Goal: Task Accomplishment & Management: Use online tool/utility

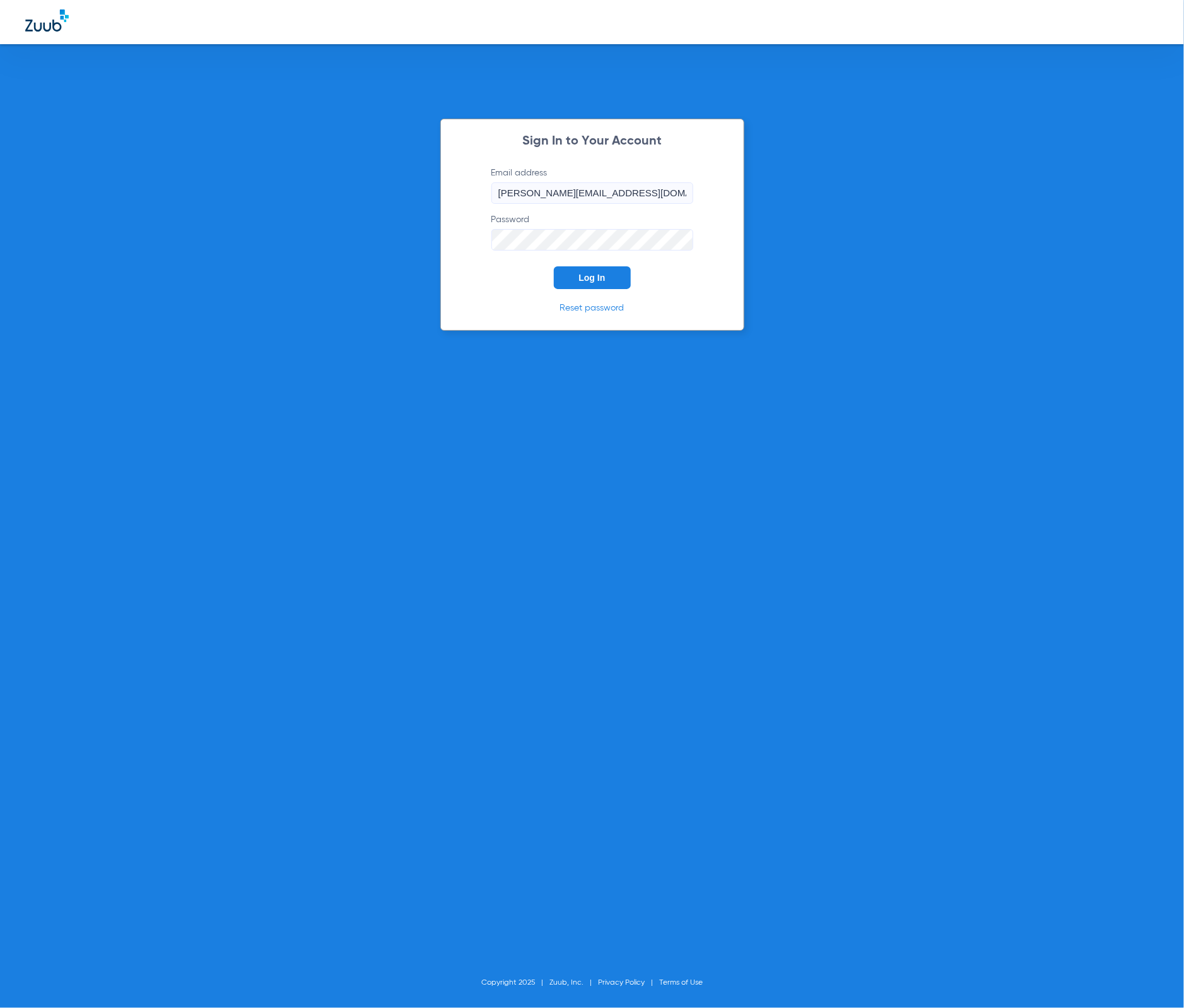
drag, startPoint x: 605, startPoint y: 276, endPoint x: 529, endPoint y: 185, distance: 118.6
click at [605, 276] on button "Log In" at bounding box center [592, 277] width 77 height 23
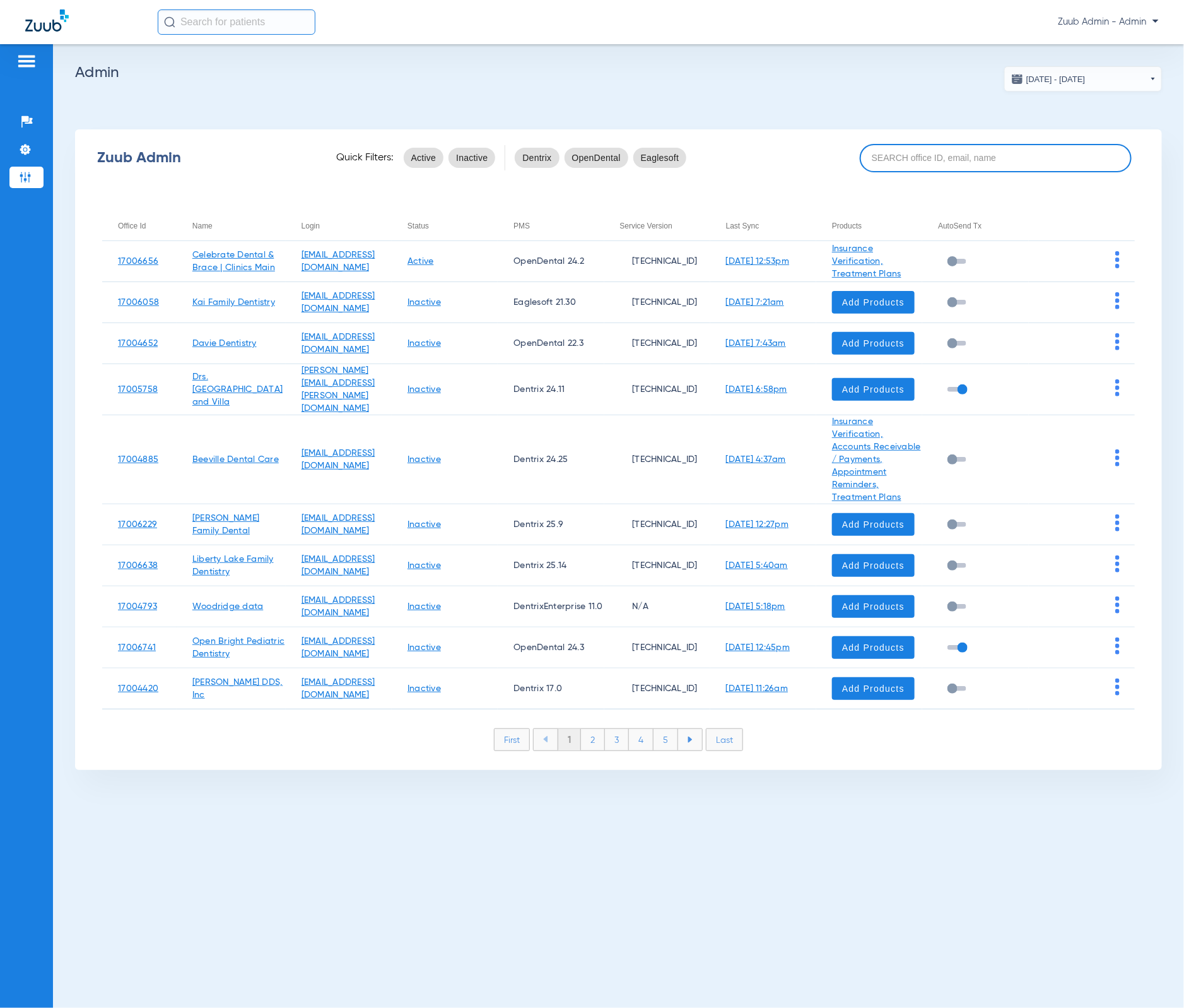
click at [1000, 159] on input at bounding box center [996, 159] width 272 height 29
paste input "17007098"
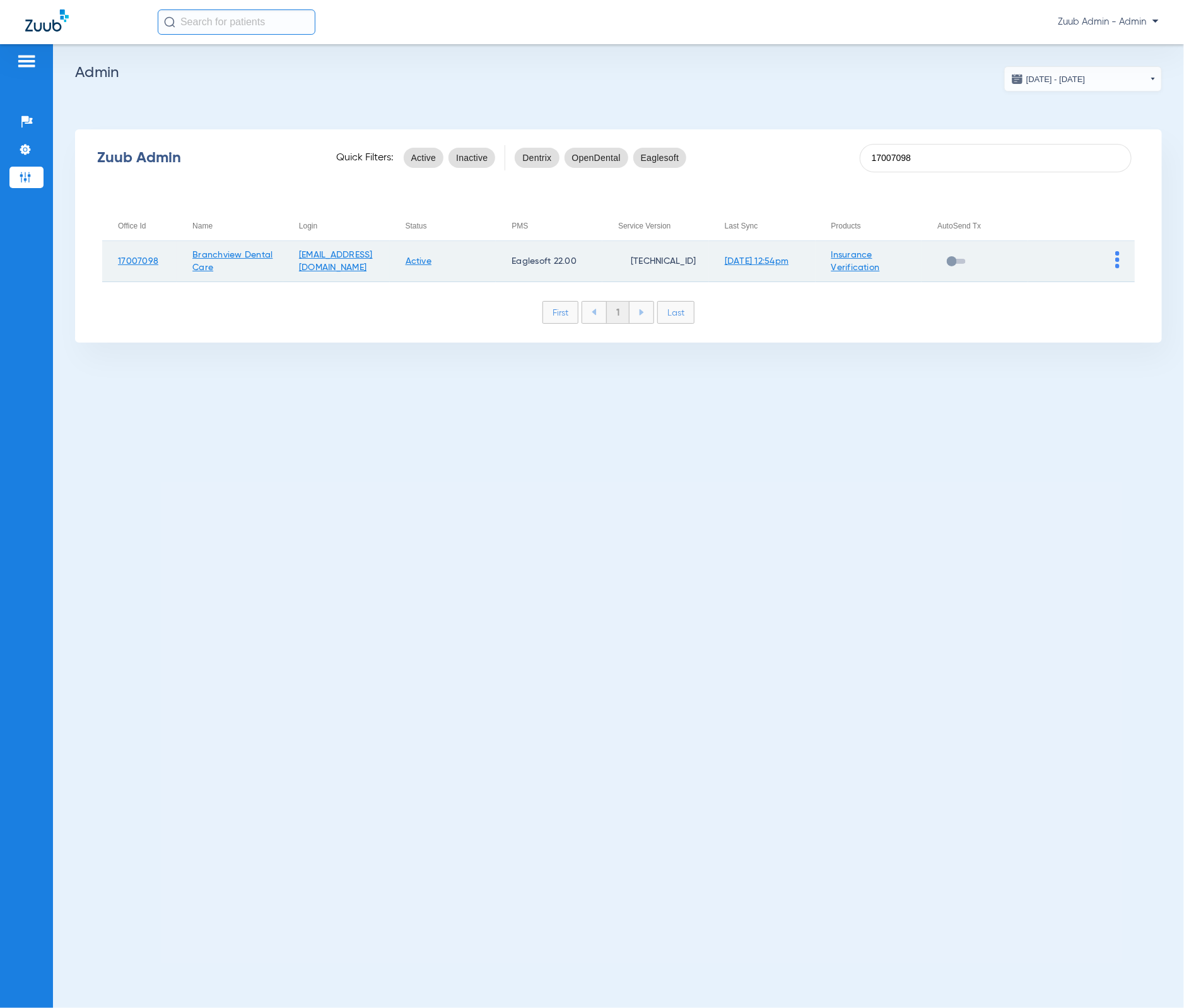
type input "17007098"
click at [1118, 259] on img at bounding box center [1117, 259] width 4 height 17
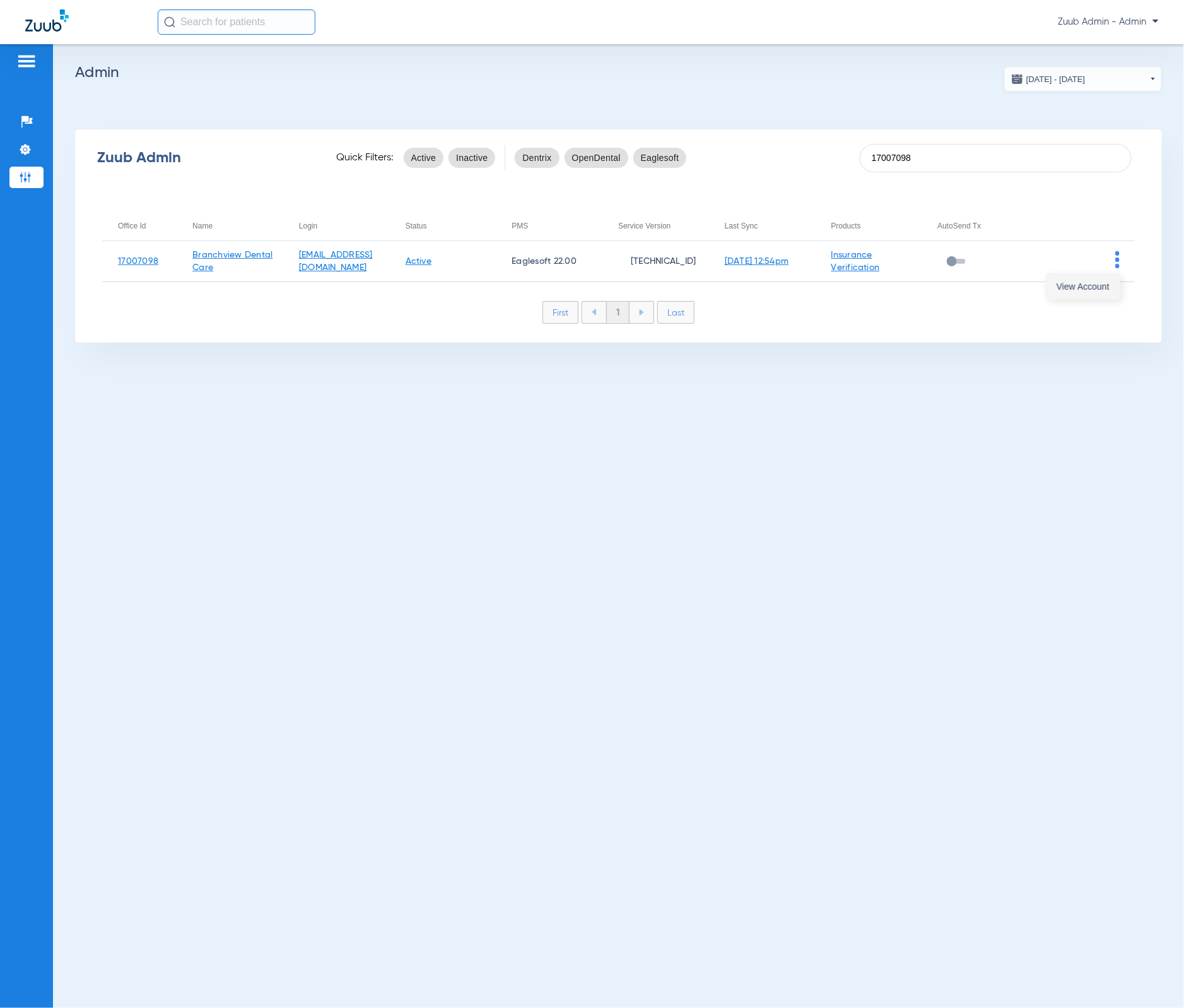
click at [1110, 280] on button "View Account" at bounding box center [1083, 286] width 73 height 25
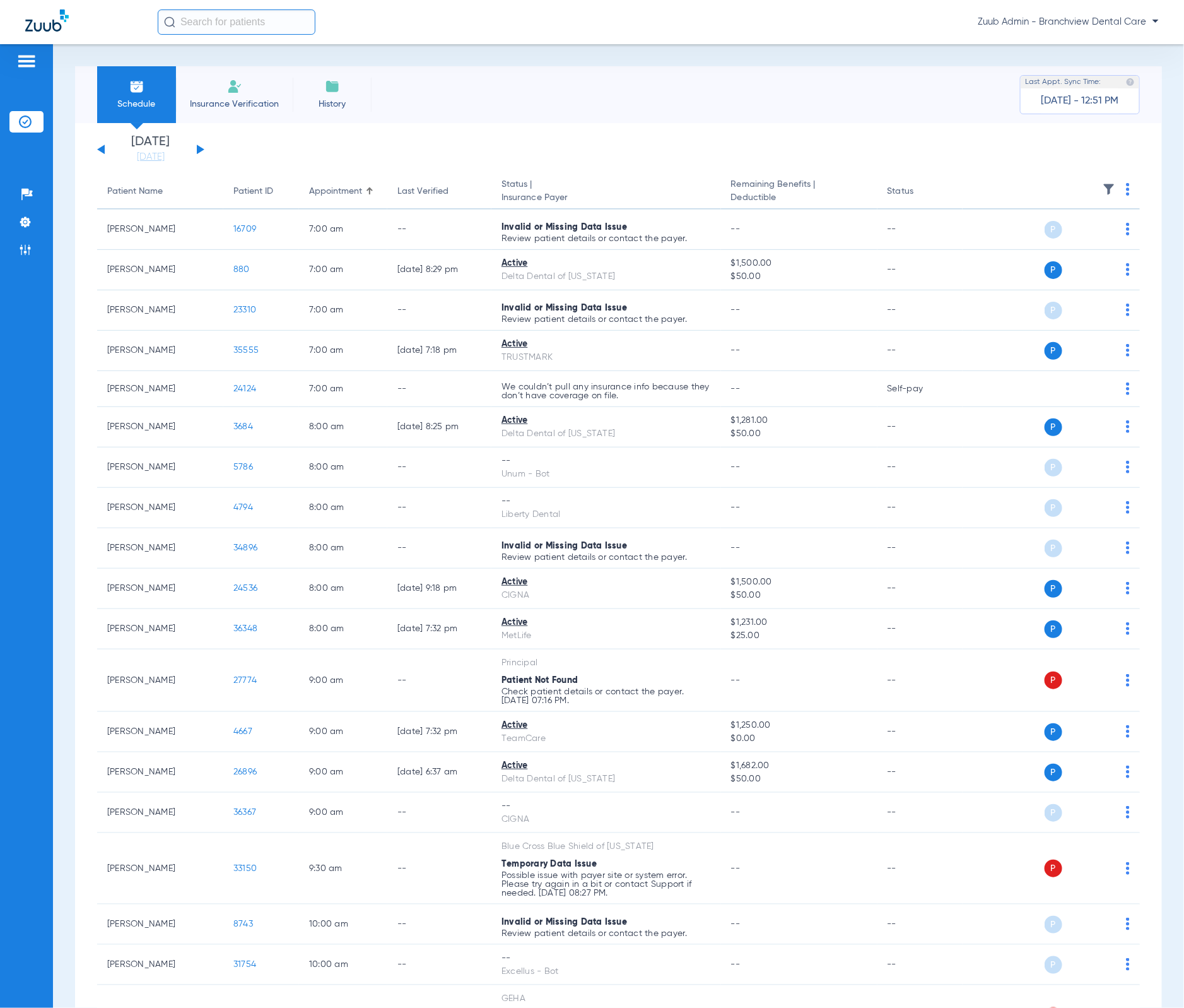
click at [1094, 181] on th at bounding box center [1051, 192] width 177 height 36
click at [1103, 185] on img at bounding box center [1109, 189] width 12 height 12
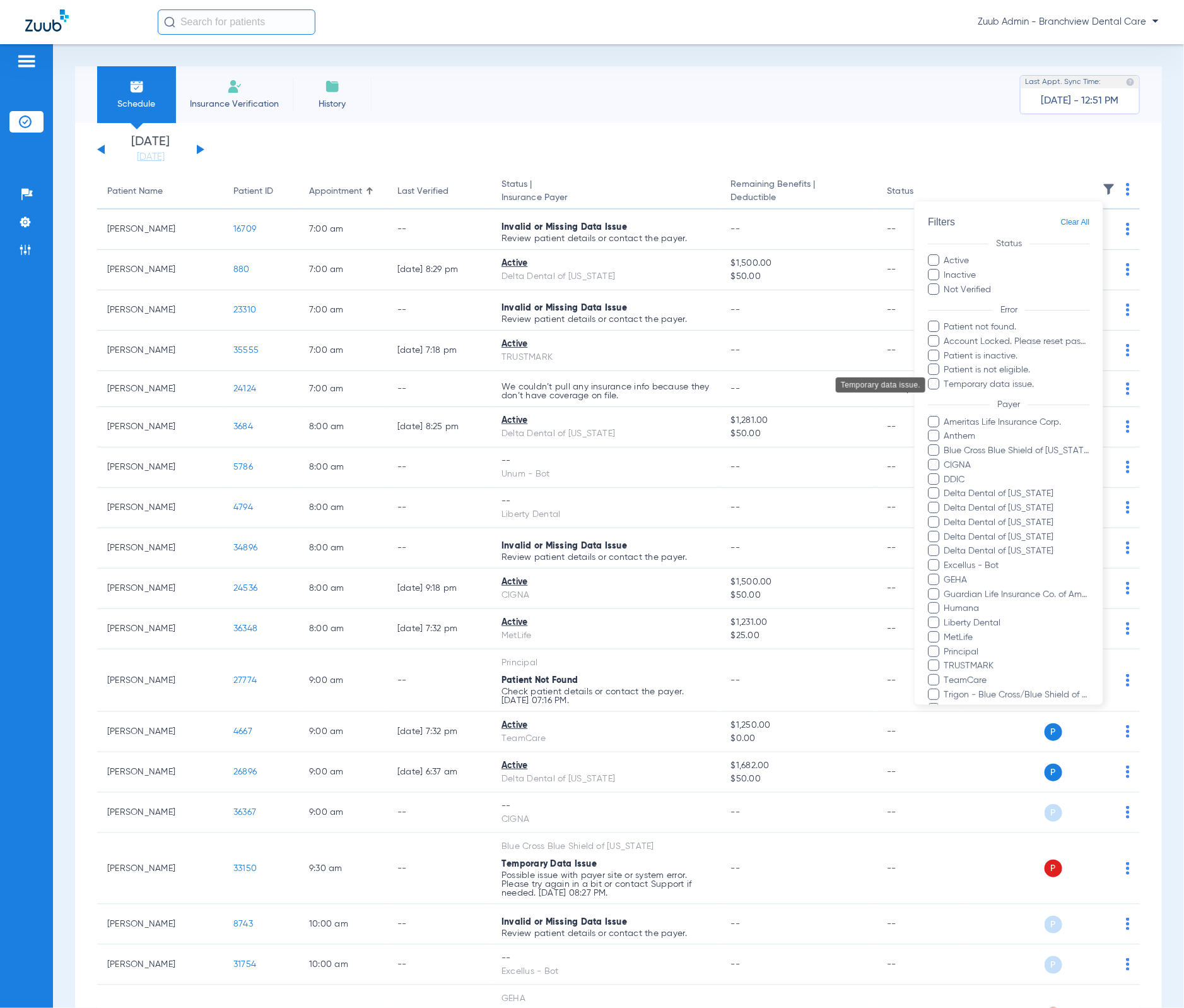
click at [979, 383] on span "Temporary data issue." at bounding box center [1017, 384] width 146 height 13
click at [946, 393] on input "Temporary data issue." at bounding box center [946, 393] width 0 height 0
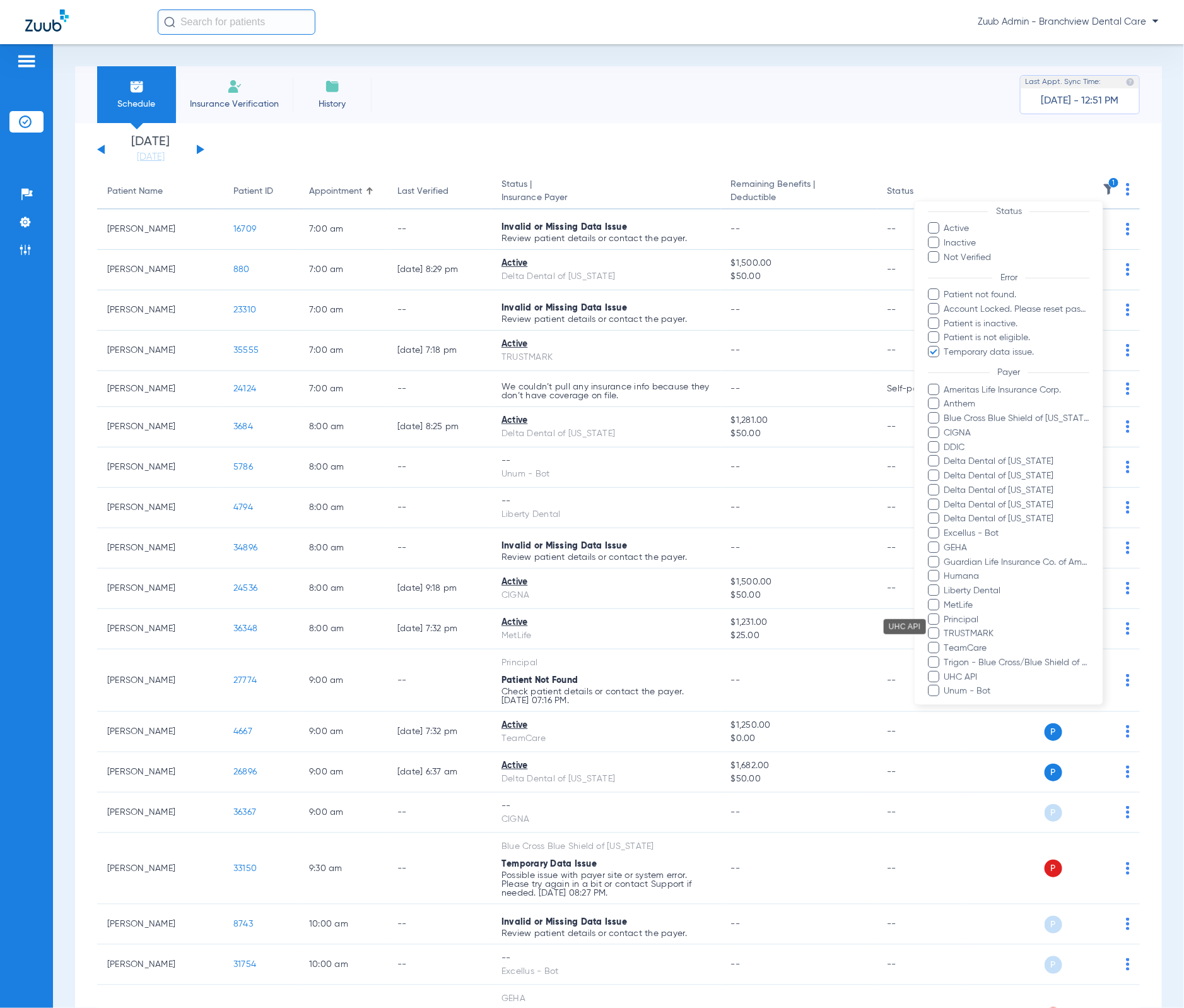
scroll to position [89, 0]
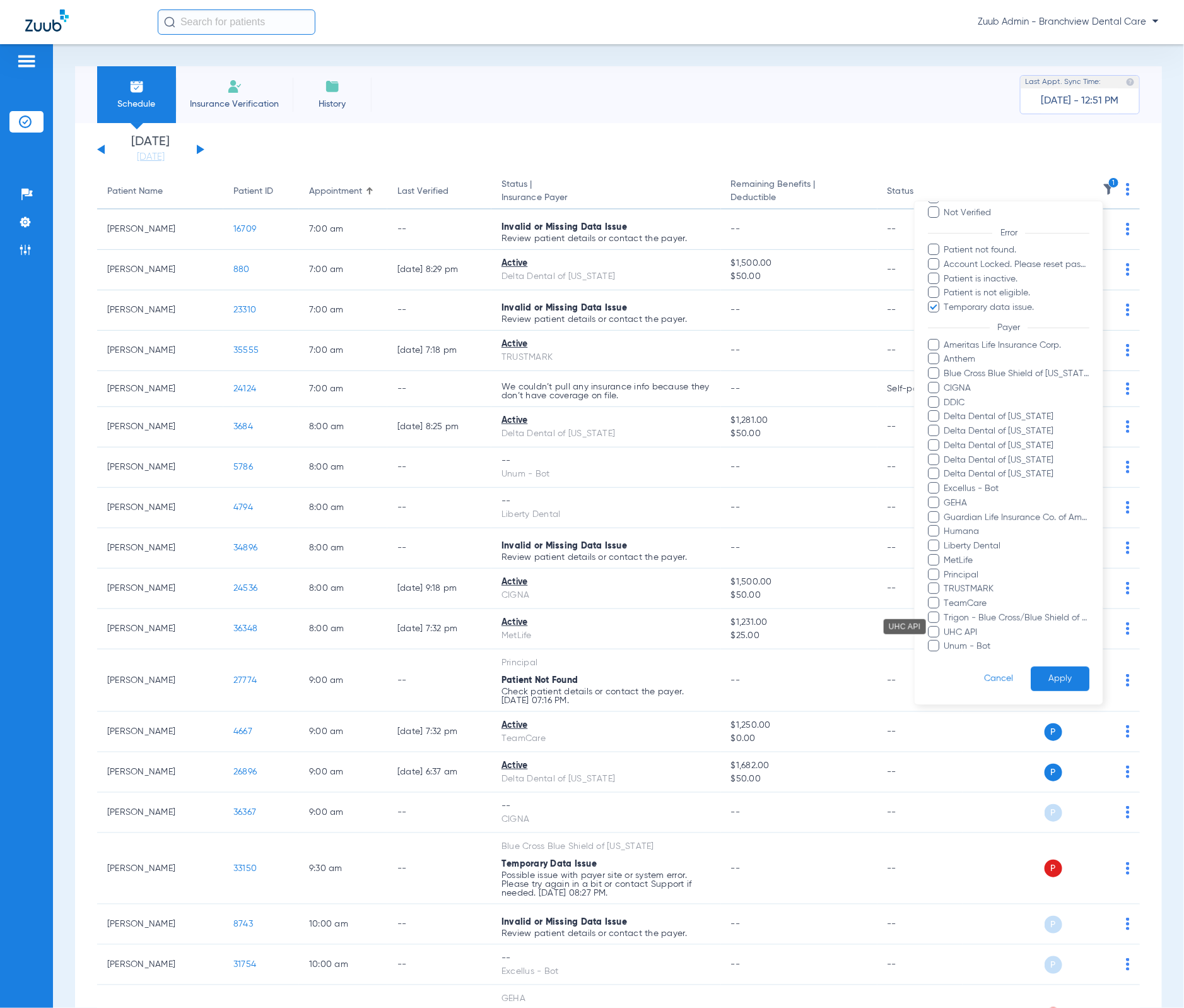
click at [1031, 667] on button "Apply" at bounding box center [1060, 679] width 59 height 25
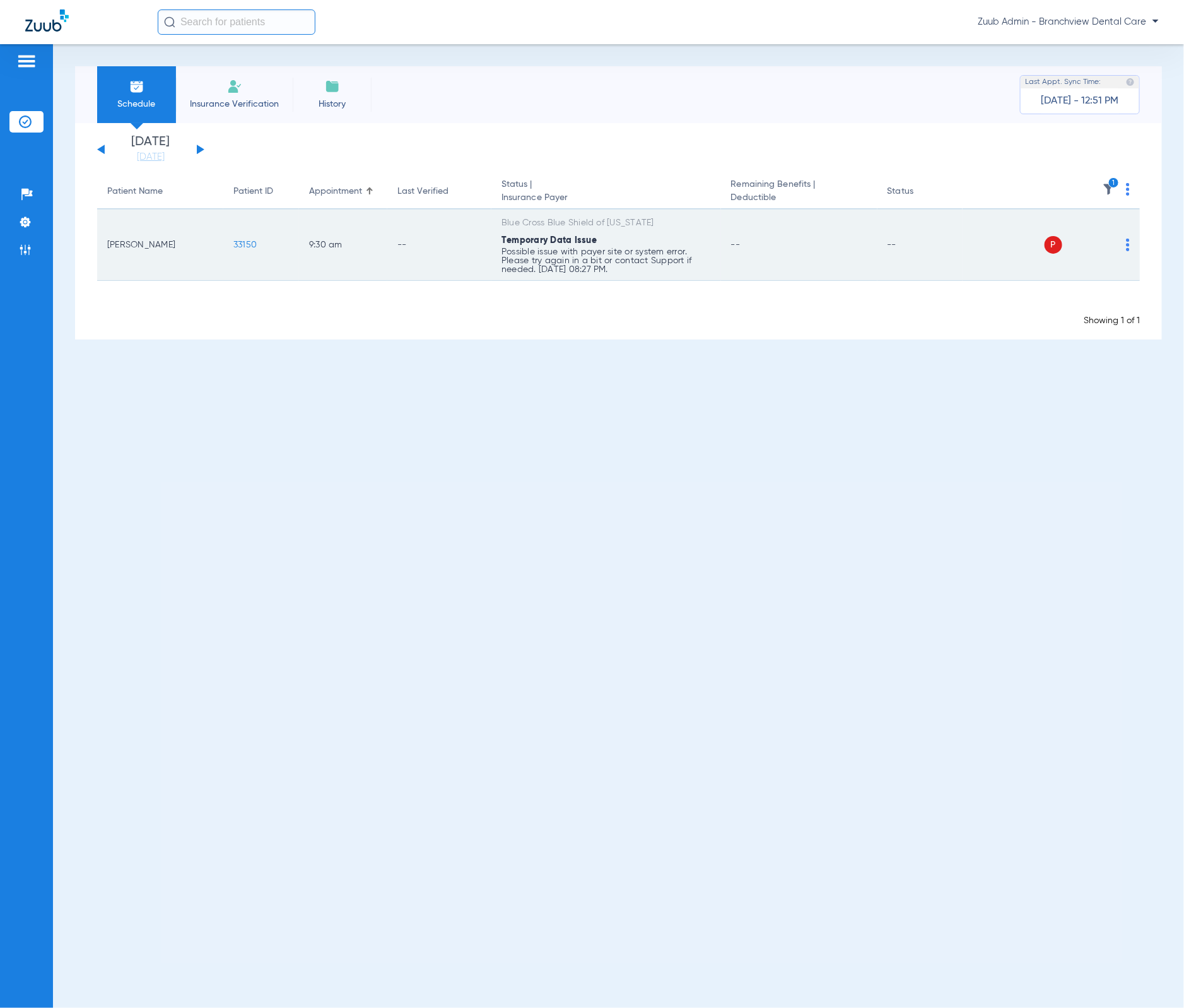
click at [1126, 244] on img at bounding box center [1128, 245] width 4 height 12
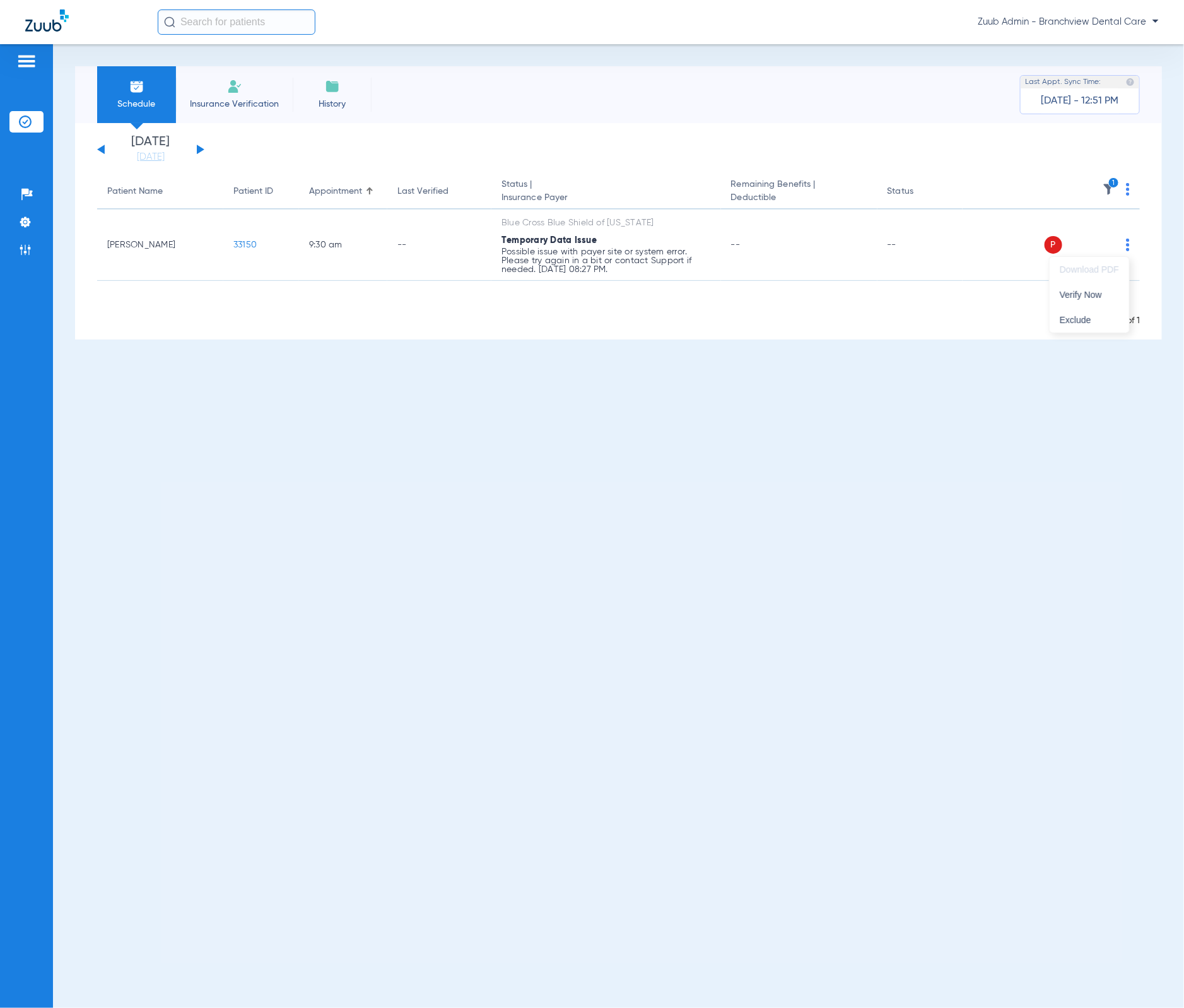
click at [1107, 289] on button "Verify Now" at bounding box center [1089, 295] width 79 height 25
click at [1107, 185] on img at bounding box center [1109, 189] width 12 height 12
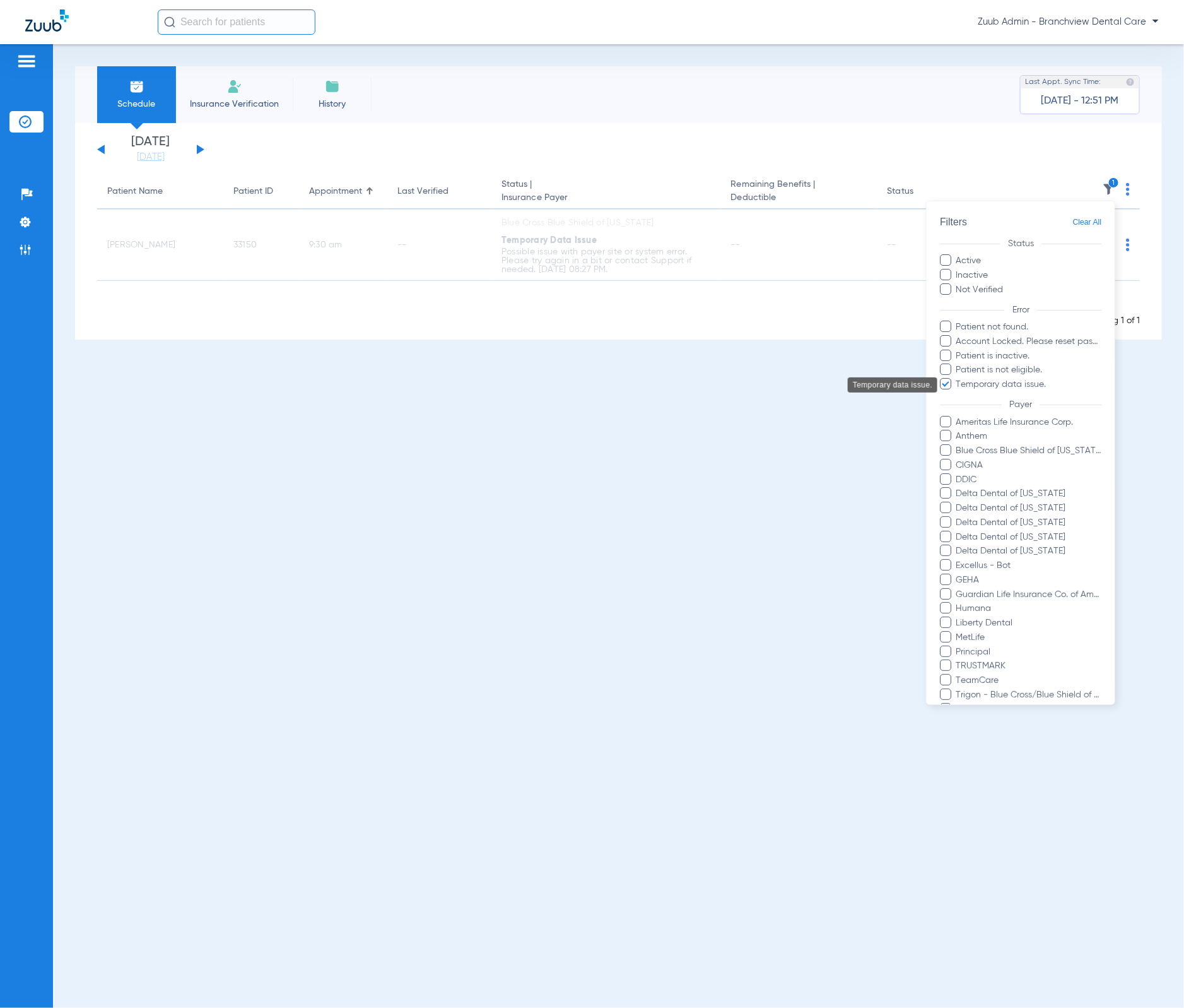
click at [1005, 387] on span "Temporary data issue." at bounding box center [1029, 384] width 146 height 13
click at [959, 393] on input "Temporary data issue." at bounding box center [959, 393] width 0 height 0
click at [983, 614] on span "Humana" at bounding box center [1029, 609] width 146 height 13
click at [959, 618] on input "Humana" at bounding box center [959, 618] width 0 height 0
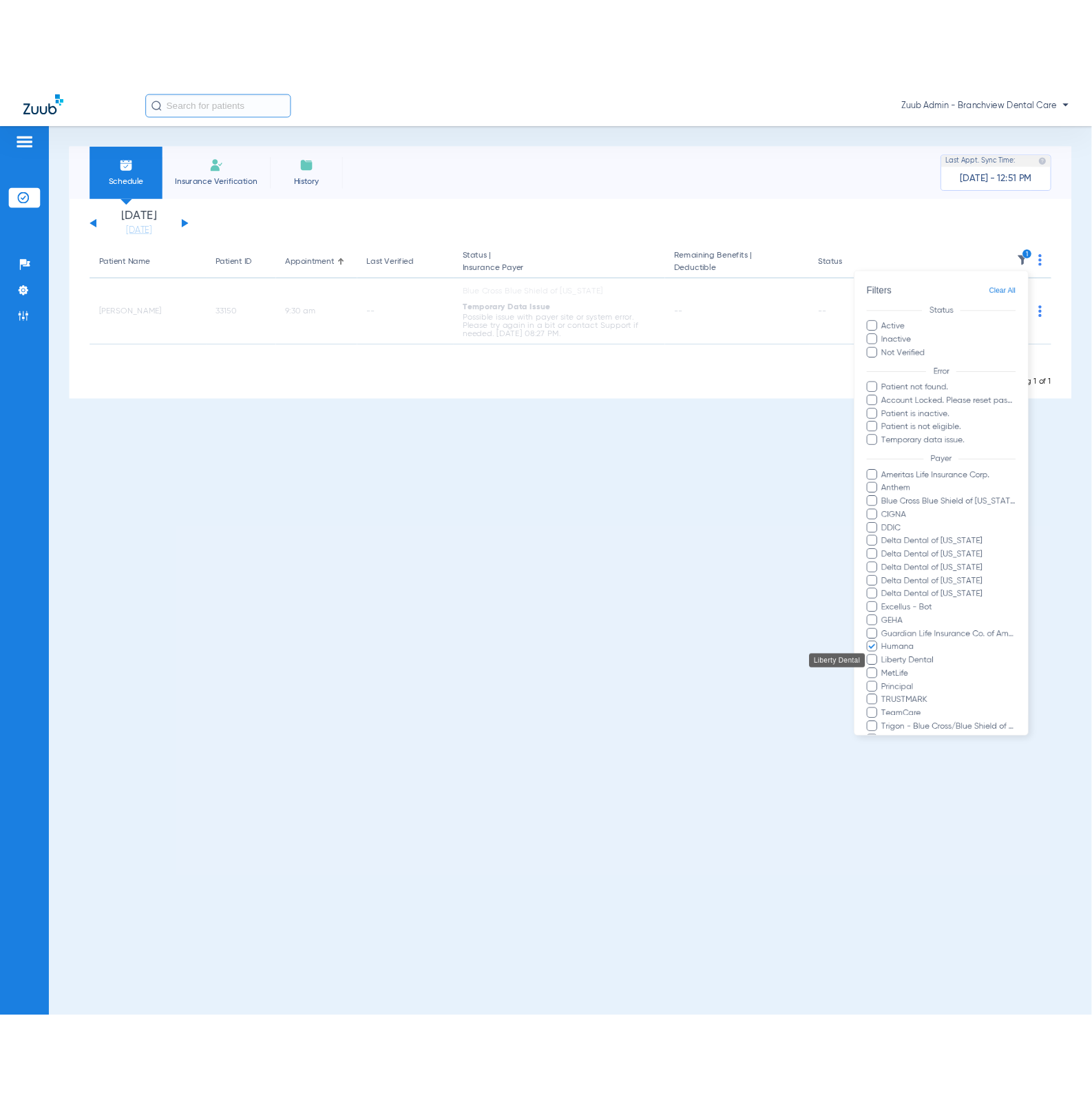
scroll to position [97, 0]
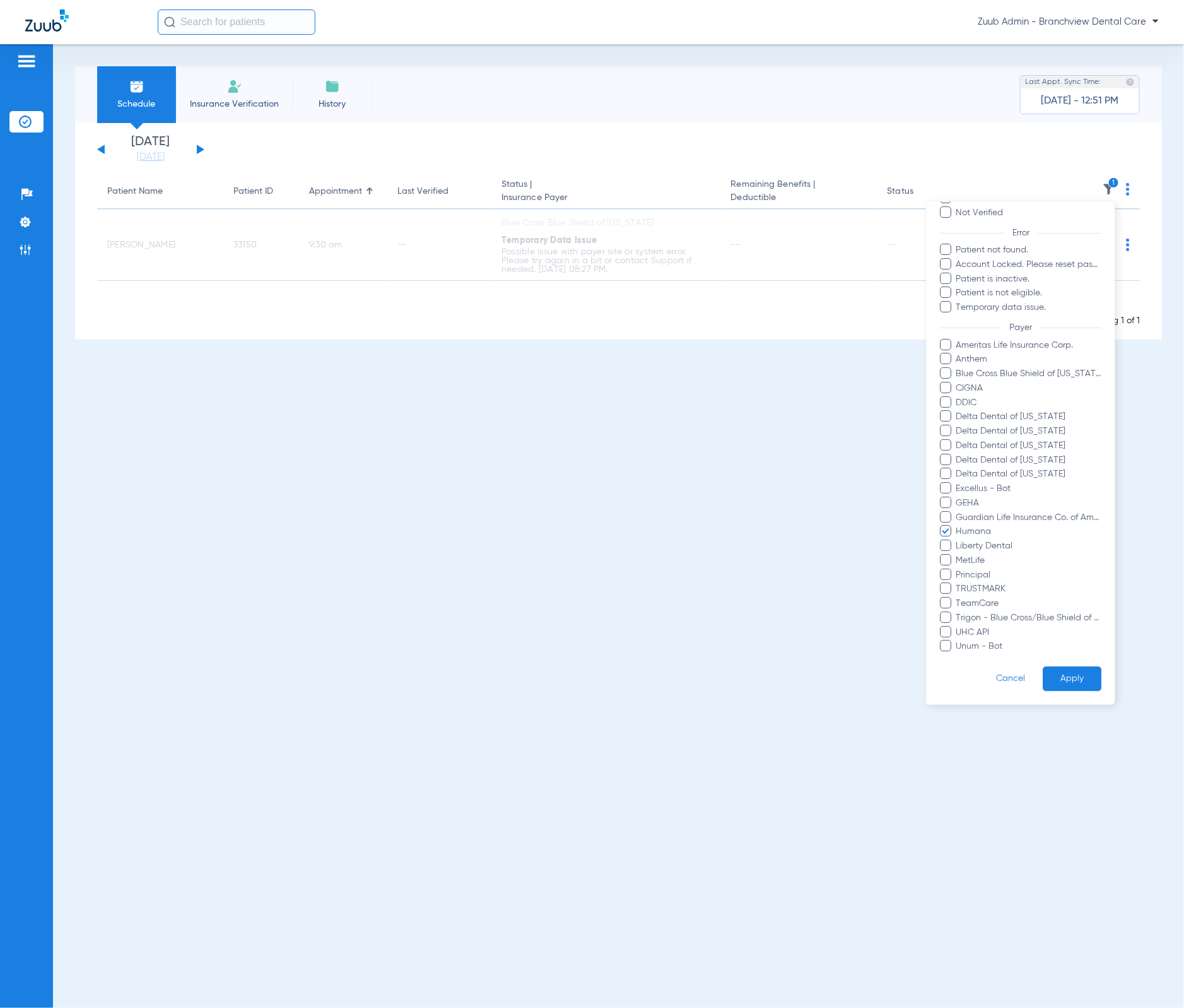
click at [1043, 673] on button "Apply" at bounding box center [1072, 679] width 59 height 25
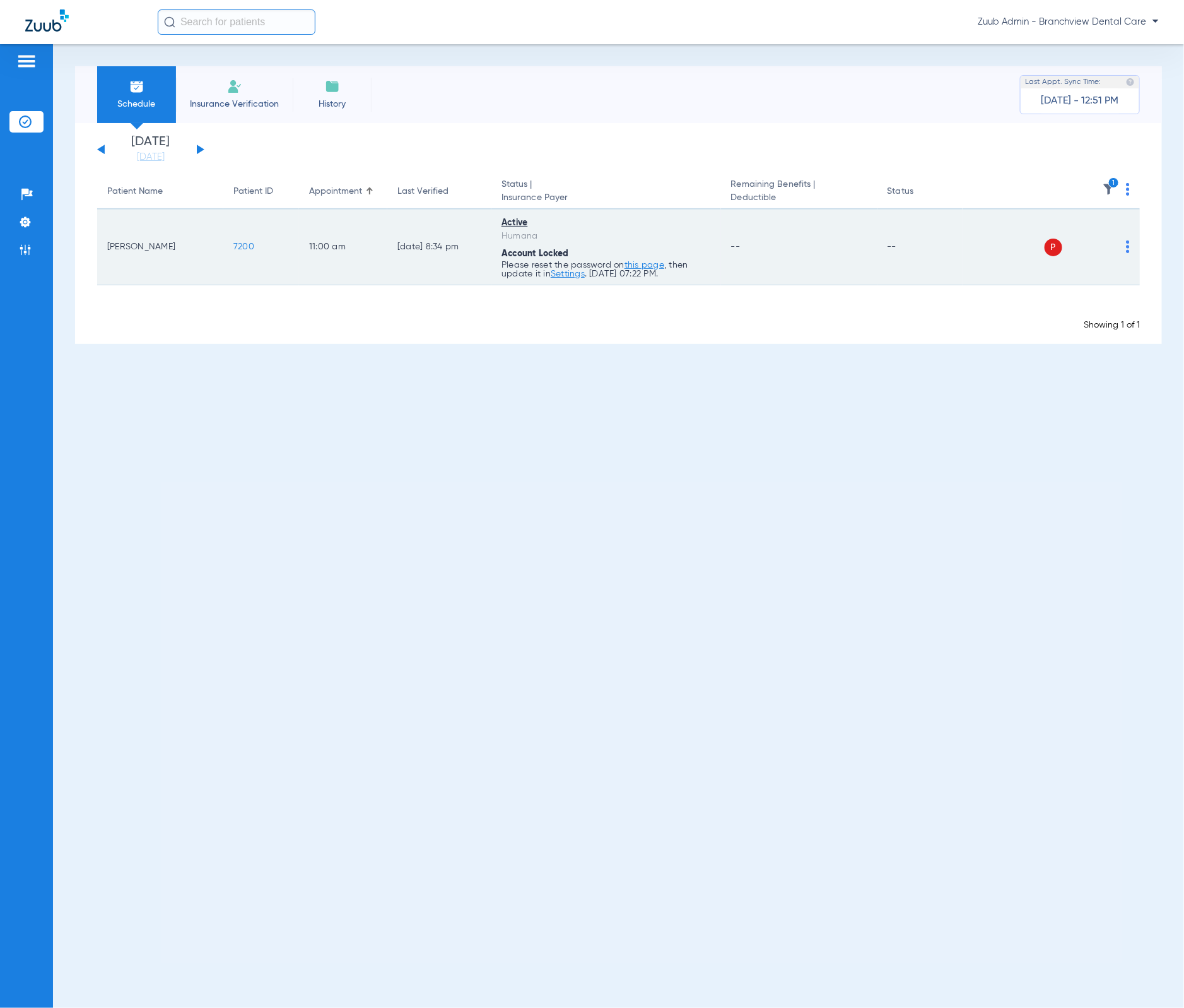
click at [1127, 244] on img at bounding box center [1128, 247] width 4 height 12
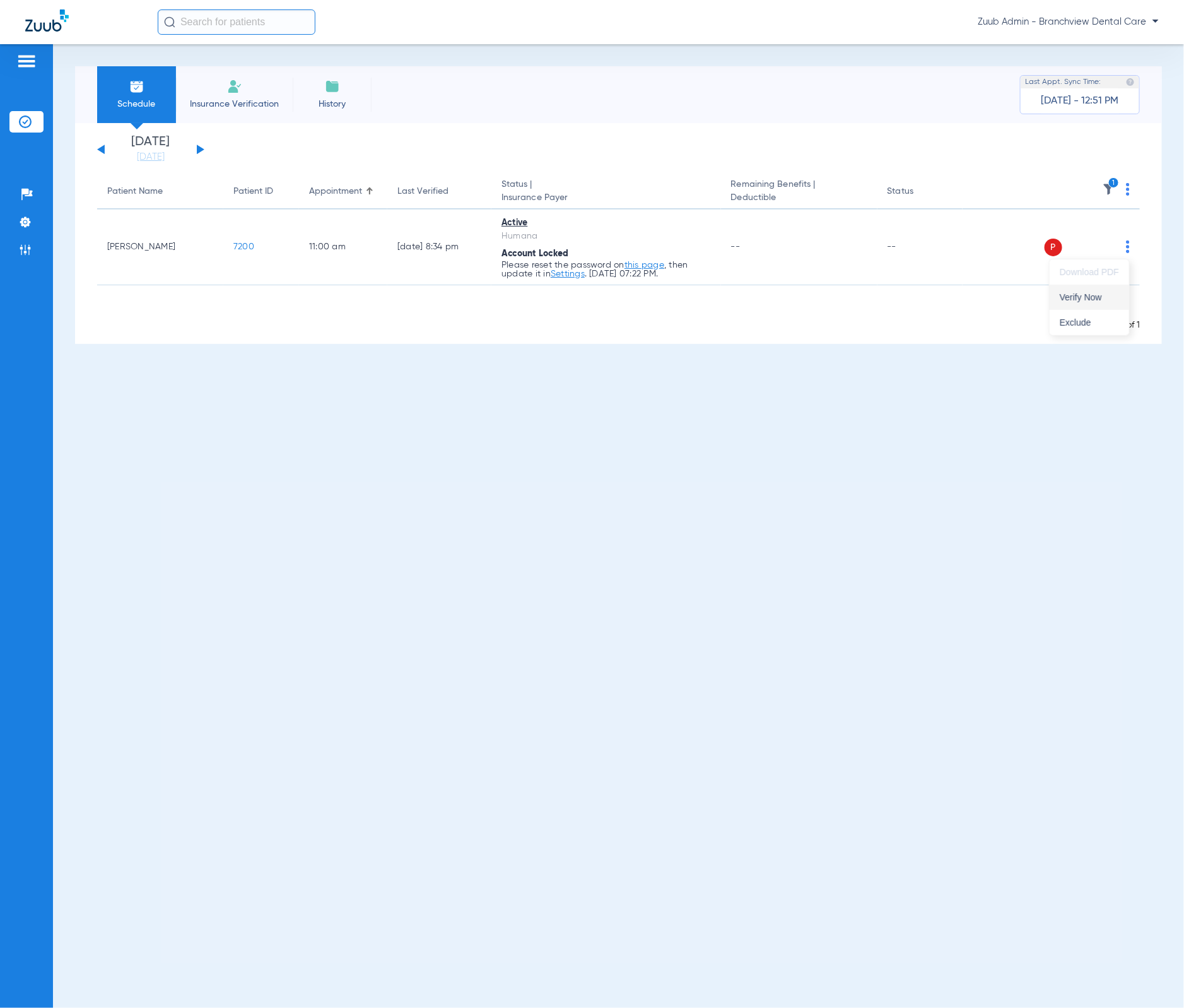
click at [1105, 297] on span "Verify Now" at bounding box center [1089, 297] width 59 height 9
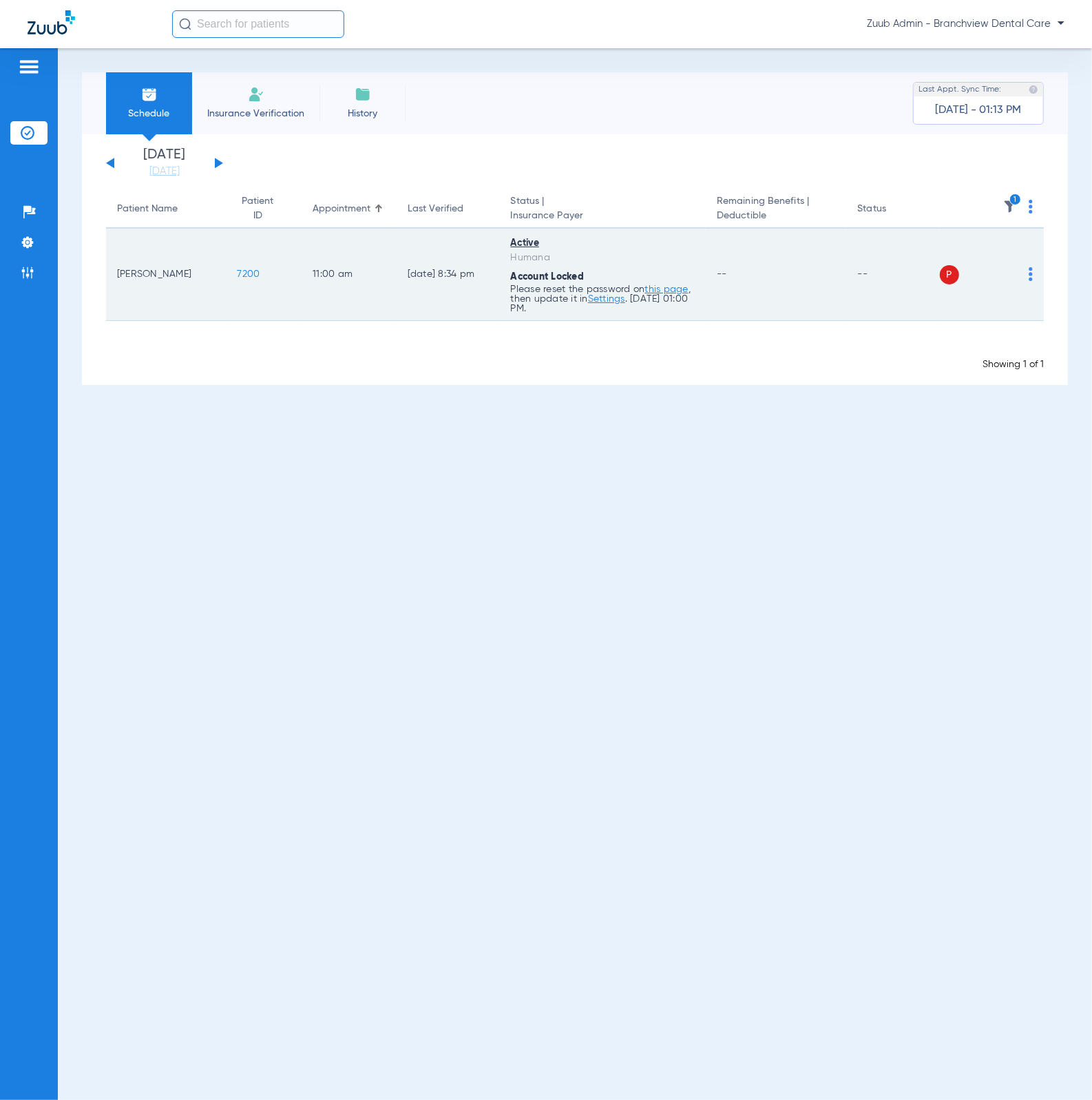
click at [1029, 279] on img at bounding box center [1031, 274] width 4 height 13
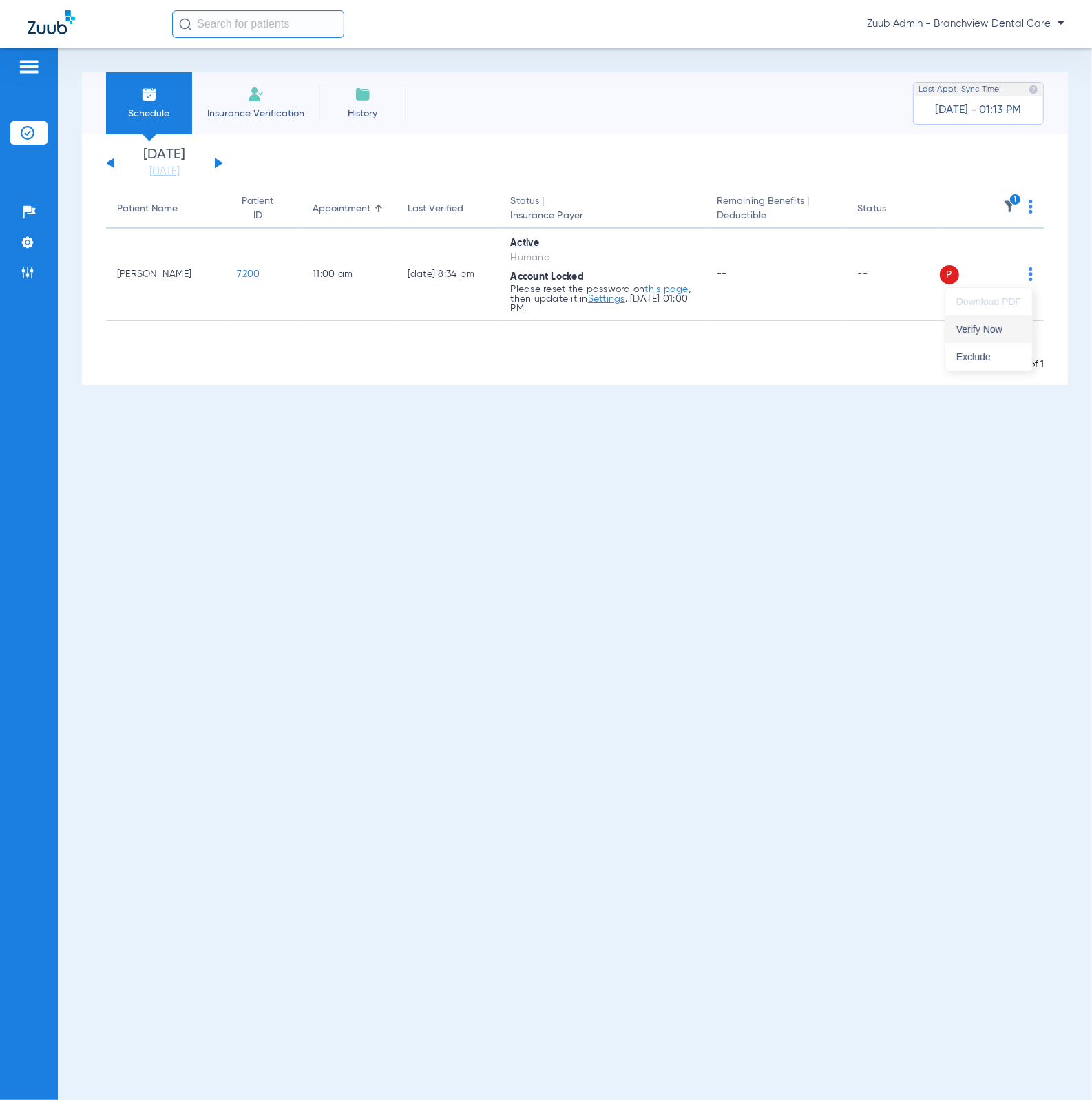
click at [975, 330] on span "Verify Now" at bounding box center [989, 329] width 65 height 10
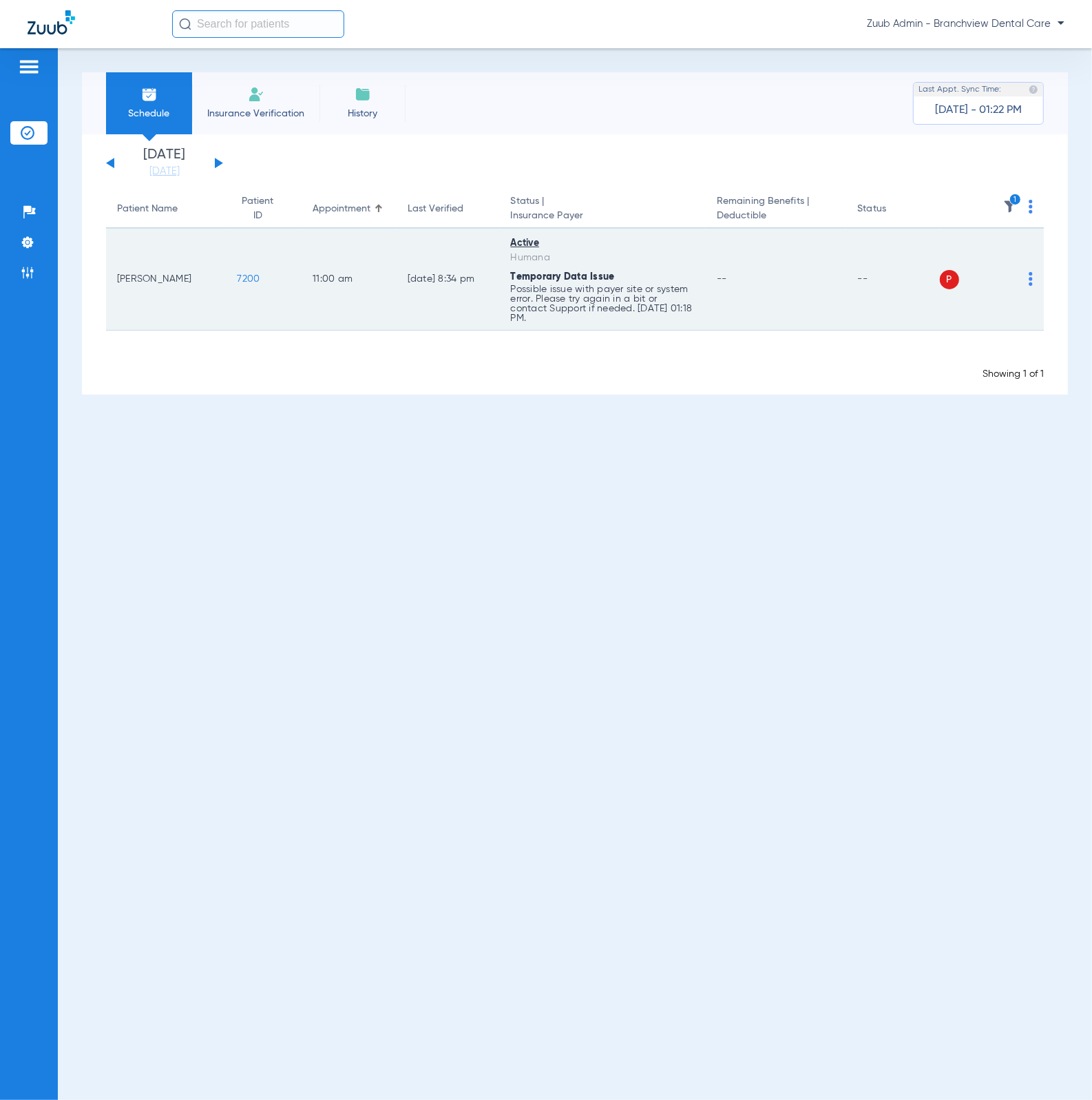
click at [1031, 274] on img at bounding box center [1031, 279] width 4 height 13
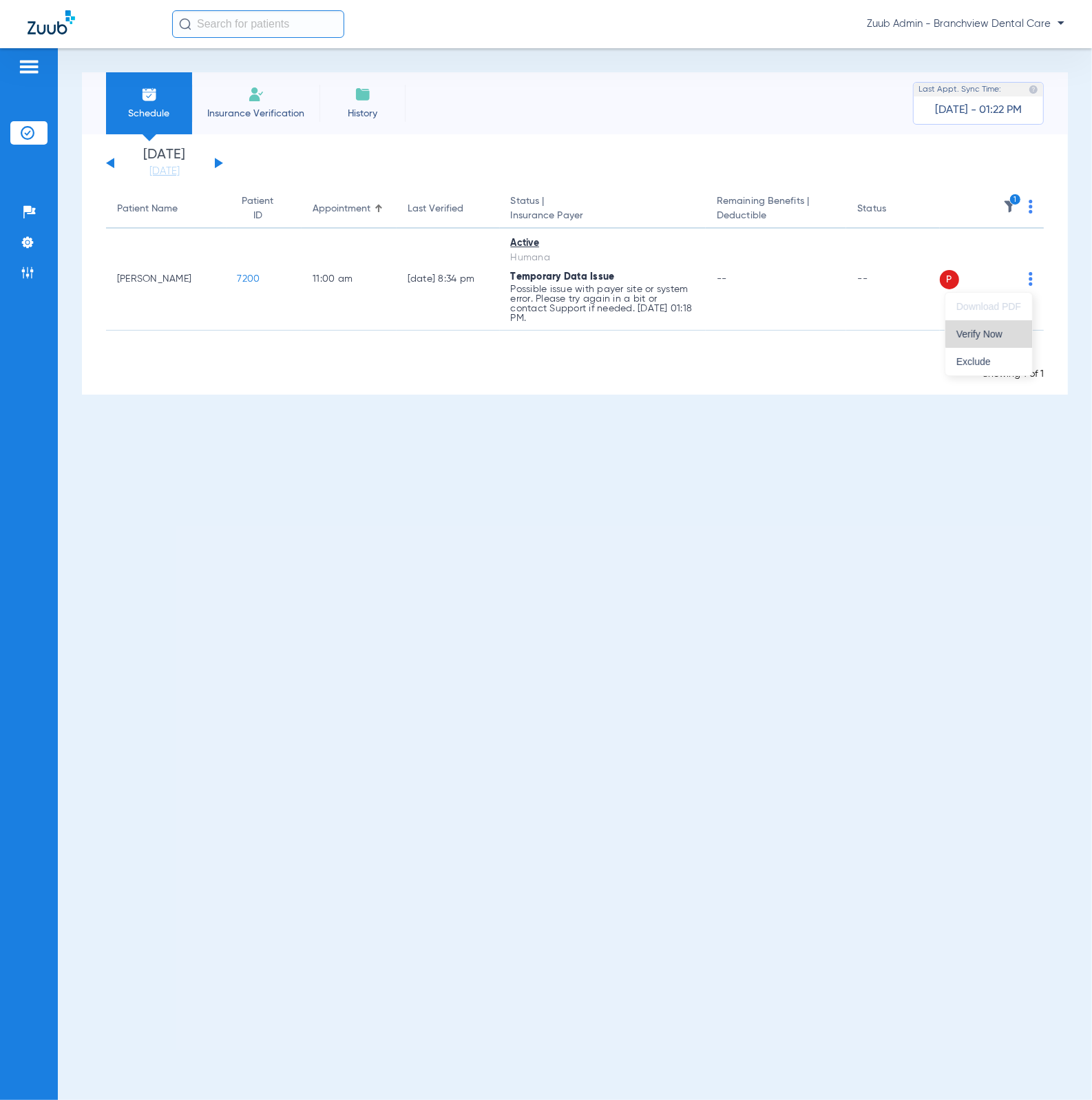
click at [1025, 331] on button "Verify Now" at bounding box center [989, 333] width 87 height 28
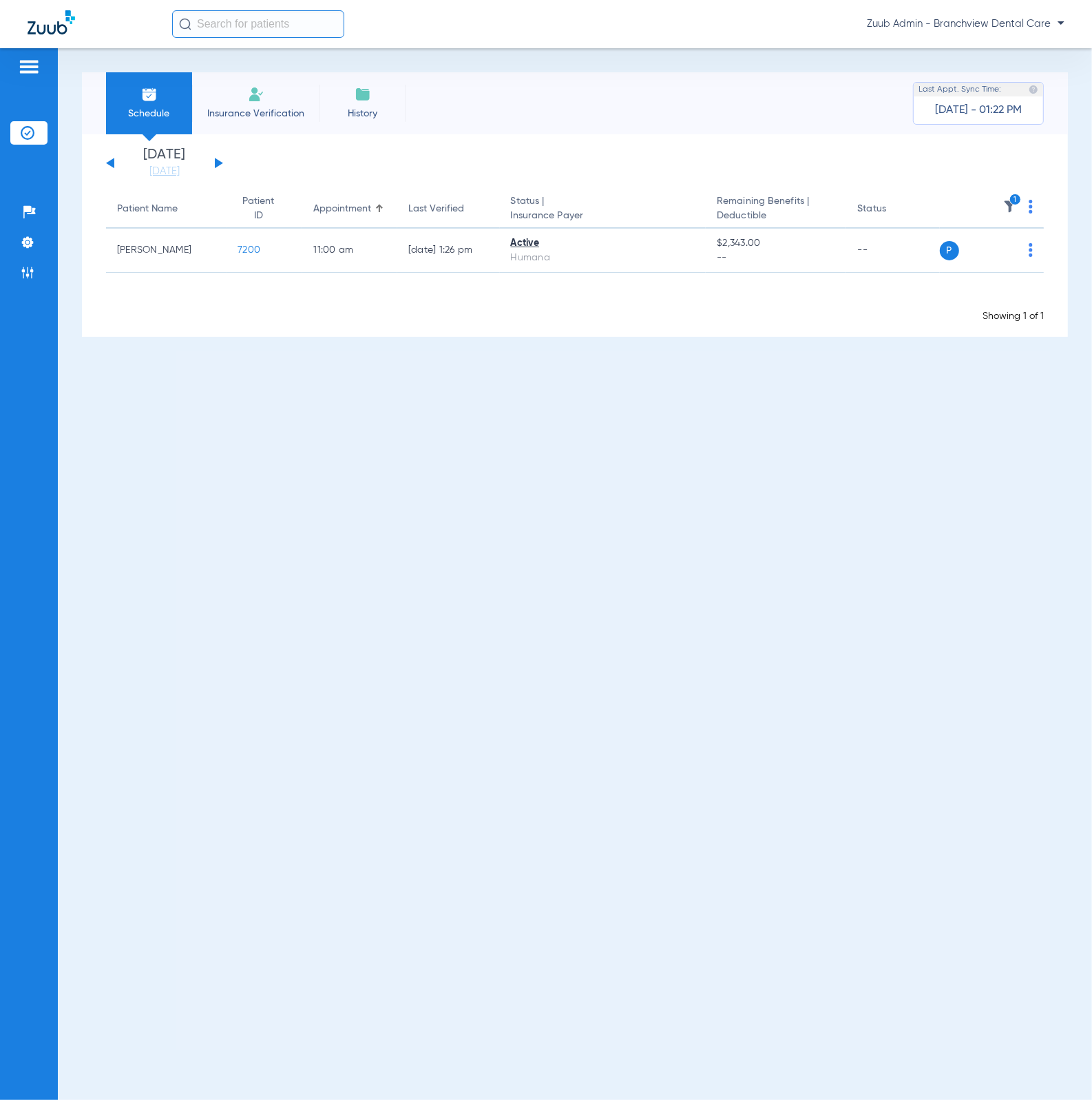
click at [219, 164] on button at bounding box center [219, 163] width 8 height 10
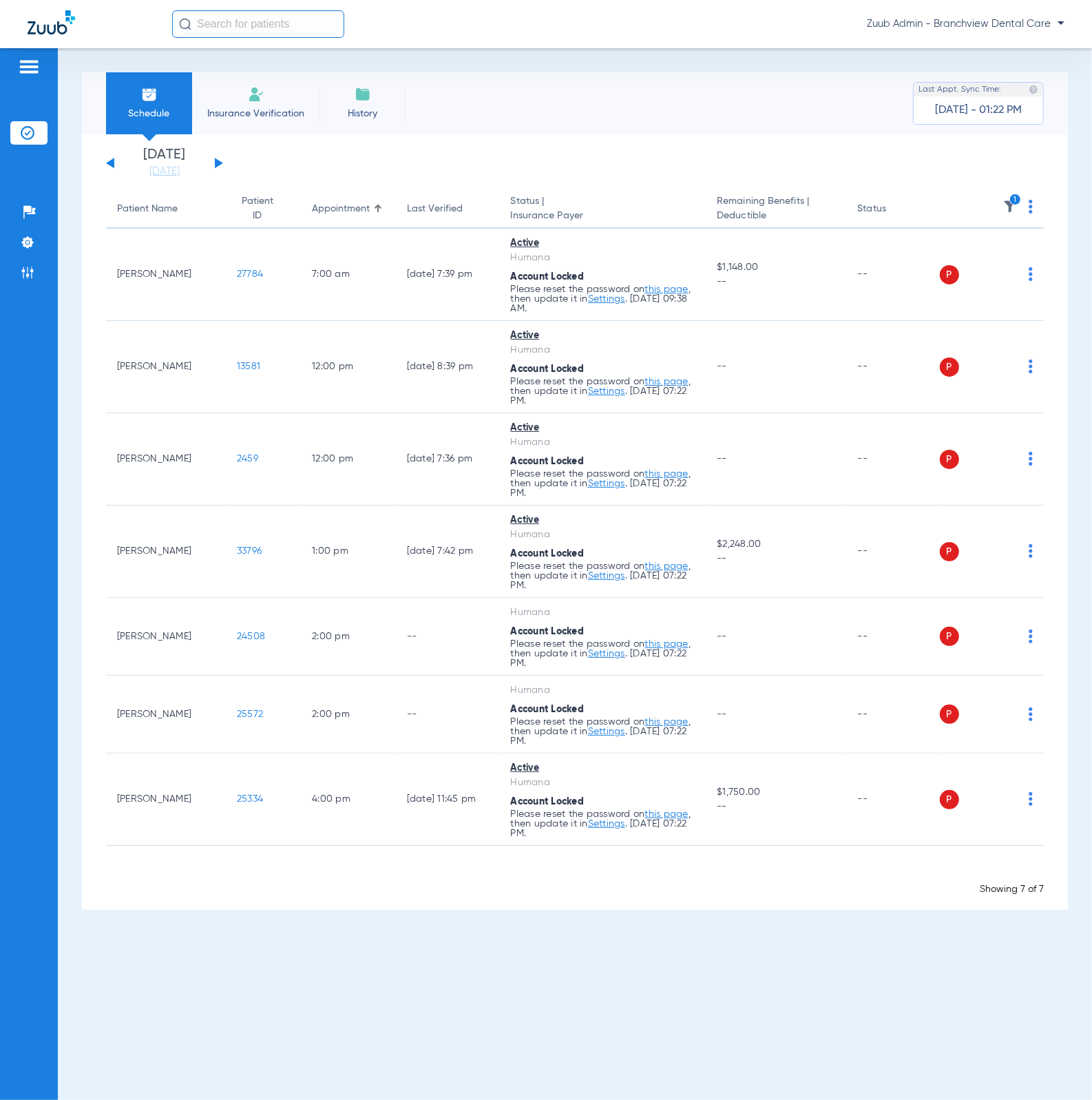
click at [1026, 204] on th "1" at bounding box center [992, 210] width 104 height 39
click at [1032, 206] on img at bounding box center [1031, 207] width 4 height 13
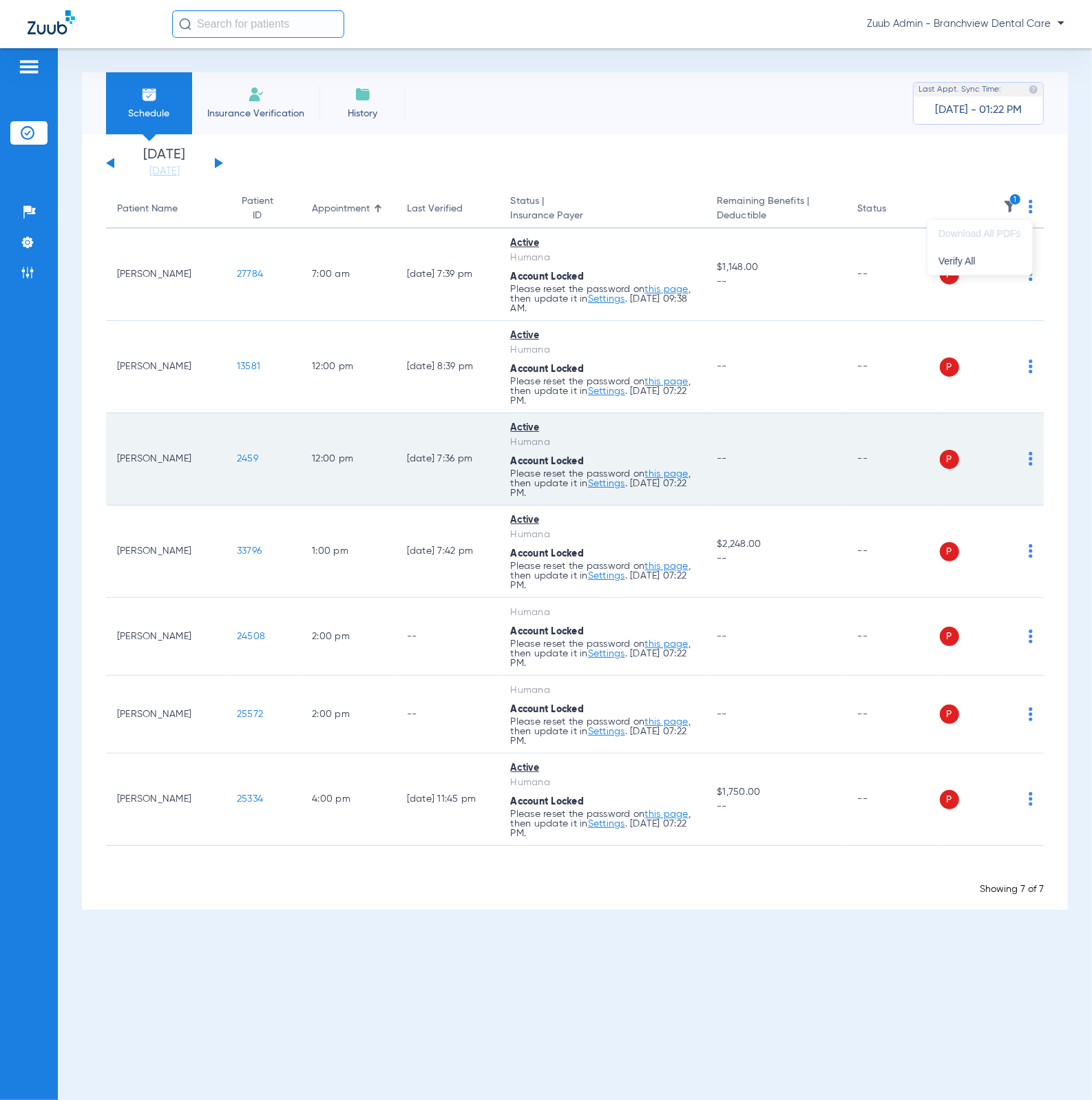
drag, startPoint x: 1020, startPoint y: 253, endPoint x: 882, endPoint y: 462, distance: 250.4
click at [1020, 253] on button "Verify All" at bounding box center [980, 260] width 104 height 28
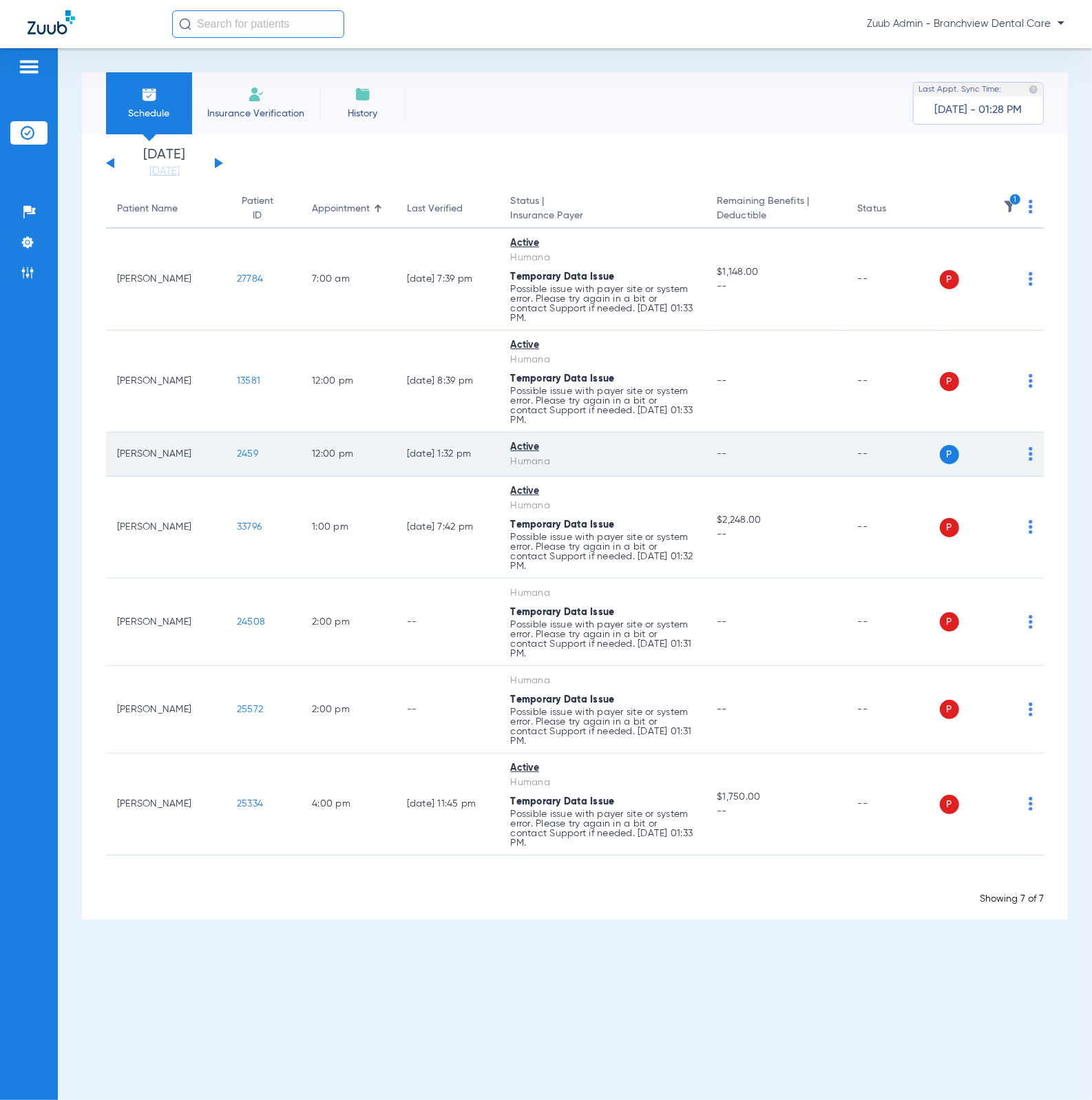
click at [1035, 458] on td "P S" at bounding box center [992, 454] width 104 height 44
click at [1029, 458] on img at bounding box center [1031, 453] width 4 height 13
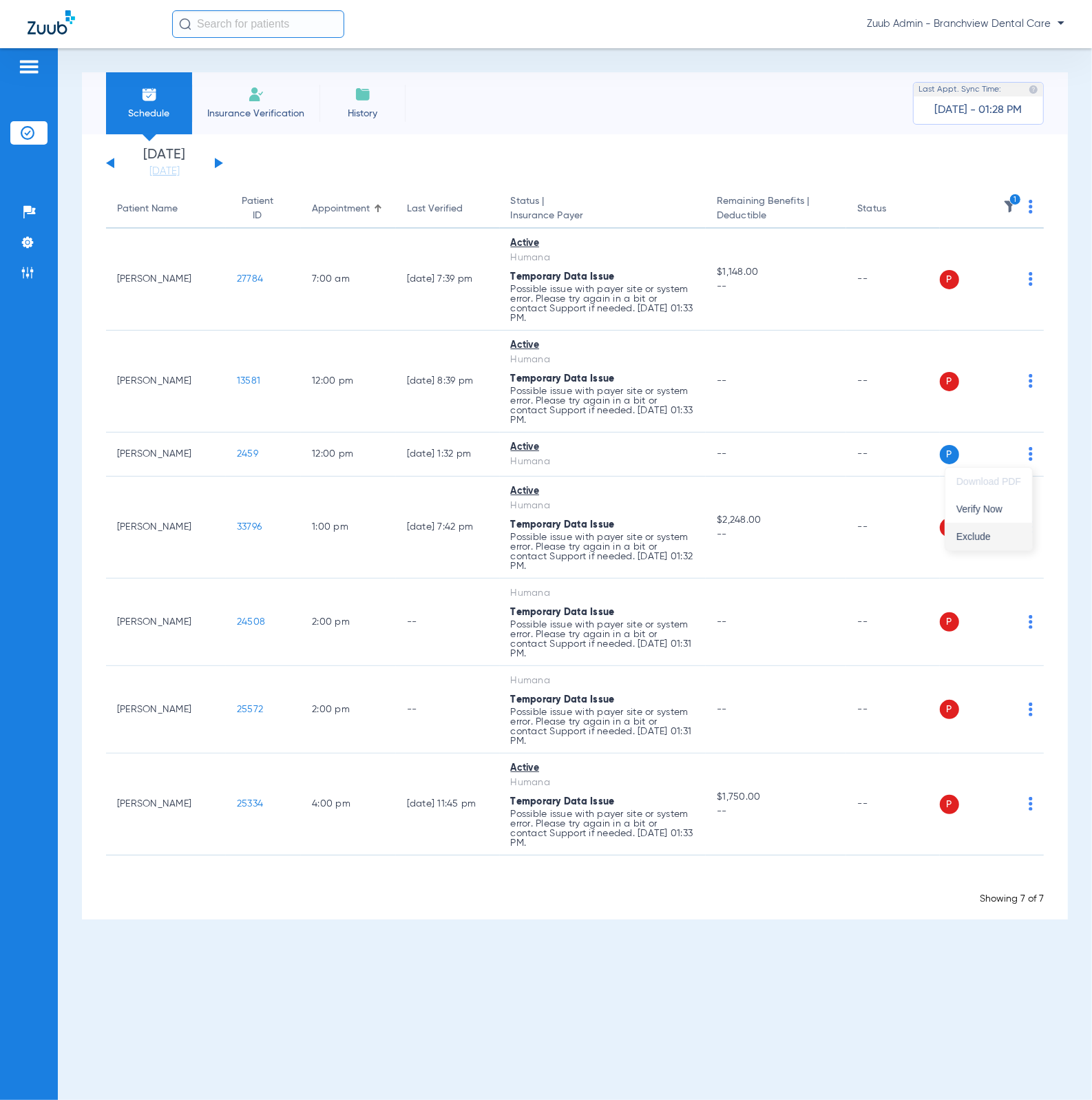
click at [987, 532] on span "Exclude" at bounding box center [989, 536] width 65 height 10
click at [1033, 204] on th "1" at bounding box center [992, 210] width 104 height 39
click at [1030, 204] on img at bounding box center [1031, 207] width 4 height 13
click at [993, 258] on span "Verify All" at bounding box center [980, 260] width 83 height 10
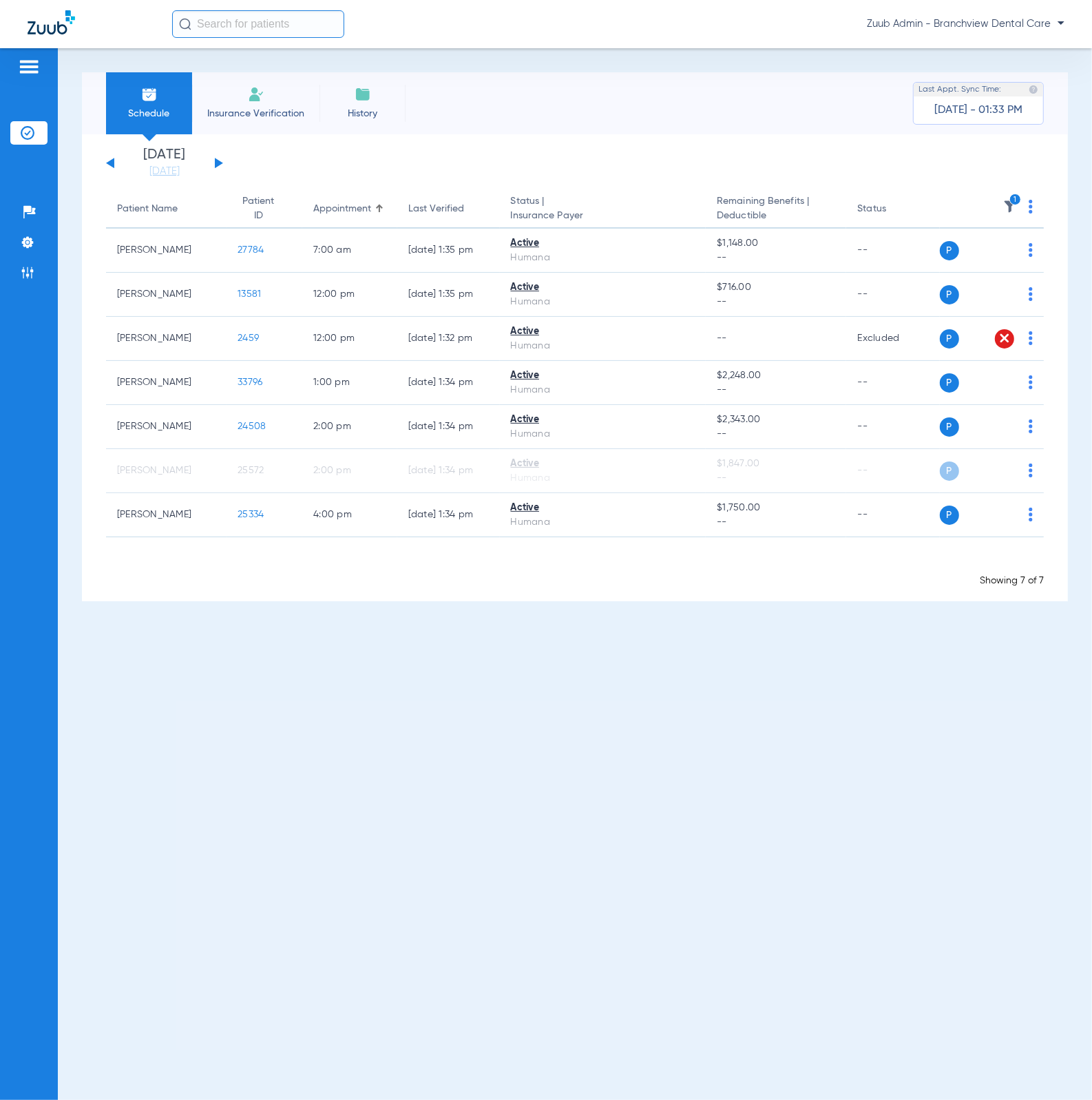
click at [219, 163] on button at bounding box center [219, 163] width 8 height 10
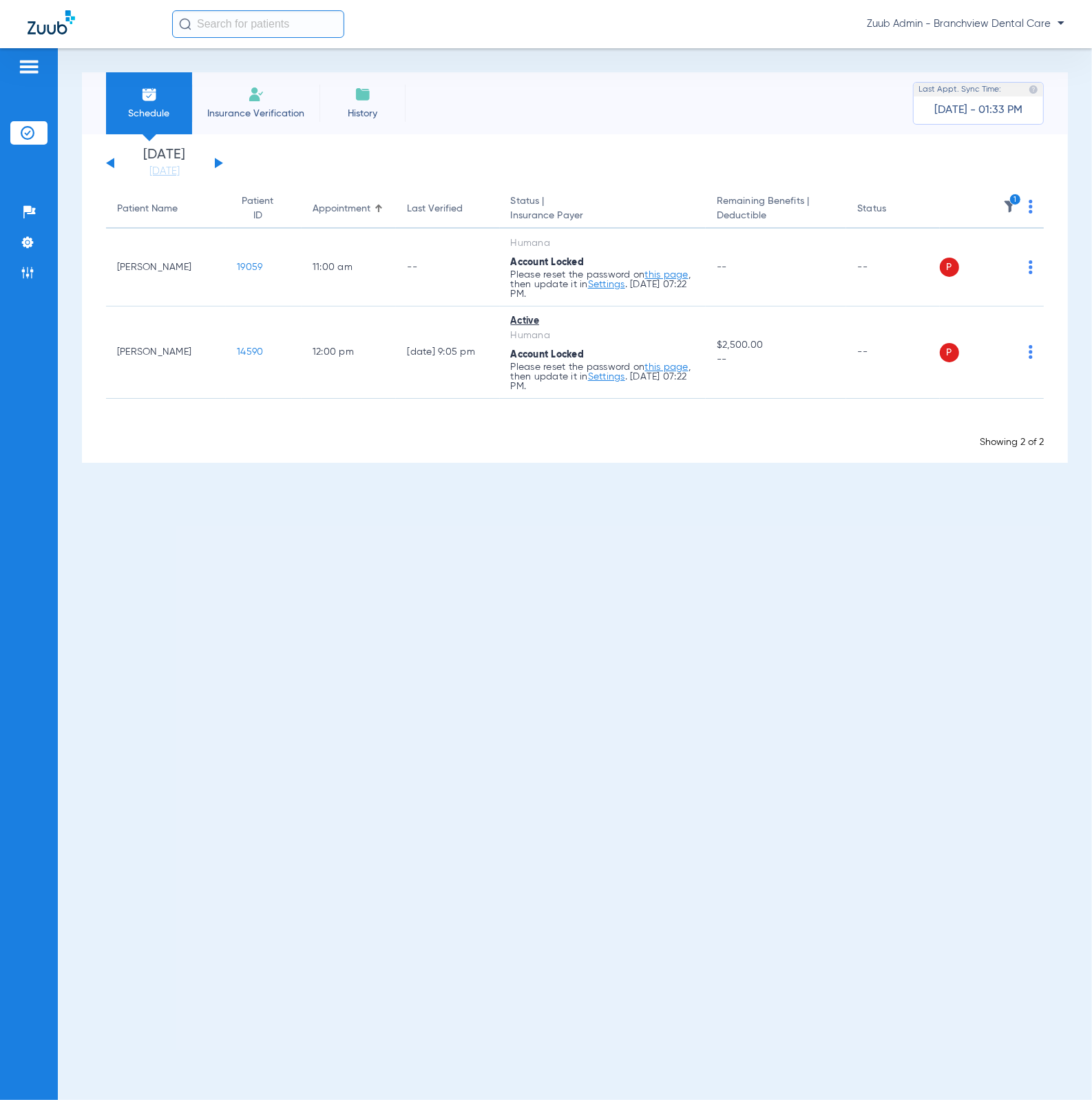
click at [1032, 208] on img at bounding box center [1031, 207] width 4 height 13
click at [984, 252] on button "Verify All" at bounding box center [980, 260] width 104 height 28
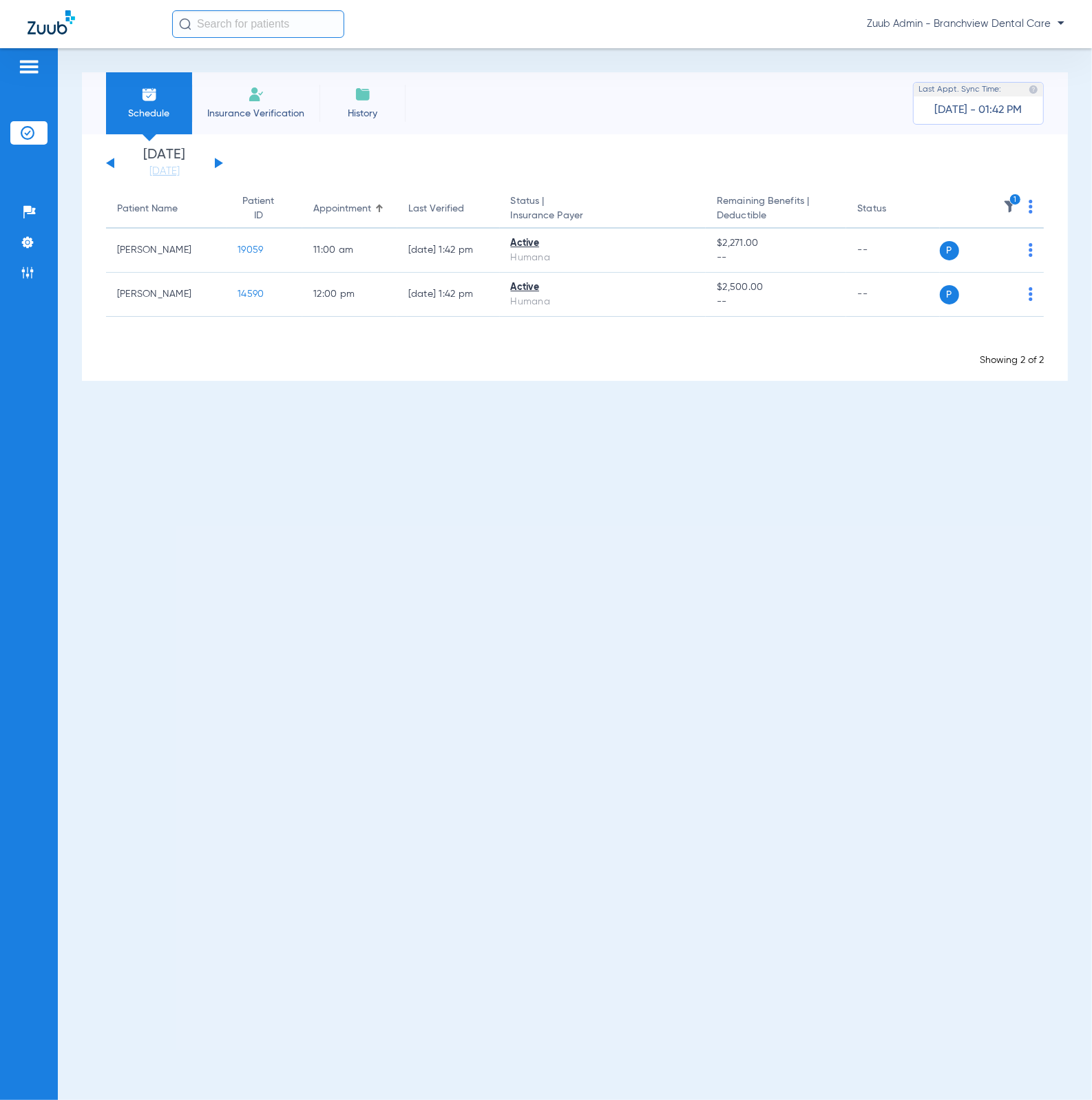
click at [220, 163] on button at bounding box center [219, 163] width 8 height 10
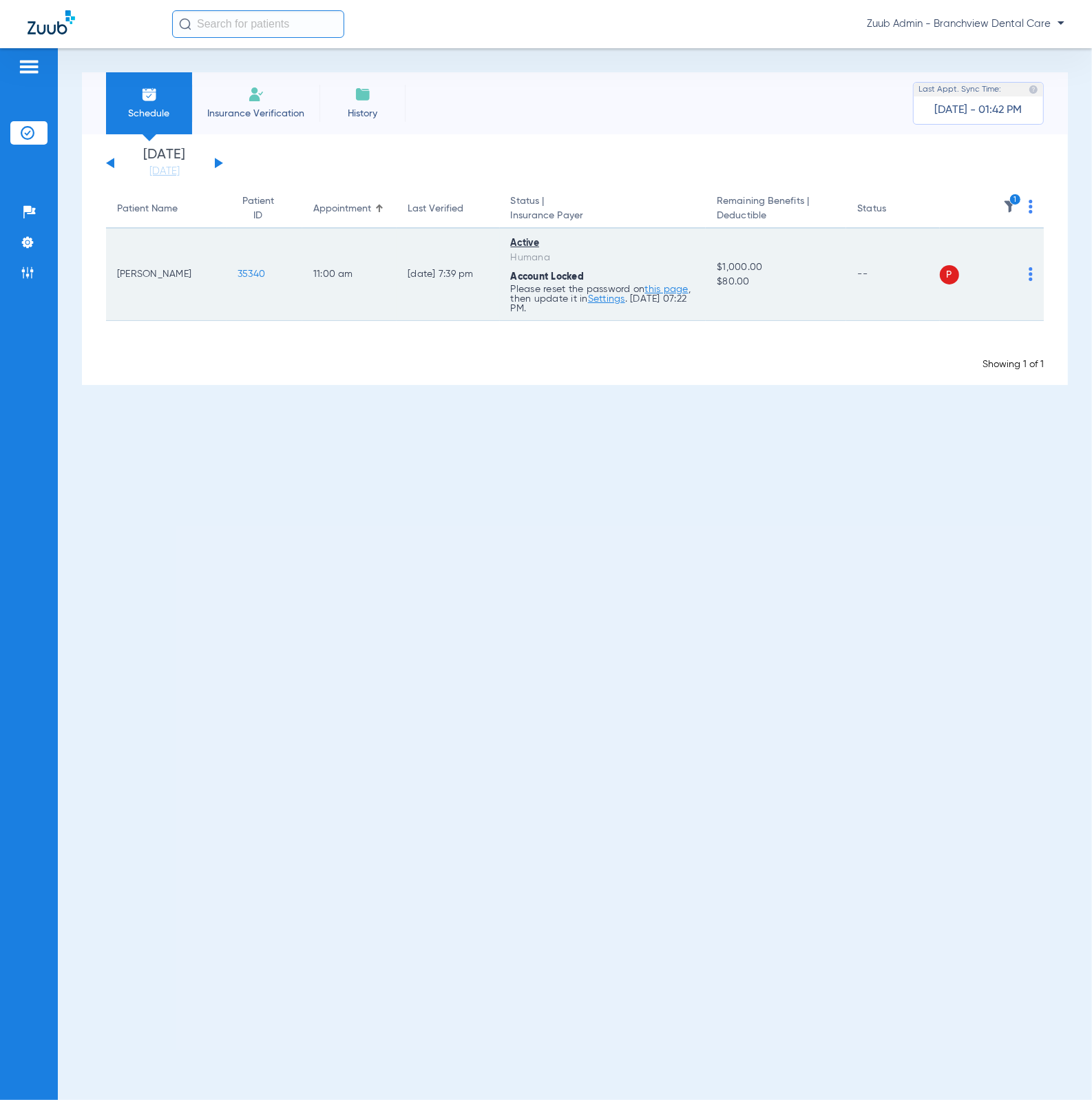
click at [1031, 274] on img at bounding box center [1031, 274] width 4 height 13
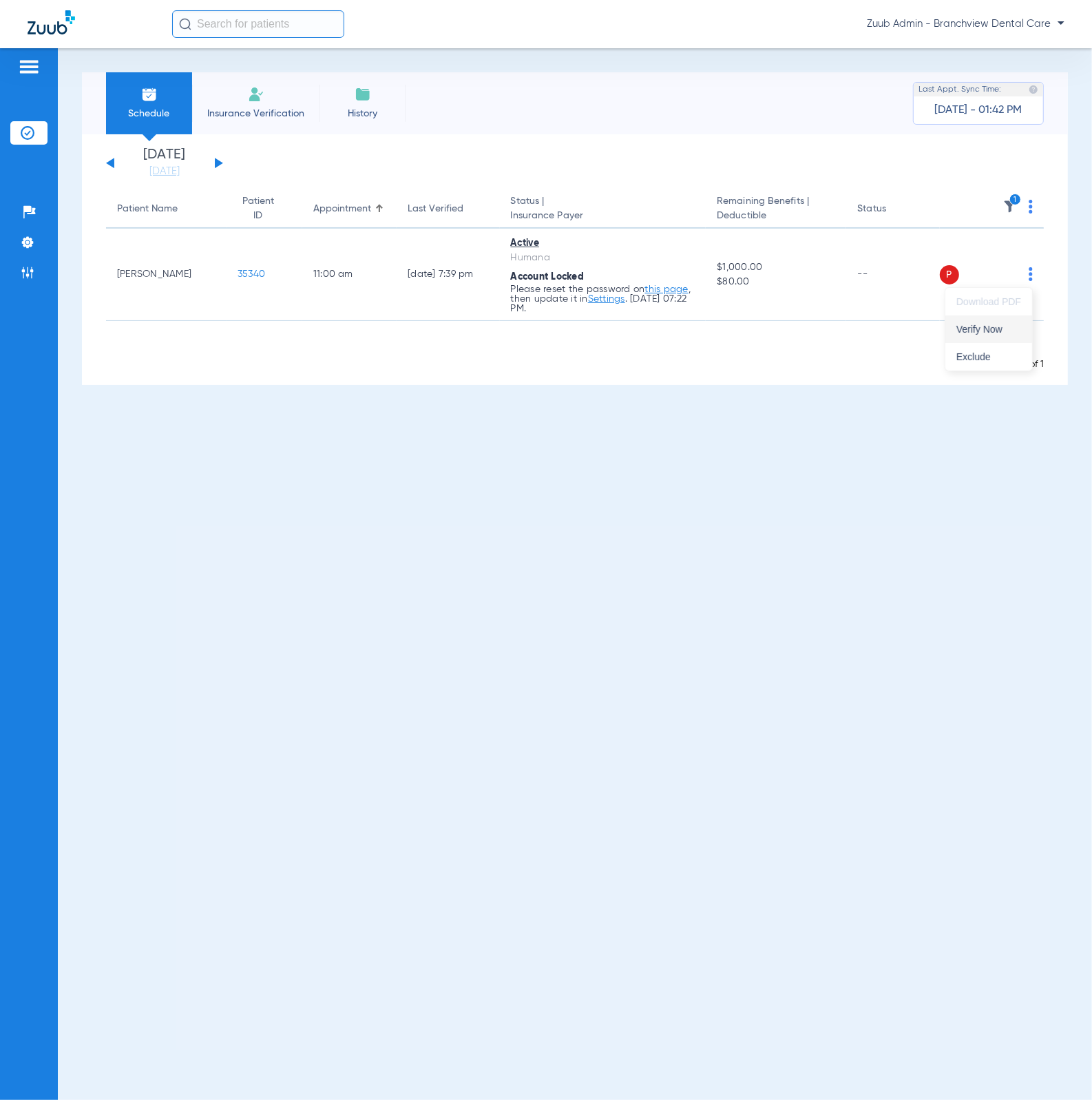
click at [1018, 319] on button "Verify Now" at bounding box center [989, 329] width 87 height 28
click at [221, 163] on button at bounding box center [219, 163] width 8 height 10
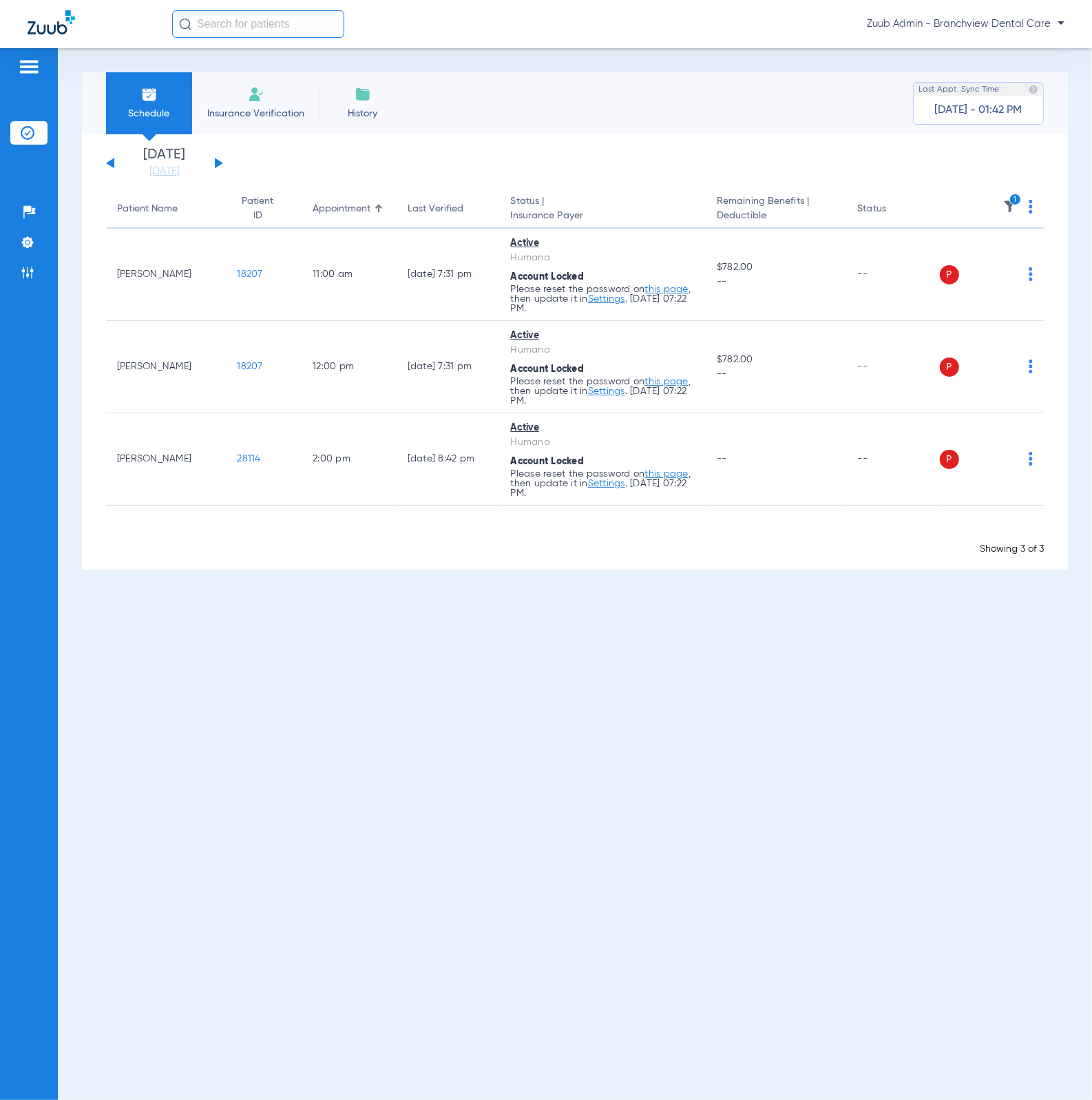
click at [1035, 208] on th "1" at bounding box center [992, 210] width 104 height 39
click at [1028, 208] on th "1" at bounding box center [992, 210] width 104 height 39
click at [1032, 209] on img at bounding box center [1031, 207] width 4 height 13
click at [1022, 248] on button "Verify All" at bounding box center [980, 260] width 104 height 28
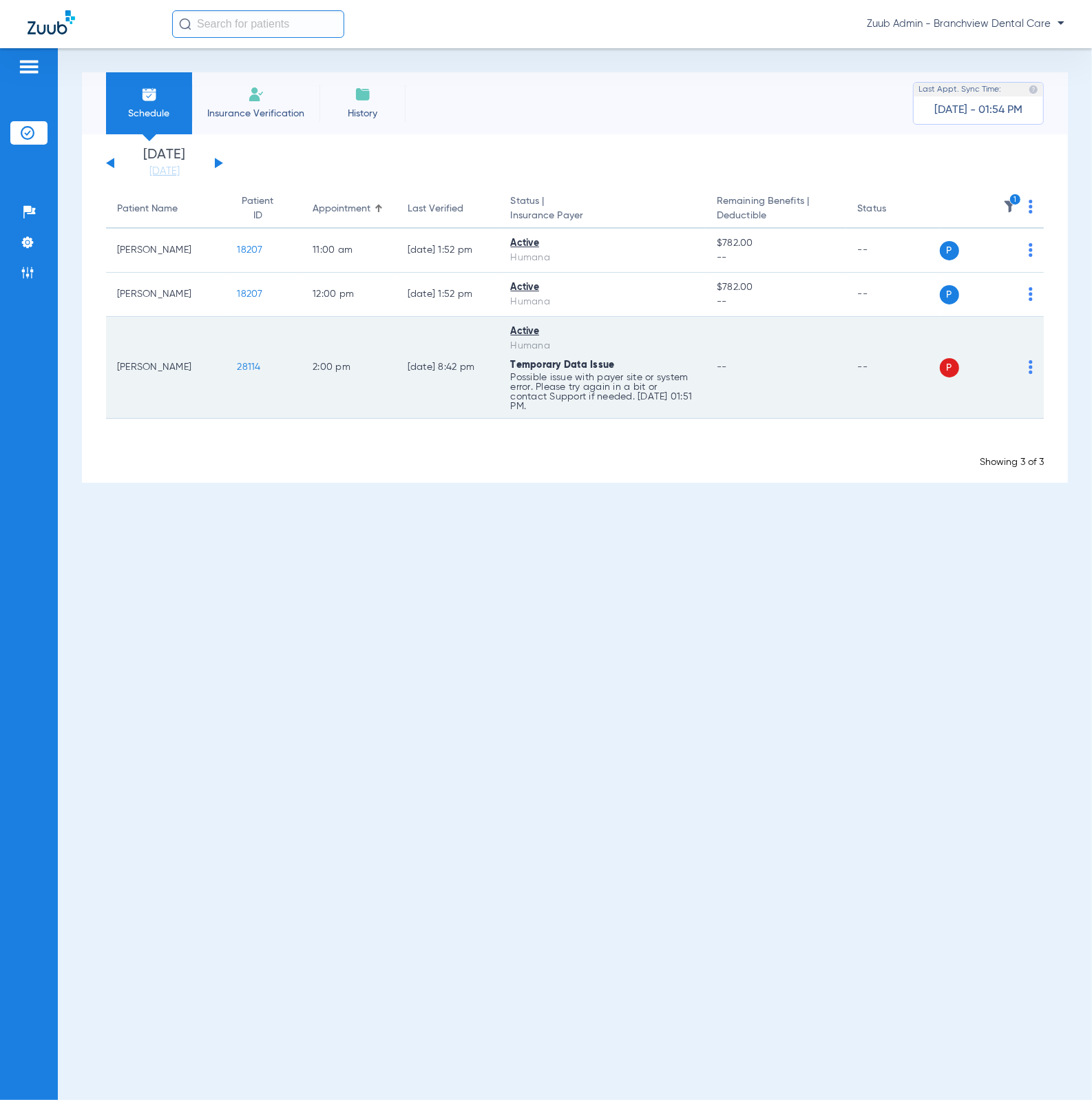
click at [1028, 362] on div "P S" at bounding box center [987, 368] width 94 height 19
click at [1029, 364] on img at bounding box center [1031, 367] width 4 height 13
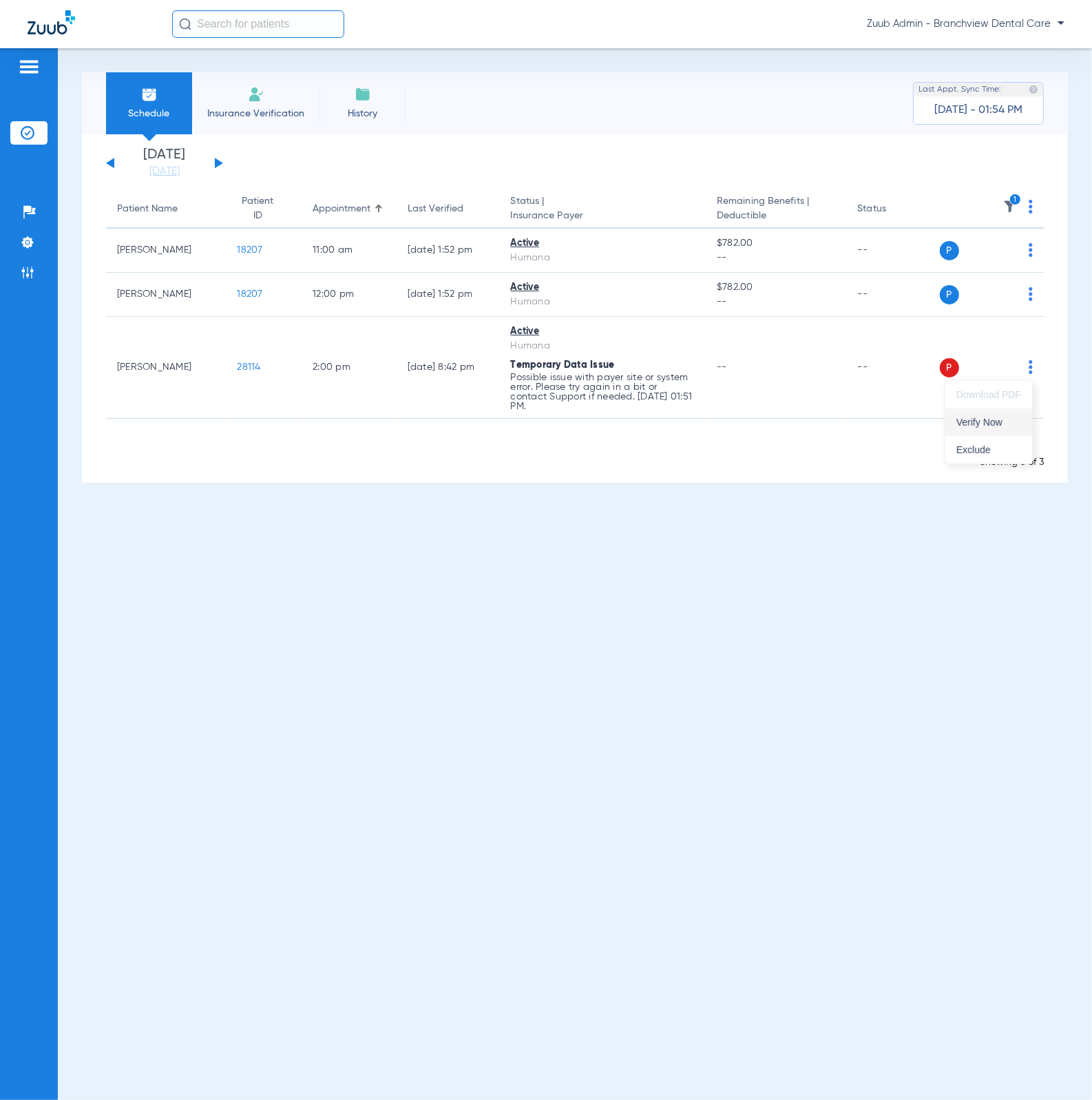
click at [1017, 418] on span "Verify Now" at bounding box center [989, 422] width 65 height 10
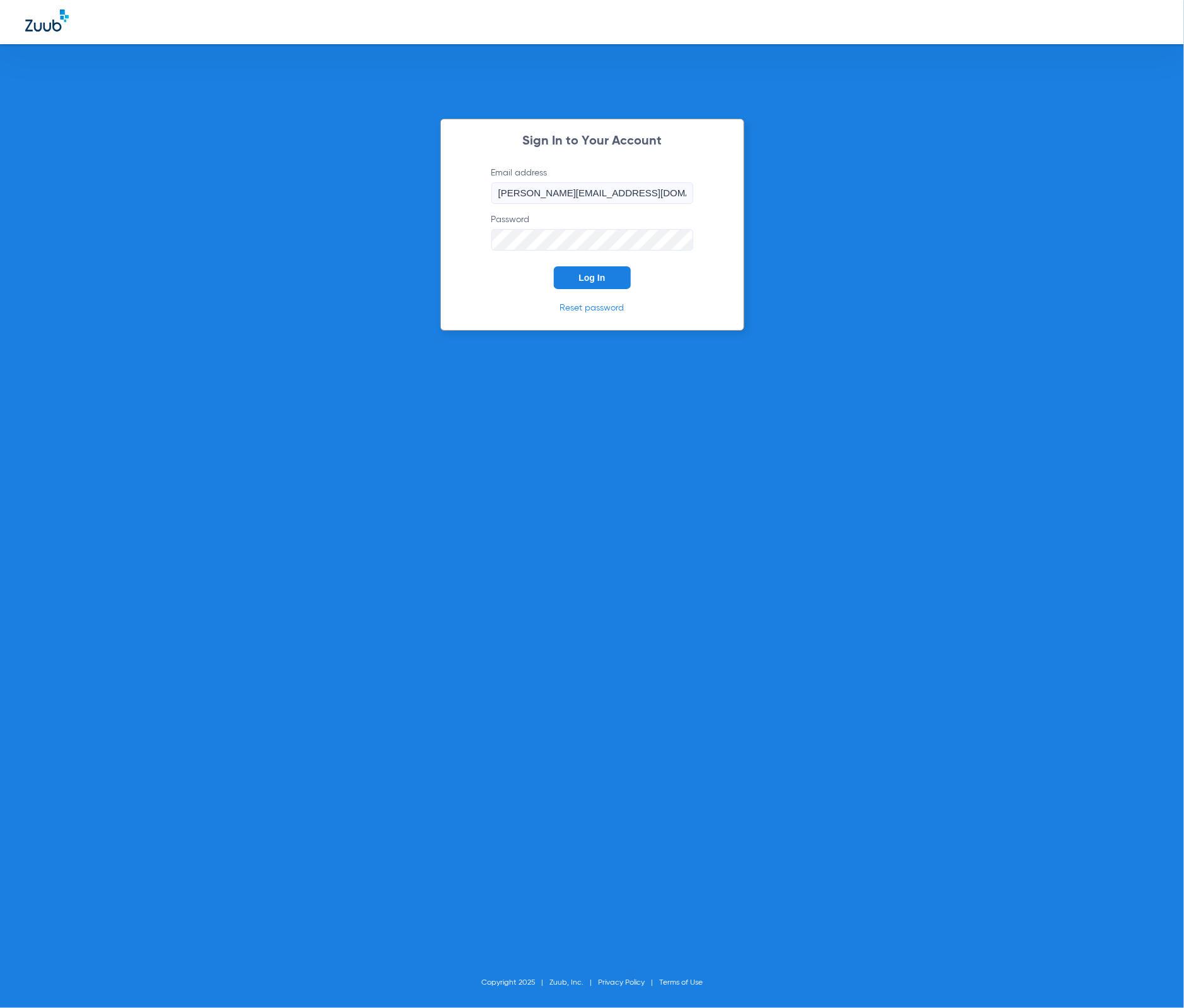
click at [599, 285] on button "Log In" at bounding box center [592, 277] width 77 height 23
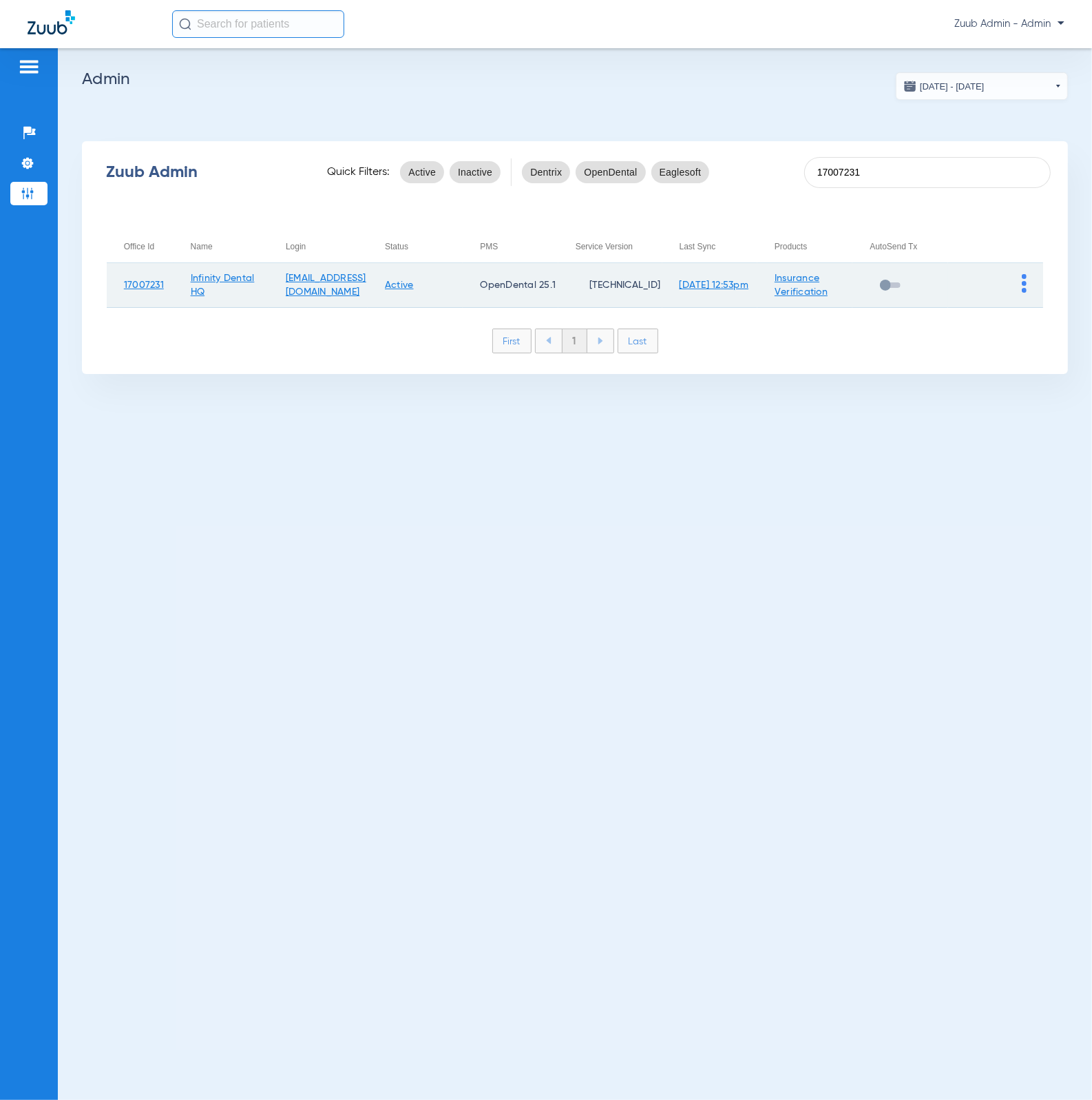
type input "17007231"
click at [1023, 280] on img at bounding box center [1024, 283] width 4 height 19
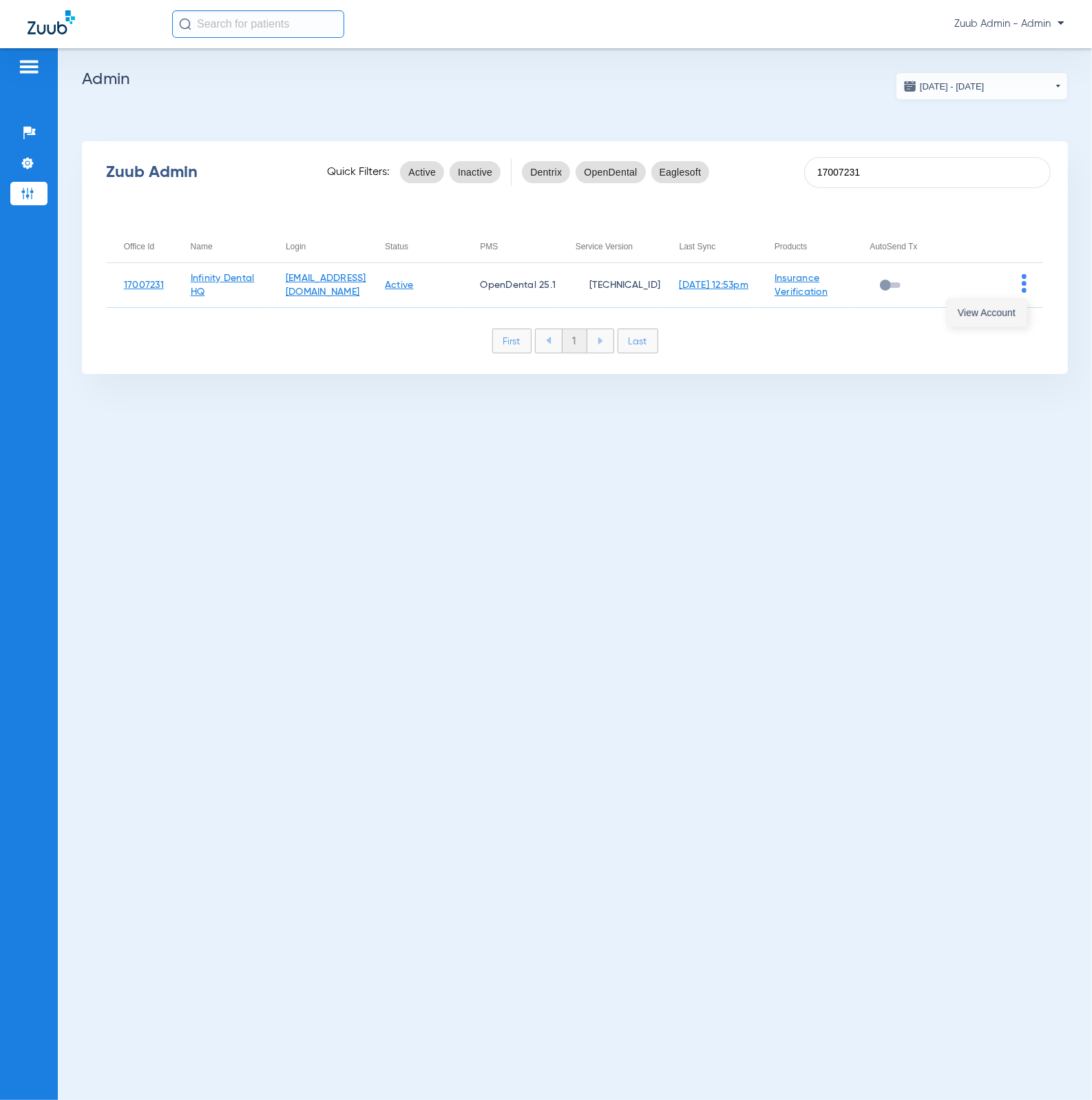
click at [1008, 304] on button "View Account" at bounding box center [987, 312] width 80 height 28
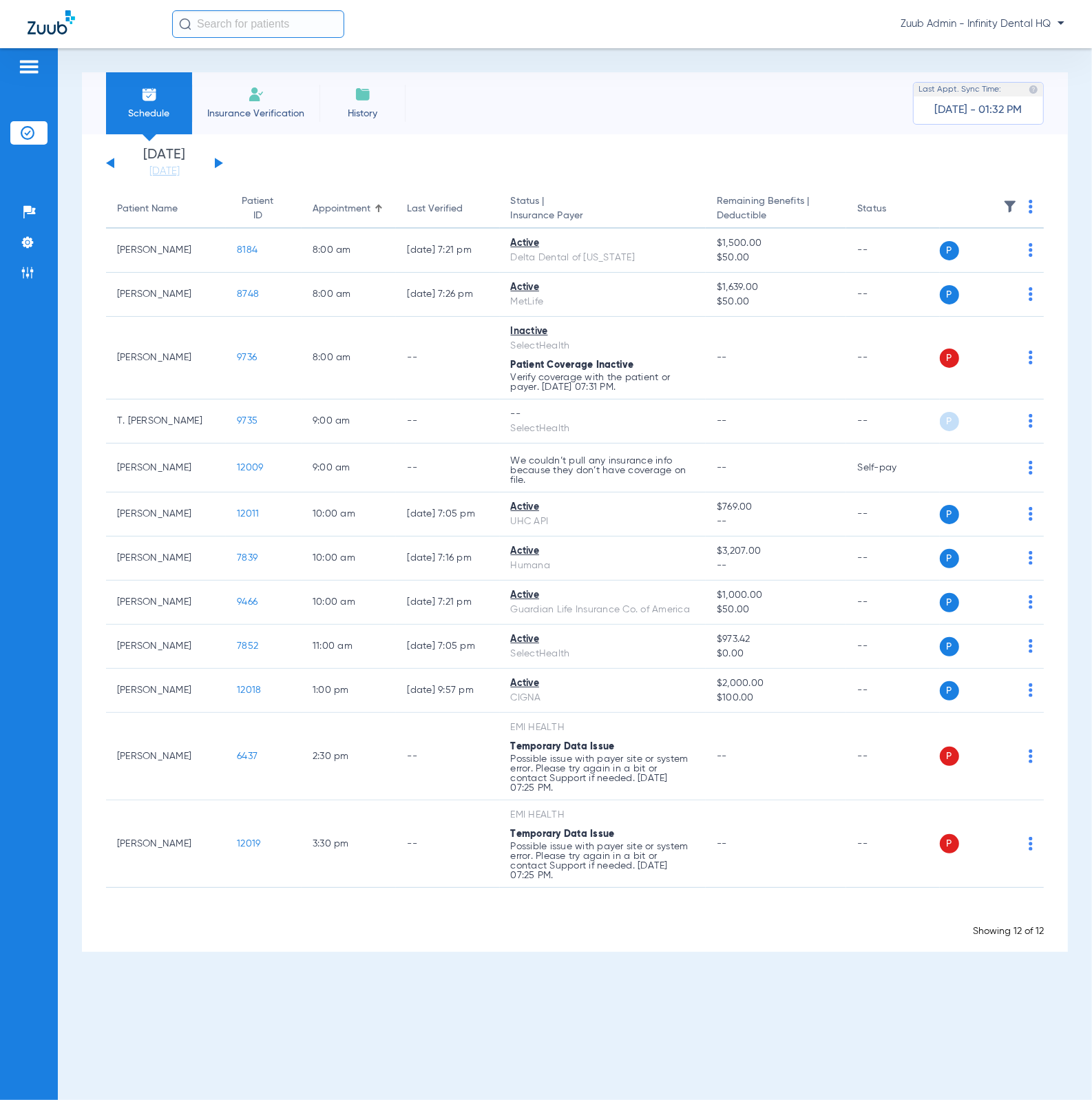
click at [276, 107] on span "Insurance Verification" at bounding box center [255, 113] width 107 height 13
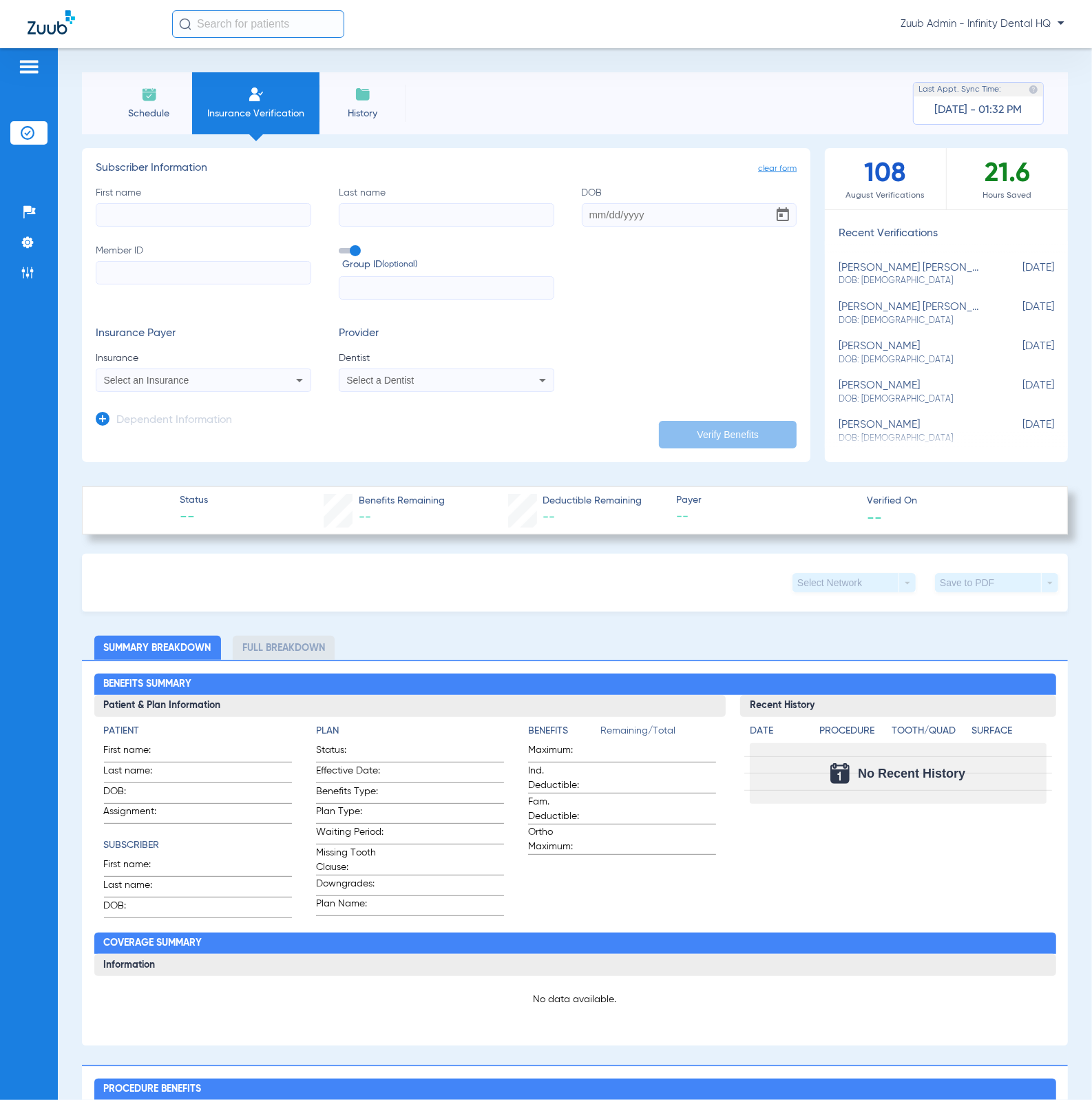
click at [894, 274] on div "[PERSON_NAME] [PERSON_NAME] DOB: [DEMOGRAPHIC_DATA]" at bounding box center [912, 274] width 147 height 25
type input "[PERSON_NAME]"
type input "[DATE]"
type input "UUG 906054543"
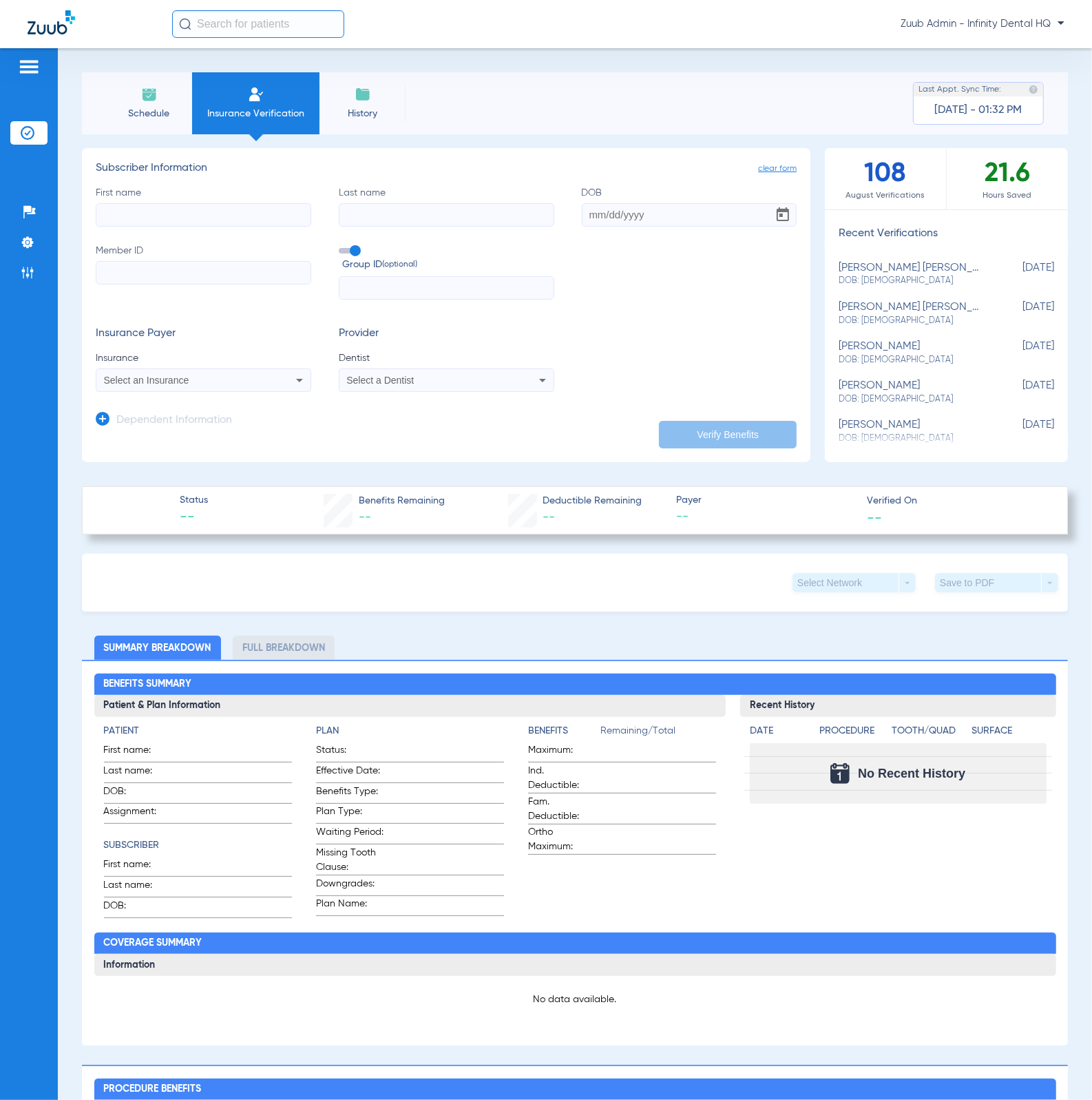
type input "10002211"
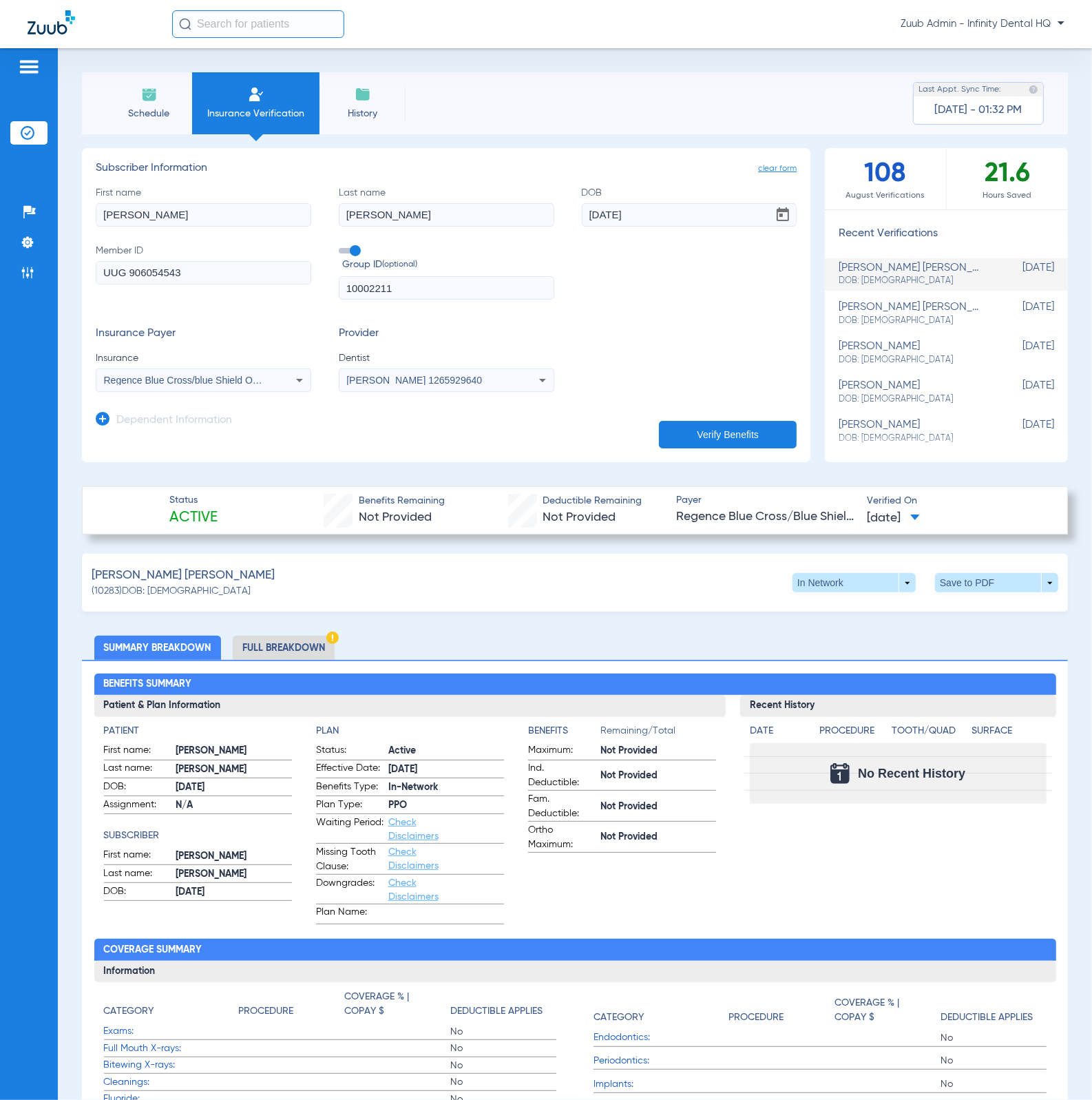
click at [119, 100] on li "Schedule" at bounding box center [148, 103] width 86 height 62
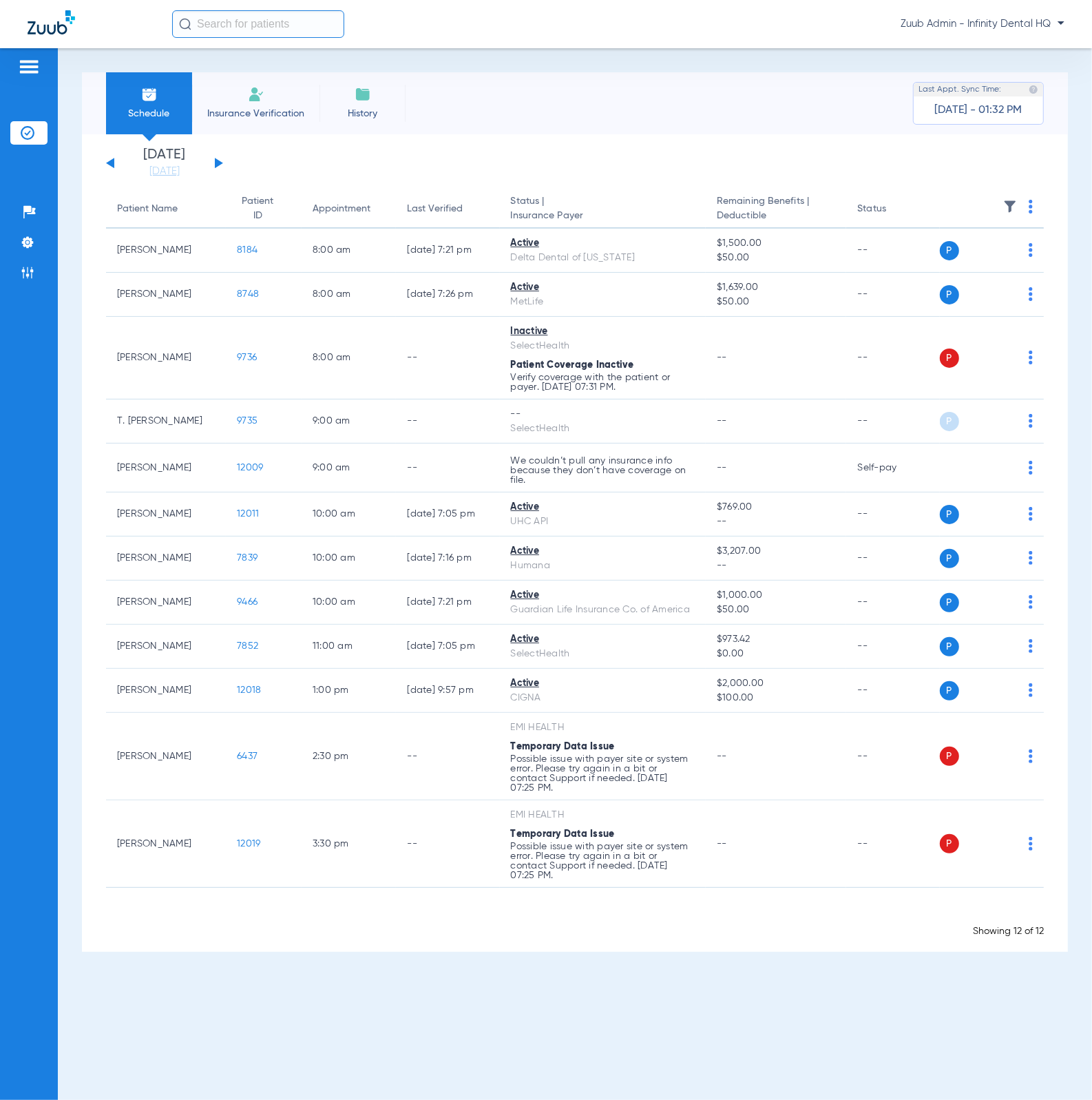
click at [236, 103] on li "Insurance Verification" at bounding box center [256, 103] width 128 height 62
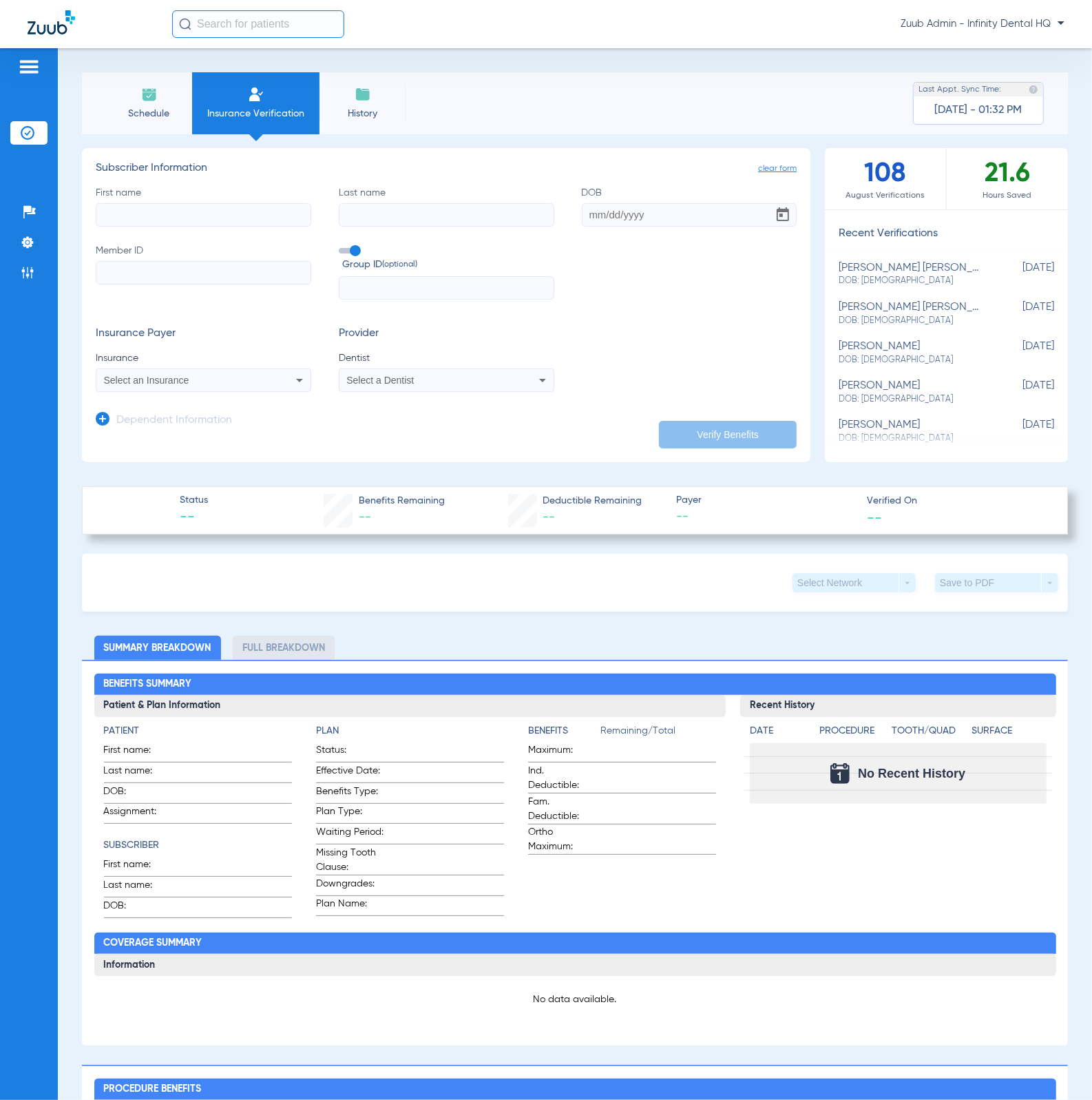
click at [910, 264] on div "[PERSON_NAME] [PERSON_NAME] DOB: [DEMOGRAPHIC_DATA]" at bounding box center [912, 274] width 147 height 25
type input "[PERSON_NAME]"
type input "[DATE]"
type input "UUG 906054543"
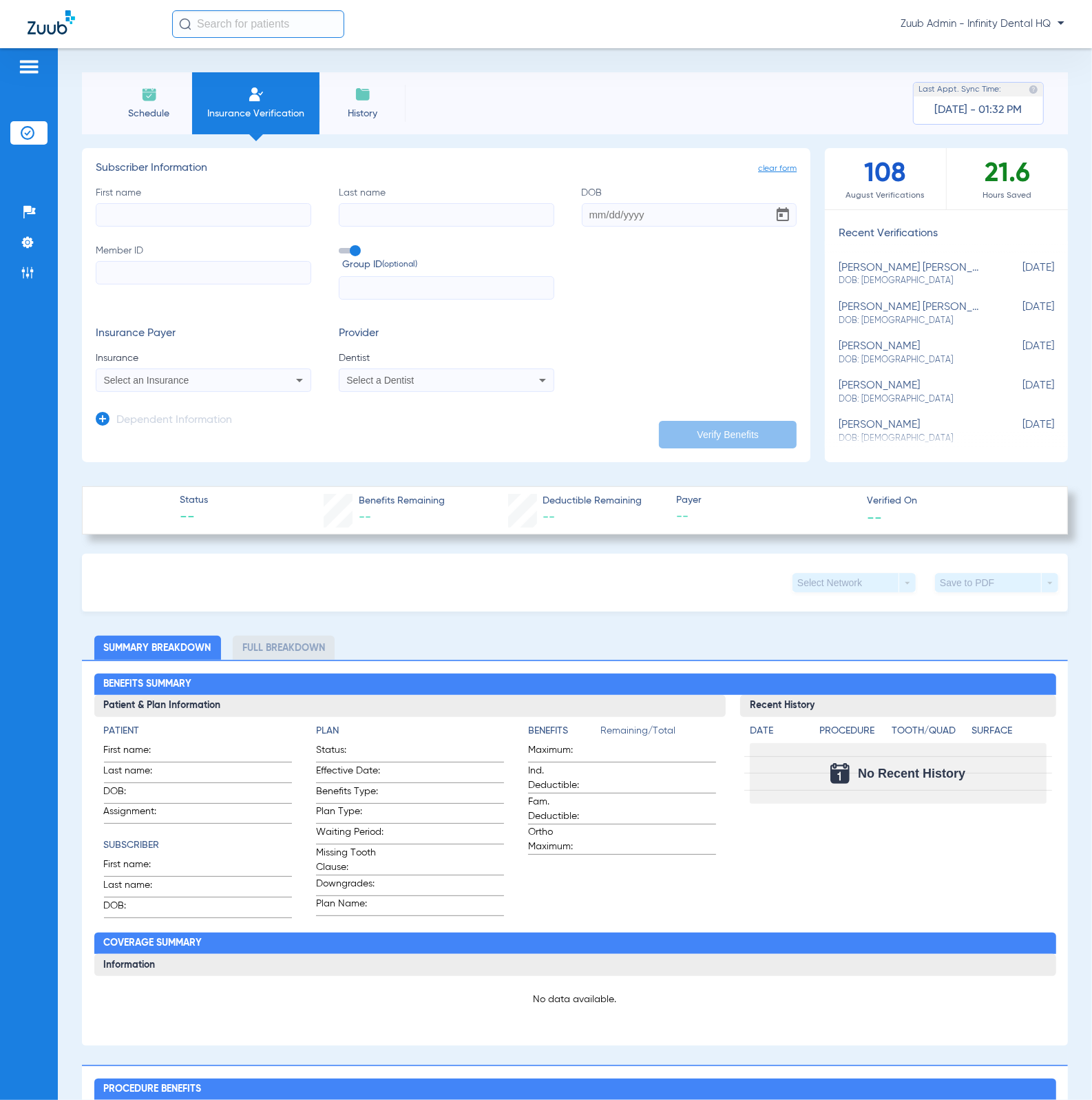
type input "10002211"
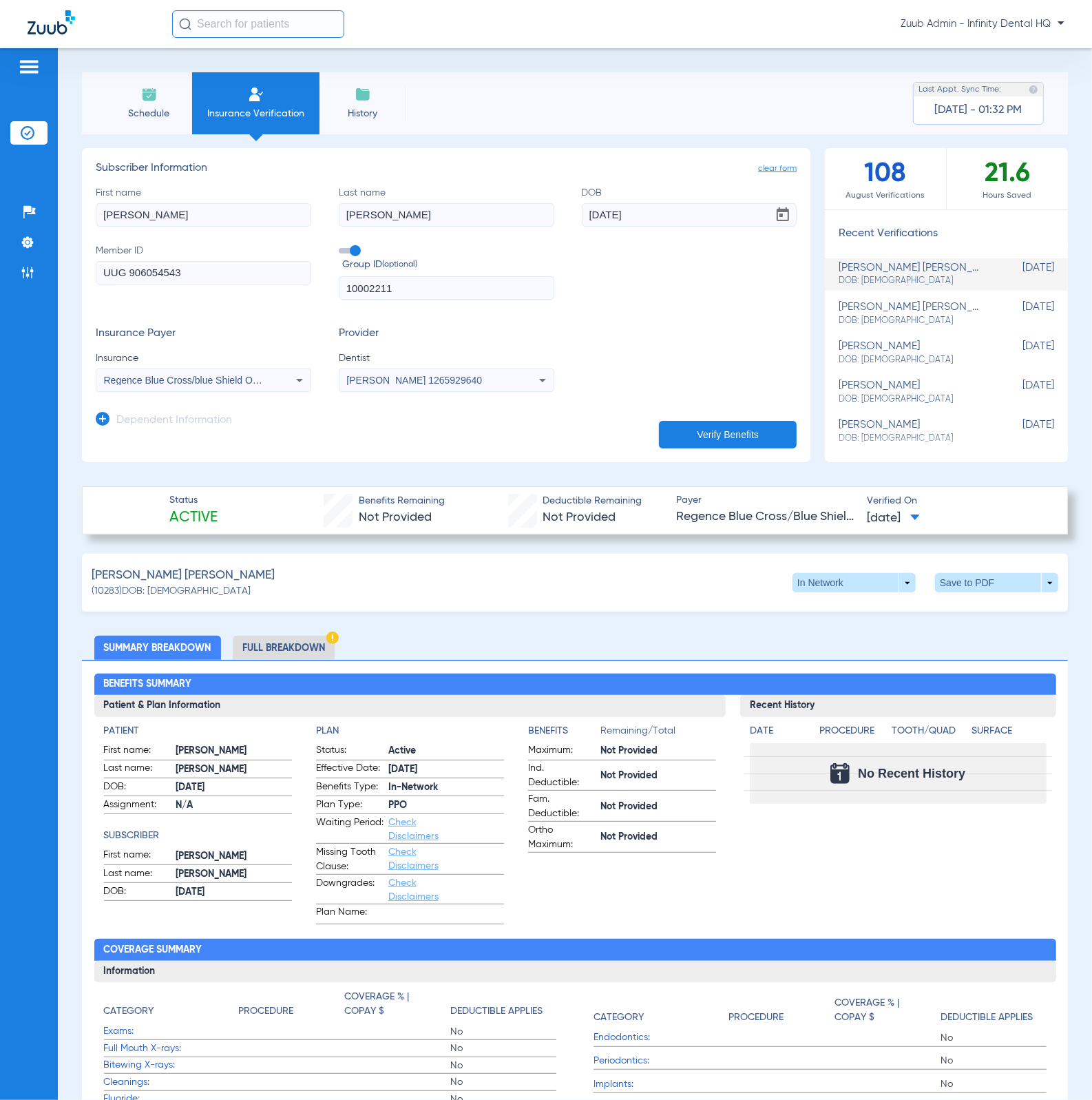
click at [278, 651] on li "Full Breakdown" at bounding box center [283, 647] width 102 height 24
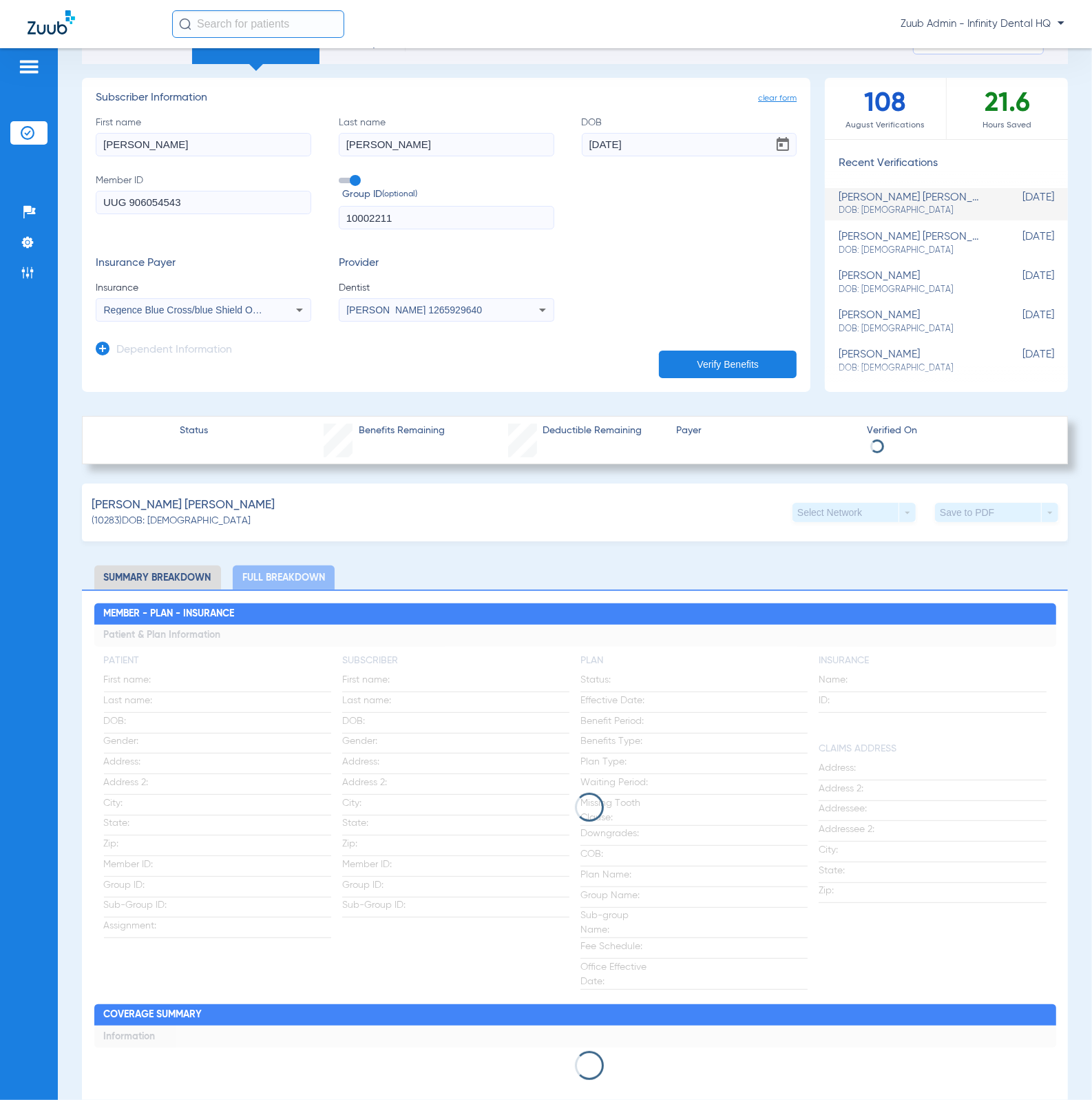
scroll to position [84, 0]
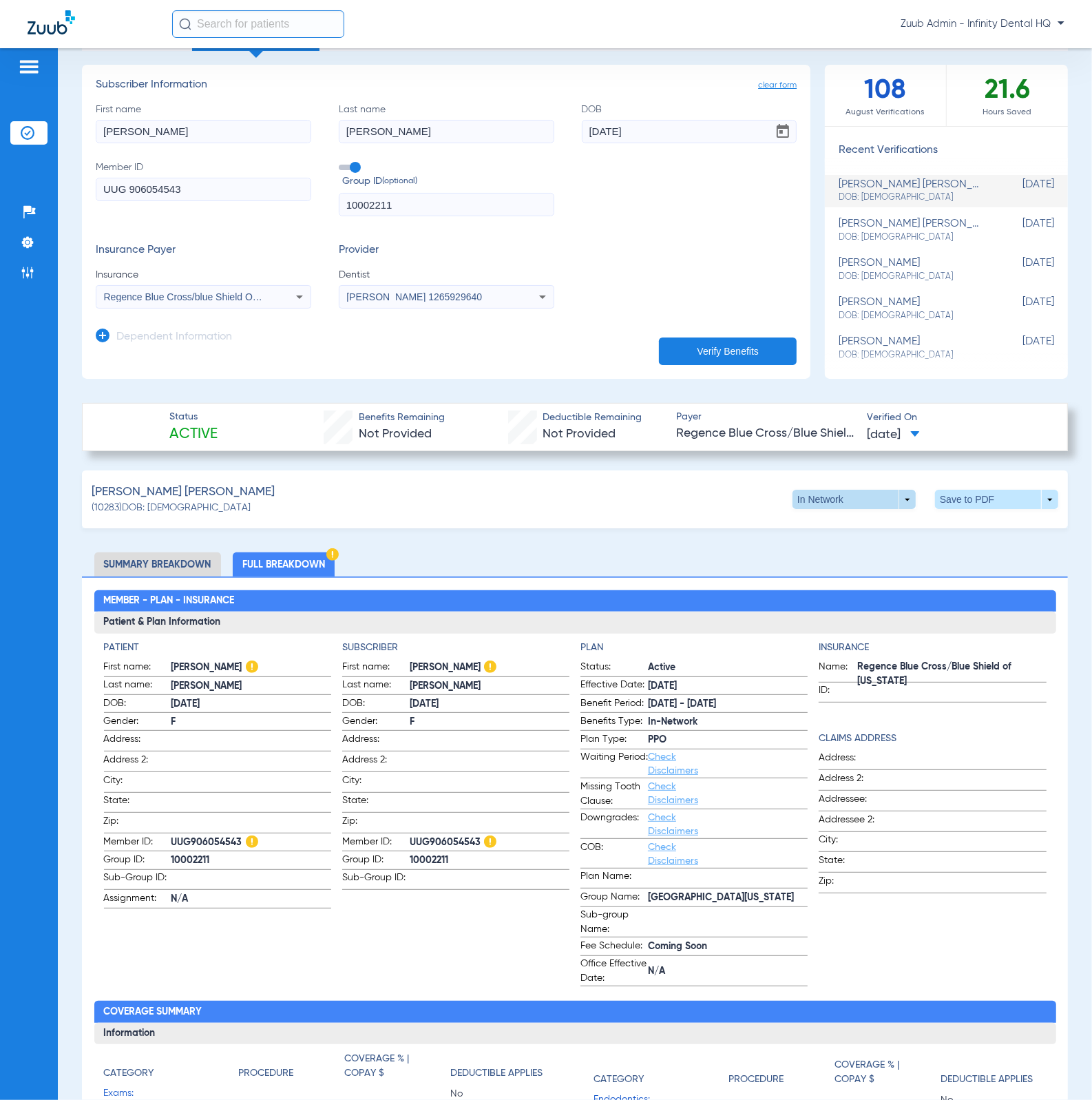
click at [849, 503] on span at bounding box center [855, 499] width 33 height 33
click at [957, 562] on div "In Network Out of Network" at bounding box center [896, 538] width 231 height 60
click at [958, 561] on div "In Network Out of Network" at bounding box center [896, 538] width 231 height 60
click at [961, 547] on div "In Network Out of Network" at bounding box center [896, 538] width 231 height 60
click at [894, 183] on div at bounding box center [546, 550] width 1092 height 1100
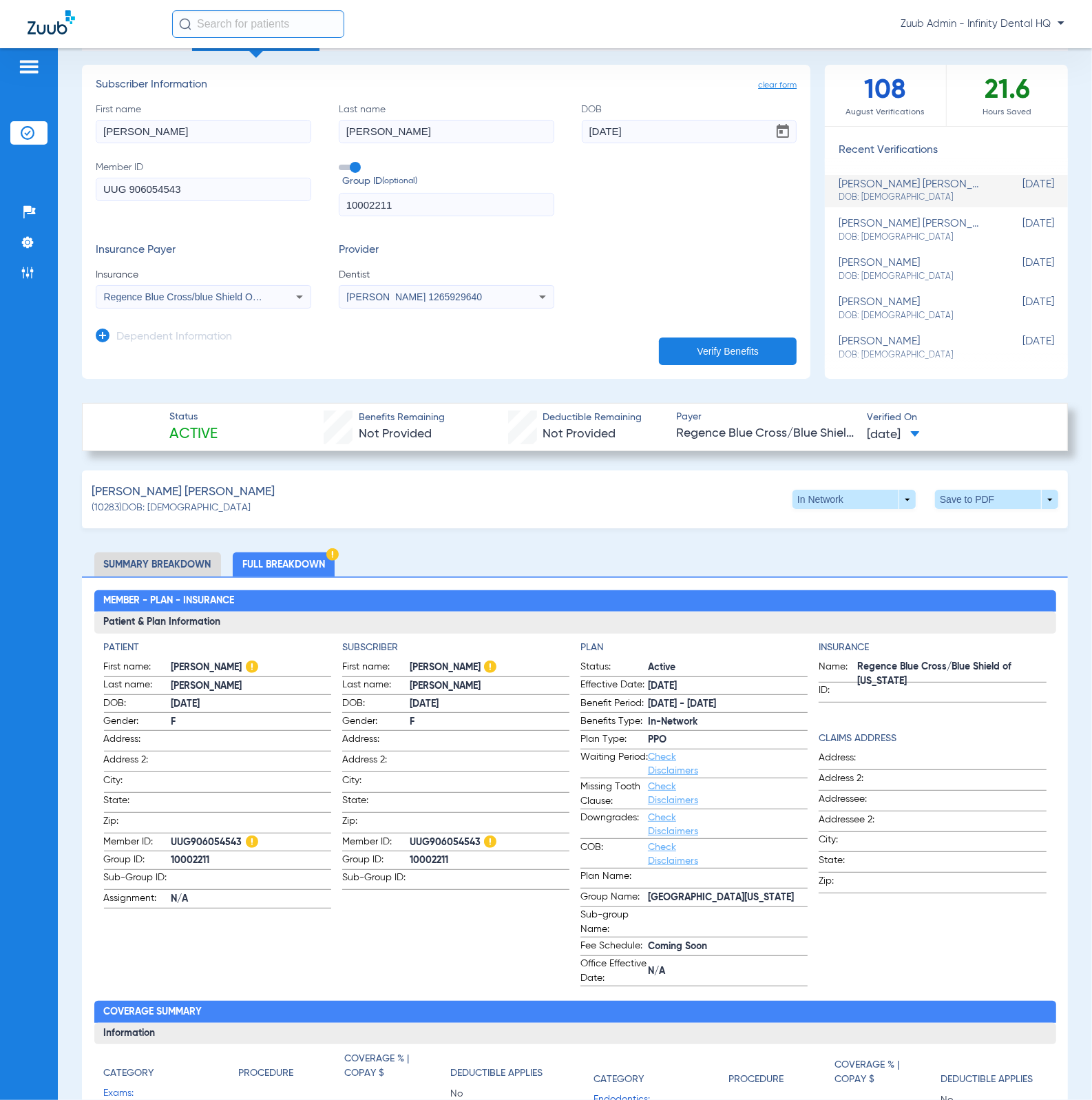
click at [891, 183] on div "[PERSON_NAME] [PERSON_NAME] DOB: [DEMOGRAPHIC_DATA]" at bounding box center [912, 191] width 147 height 25
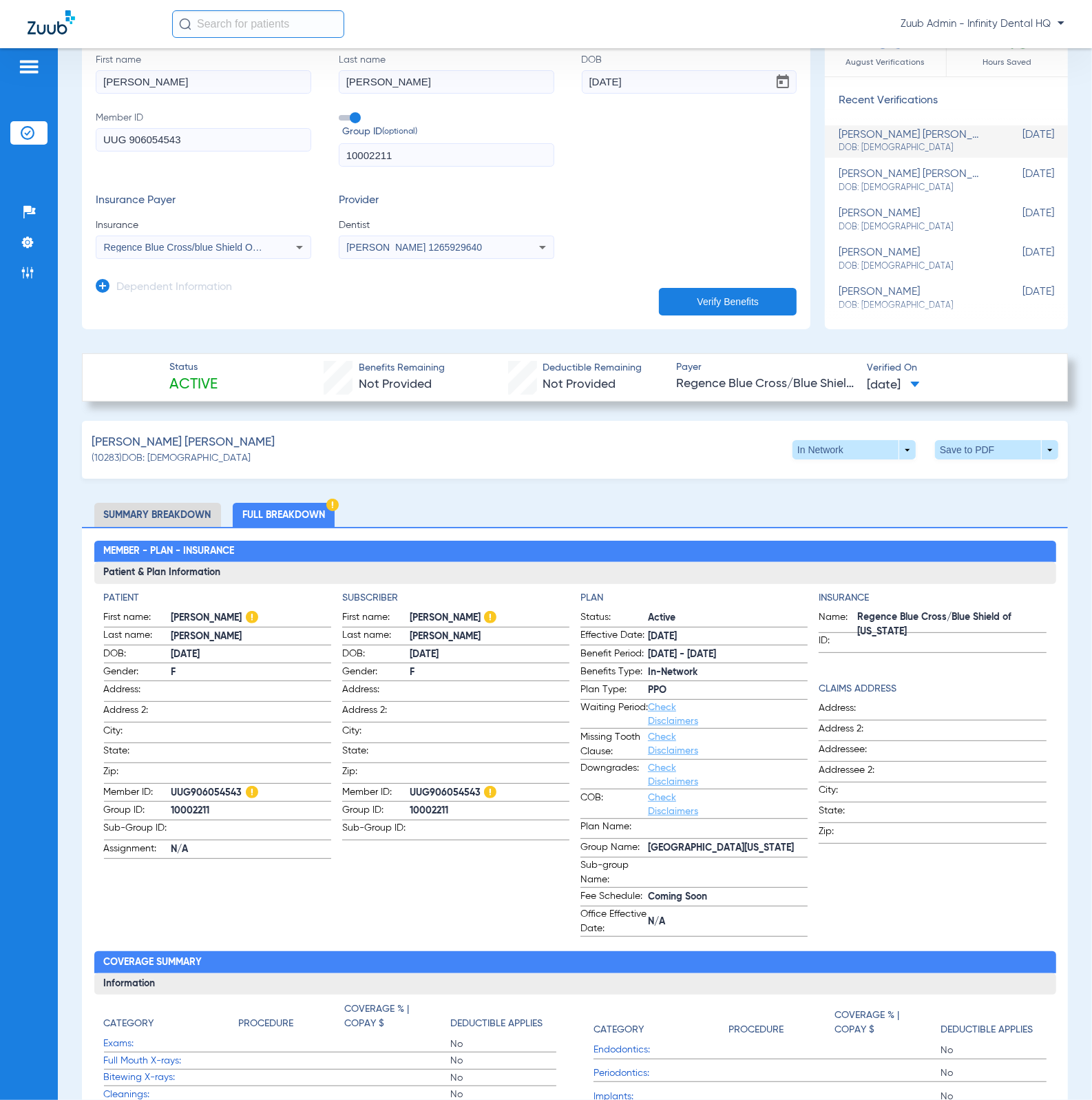
scroll to position [0, 0]
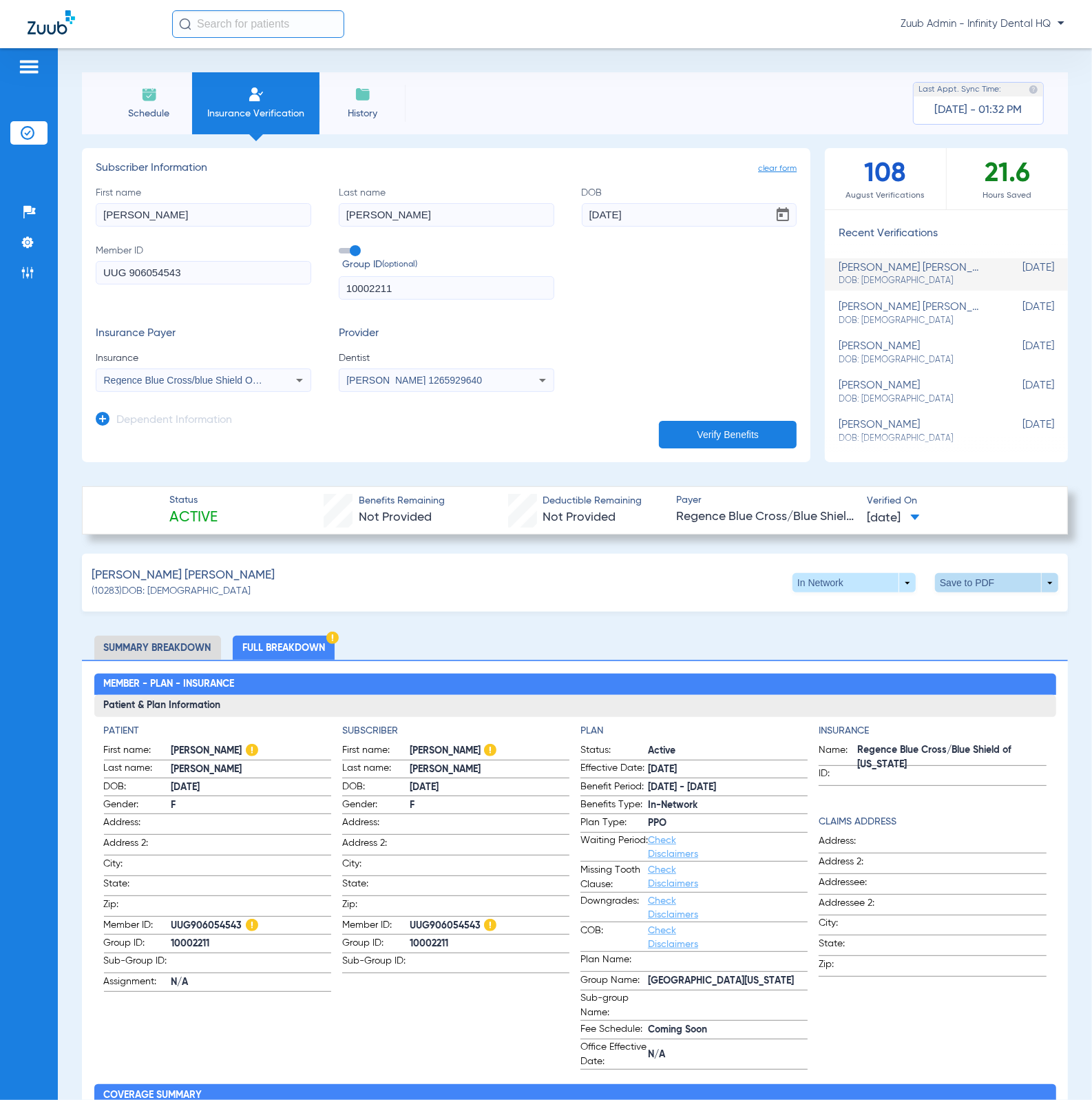
click at [947, 578] on span at bounding box center [997, 582] width 123 height 19
click at [860, 615] on button "insert_drive_file Save to PDF" at bounding box center [867, 609] width 104 height 28
click at [357, 329] on h3 "Provider" at bounding box center [446, 334] width 216 height 13
click at [280, 378] on div "Regence Blue Cross/blue Shield Of [US_STATE]" at bounding box center [203, 380] width 214 height 16
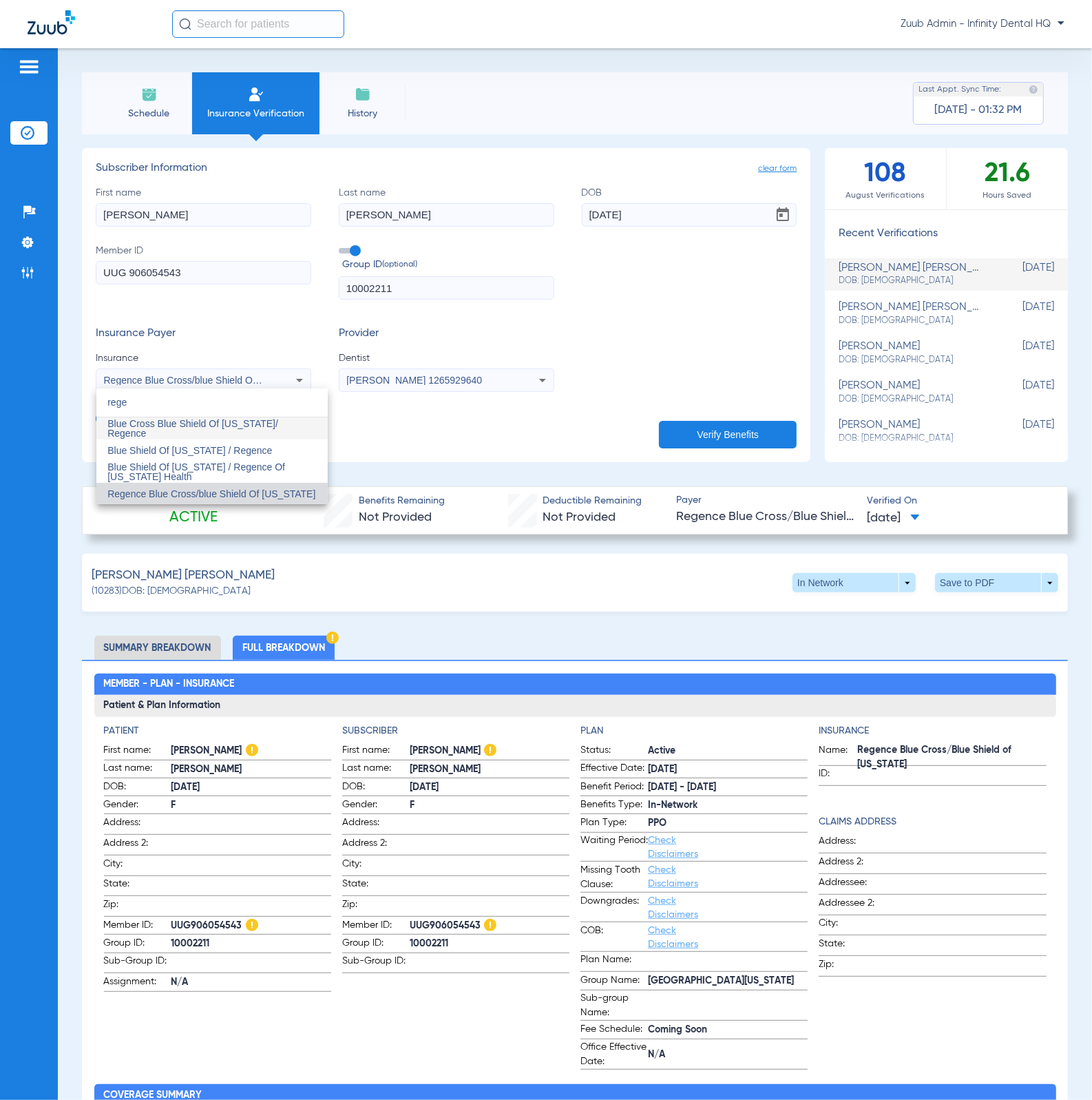
type input "rege"
click at [458, 445] on div at bounding box center [546, 550] width 1092 height 1100
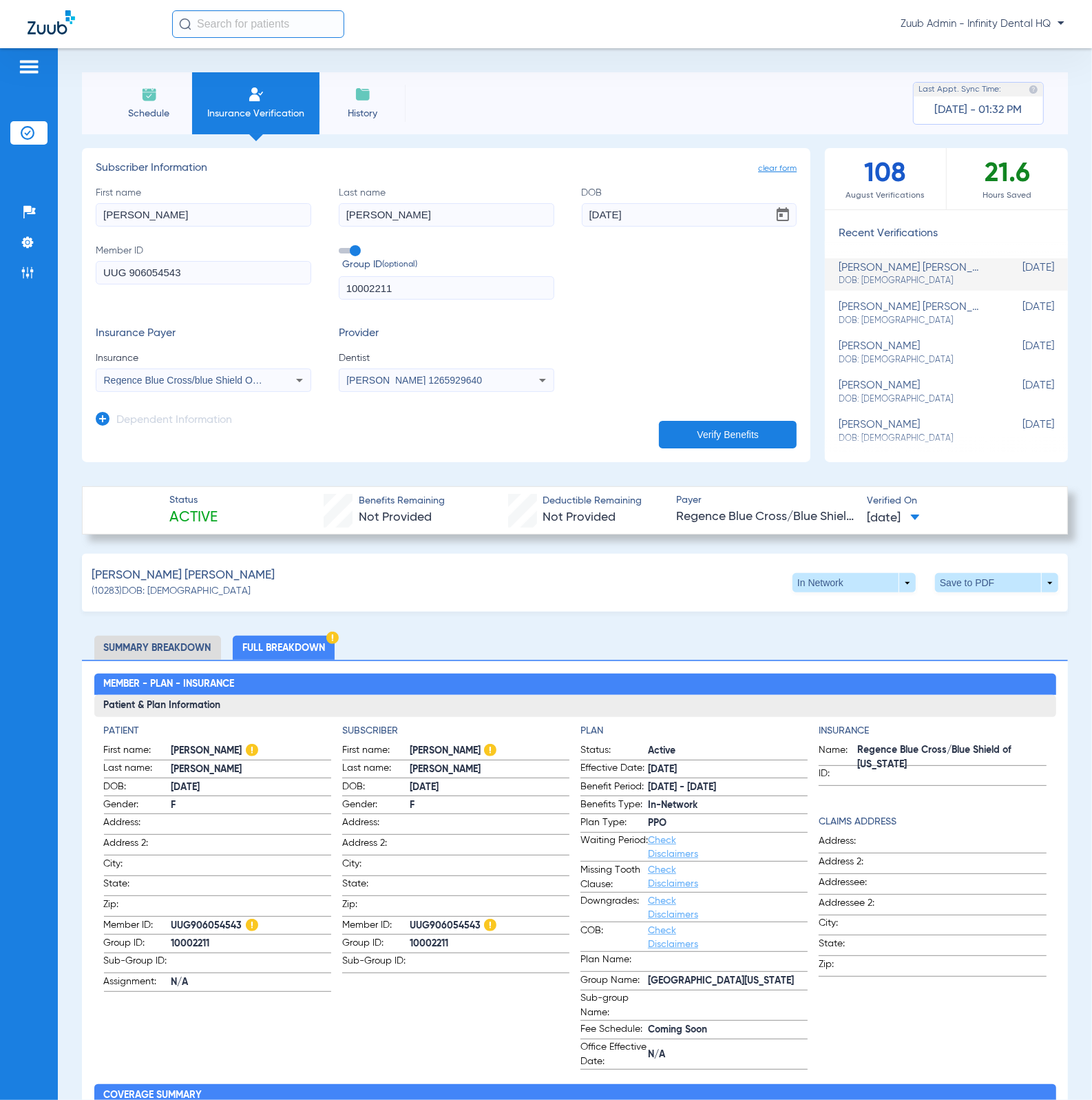
click at [845, 325] on span "DOB: [DEMOGRAPHIC_DATA]" at bounding box center [912, 321] width 147 height 13
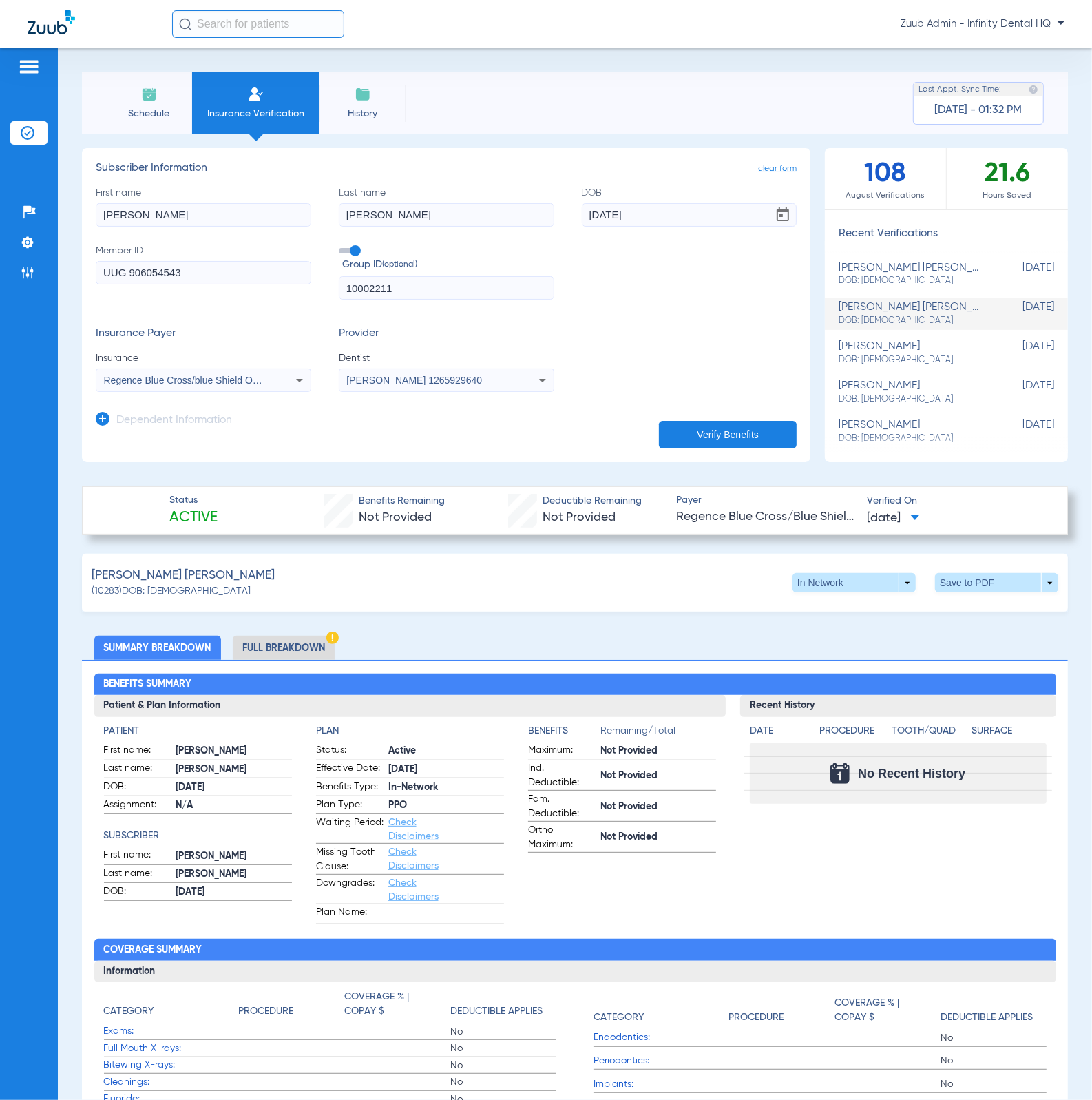
click at [867, 271] on div "[PERSON_NAME] [PERSON_NAME] DOB: [DEMOGRAPHIC_DATA]" at bounding box center [912, 274] width 147 height 25
click at [292, 389] on mat-select "Regence Blue Cross/blue Shield Of [US_STATE]" at bounding box center [203, 380] width 216 height 23
click at [981, 576] on span at bounding box center [997, 582] width 33 height 33
click at [975, 598] on div "insert_drive_file Save to PDF" at bounding box center [930, 607] width 231 height 32
click at [961, 599] on div "insert_drive_file Save to PDF" at bounding box center [930, 607] width 231 height 32
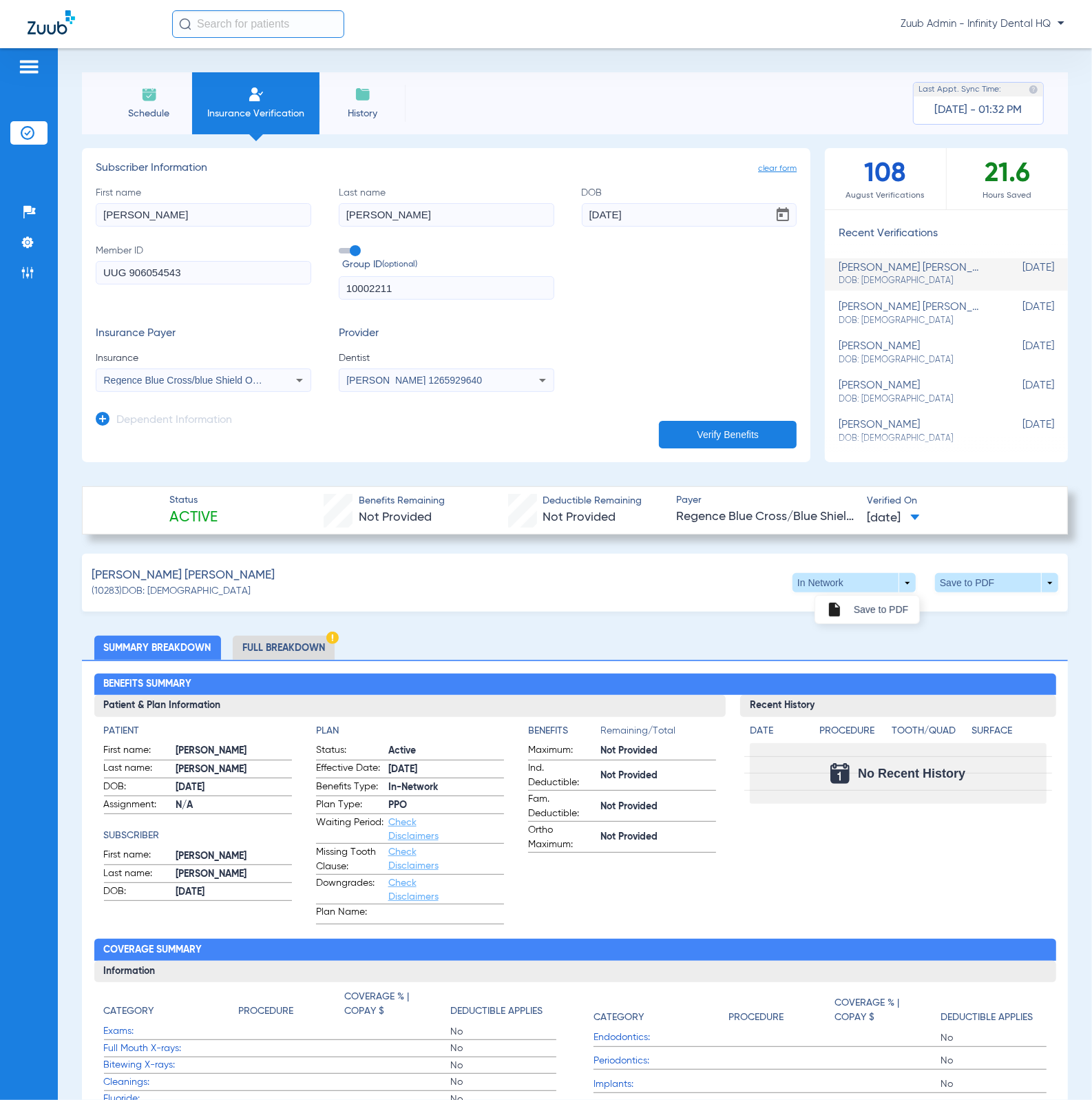
click at [962, 629] on div at bounding box center [546, 550] width 1092 height 1100
drag, startPoint x: 911, startPoint y: 579, endPoint x: 1014, endPoint y: 585, distance: 103.2
click at [1014, 585] on div "In Network arrow_drop_down Save to PDF arrow_drop_down" at bounding box center [926, 582] width 266 height 19
drag, startPoint x: 985, startPoint y: 584, endPoint x: 929, endPoint y: 582, distance: 56.0
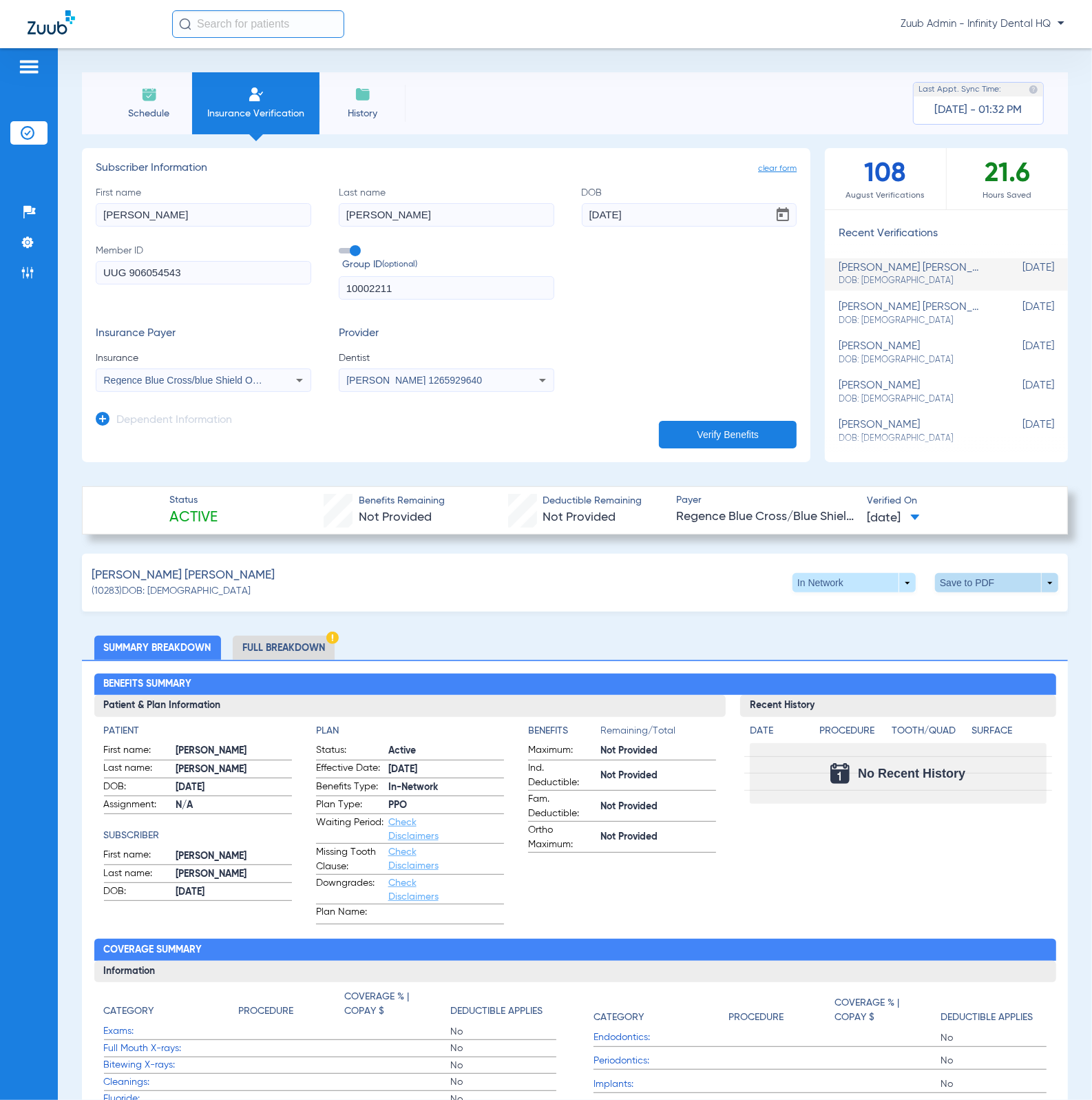
click at [935, 582] on button "Save to PDF arrow_drop_down" at bounding box center [997, 582] width 123 height 19
drag, startPoint x: 920, startPoint y: 582, endPoint x: 912, endPoint y: 585, distance: 8.5
click at [1002, 582] on div at bounding box center [546, 550] width 1092 height 1100
click at [981, 575] on span at bounding box center [997, 582] width 33 height 33
click at [877, 605] on span "Save to PDF" at bounding box center [881, 609] width 54 height 10
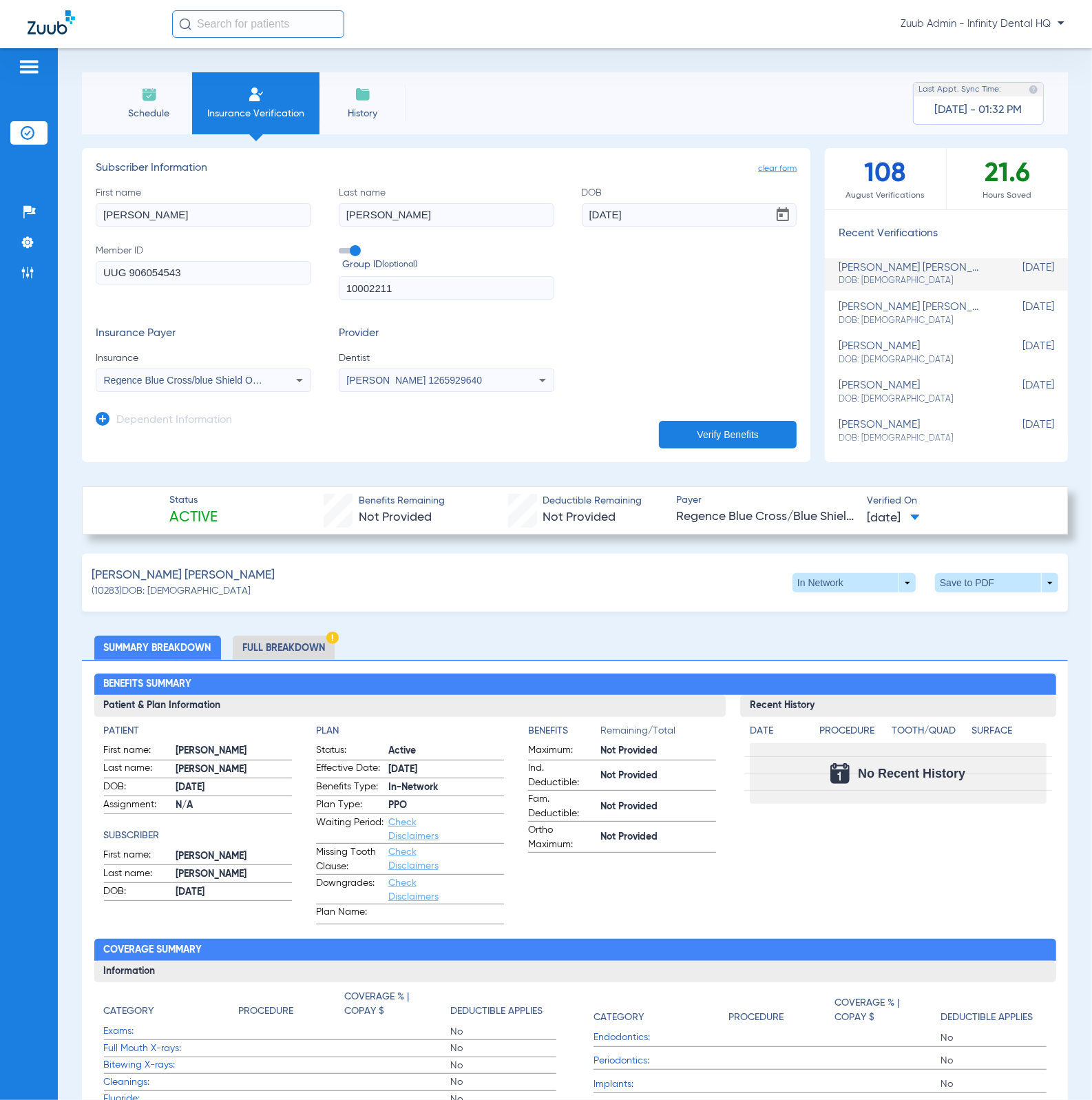
click at [859, 283] on span "DOB: [DEMOGRAPHIC_DATA]" at bounding box center [912, 280] width 147 height 13
click at [296, 380] on icon at bounding box center [299, 380] width 7 height 4
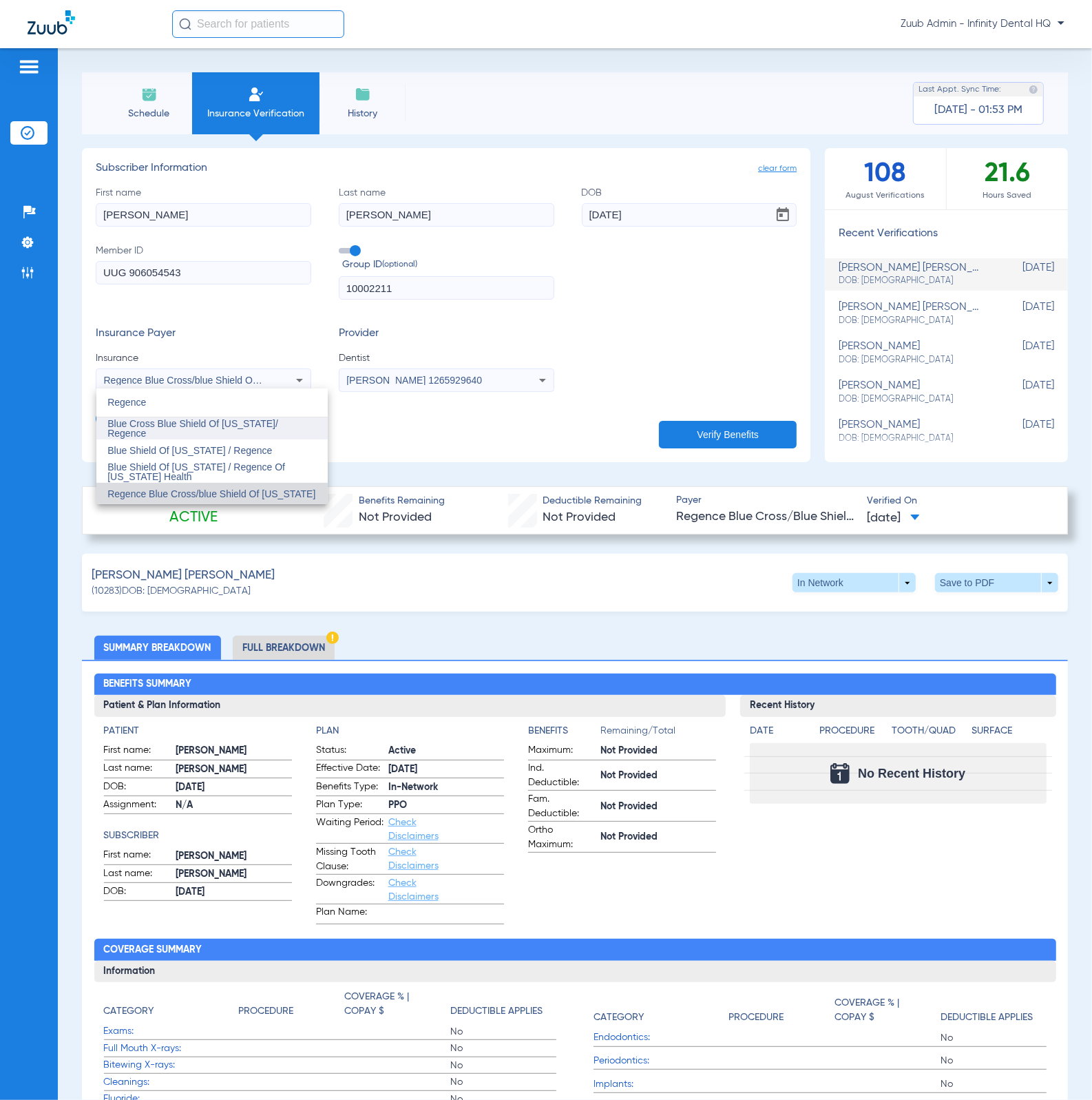
type input "Regence"
click at [278, 430] on span "Blue Cross Blue Shield Of [US_STATE]/ Regence" at bounding box center [192, 428] width 171 height 21
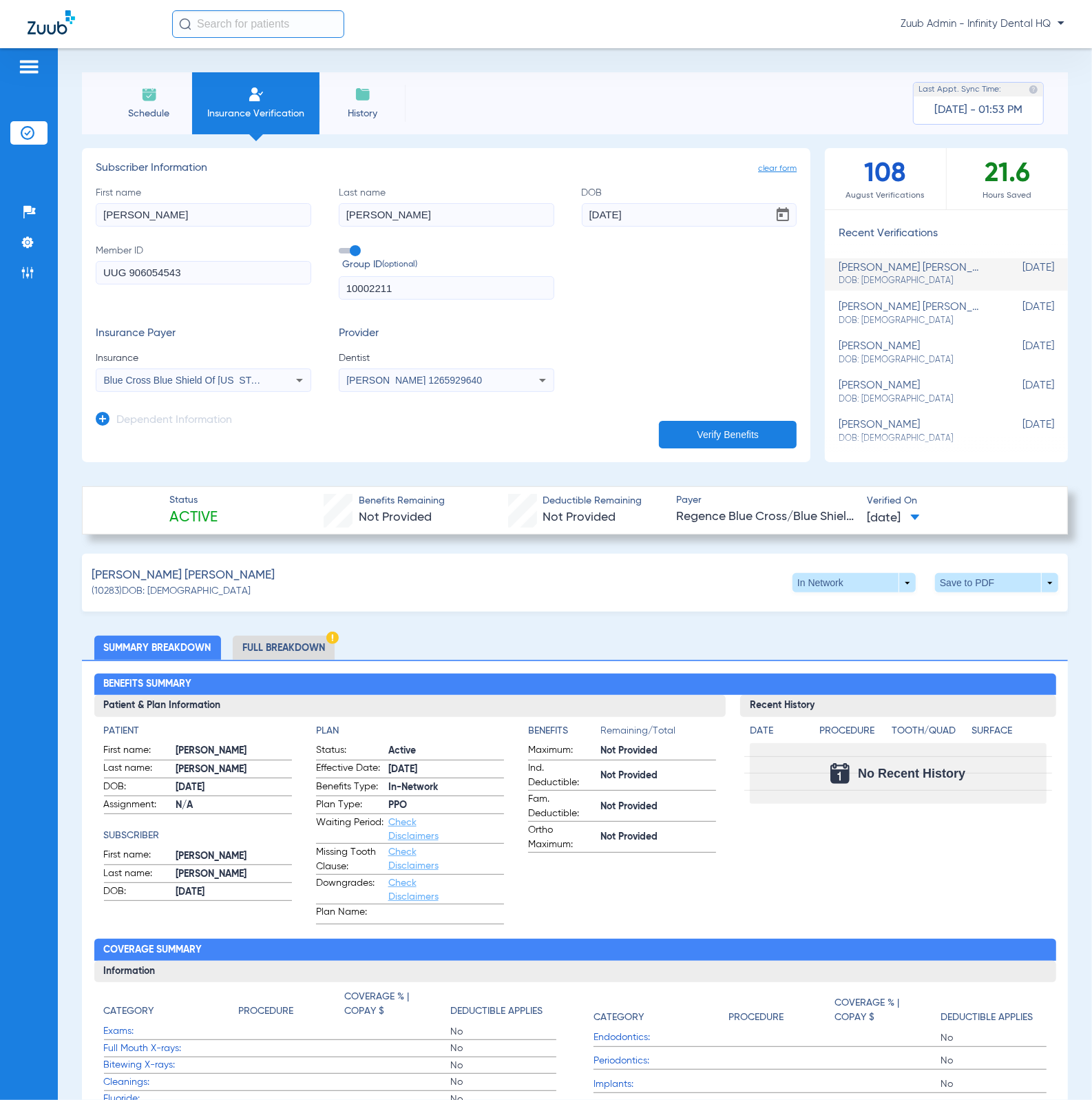
click at [688, 433] on button "Verify Benefits" at bounding box center [728, 434] width 138 height 28
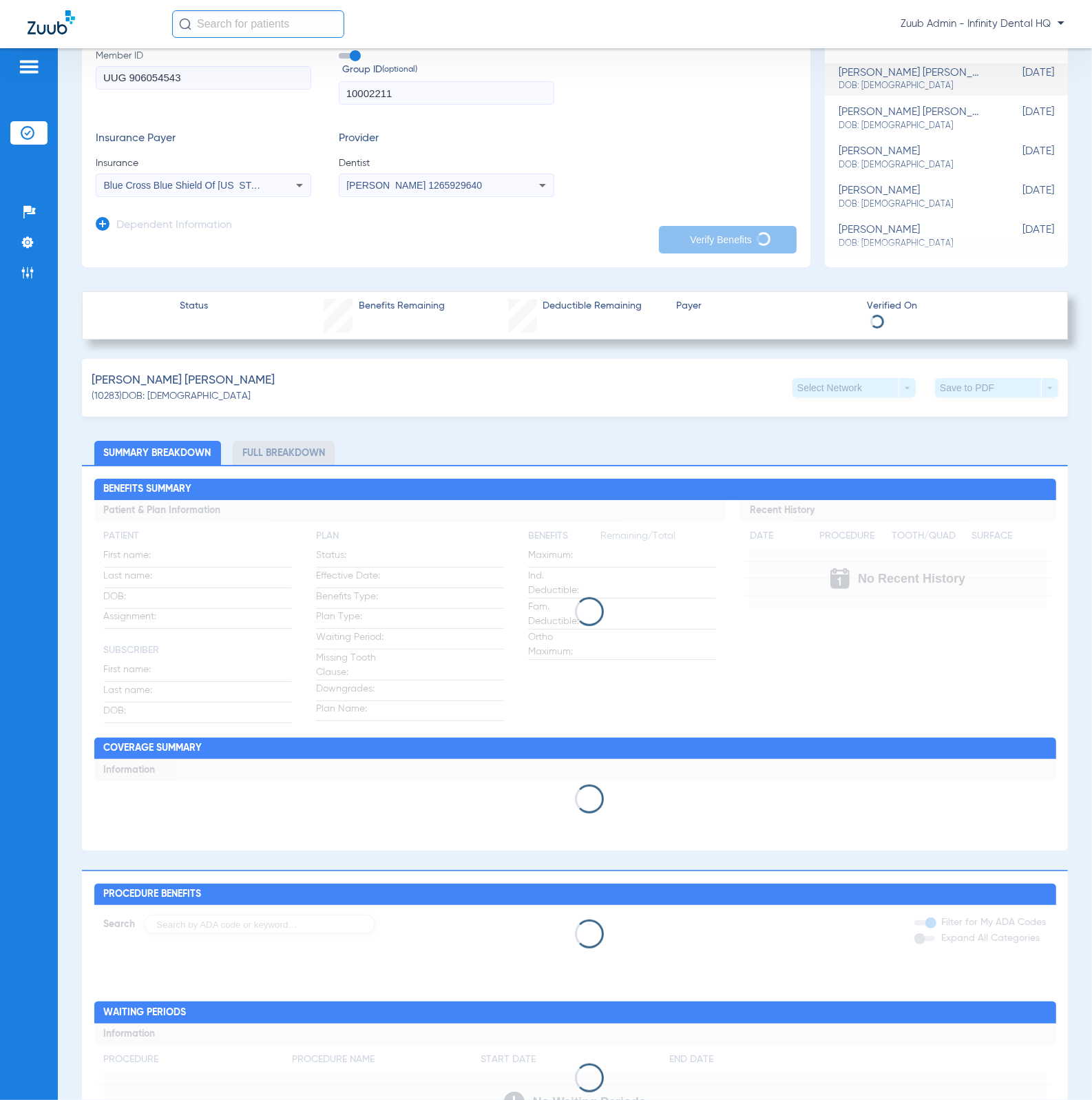
scroll to position [186, 0]
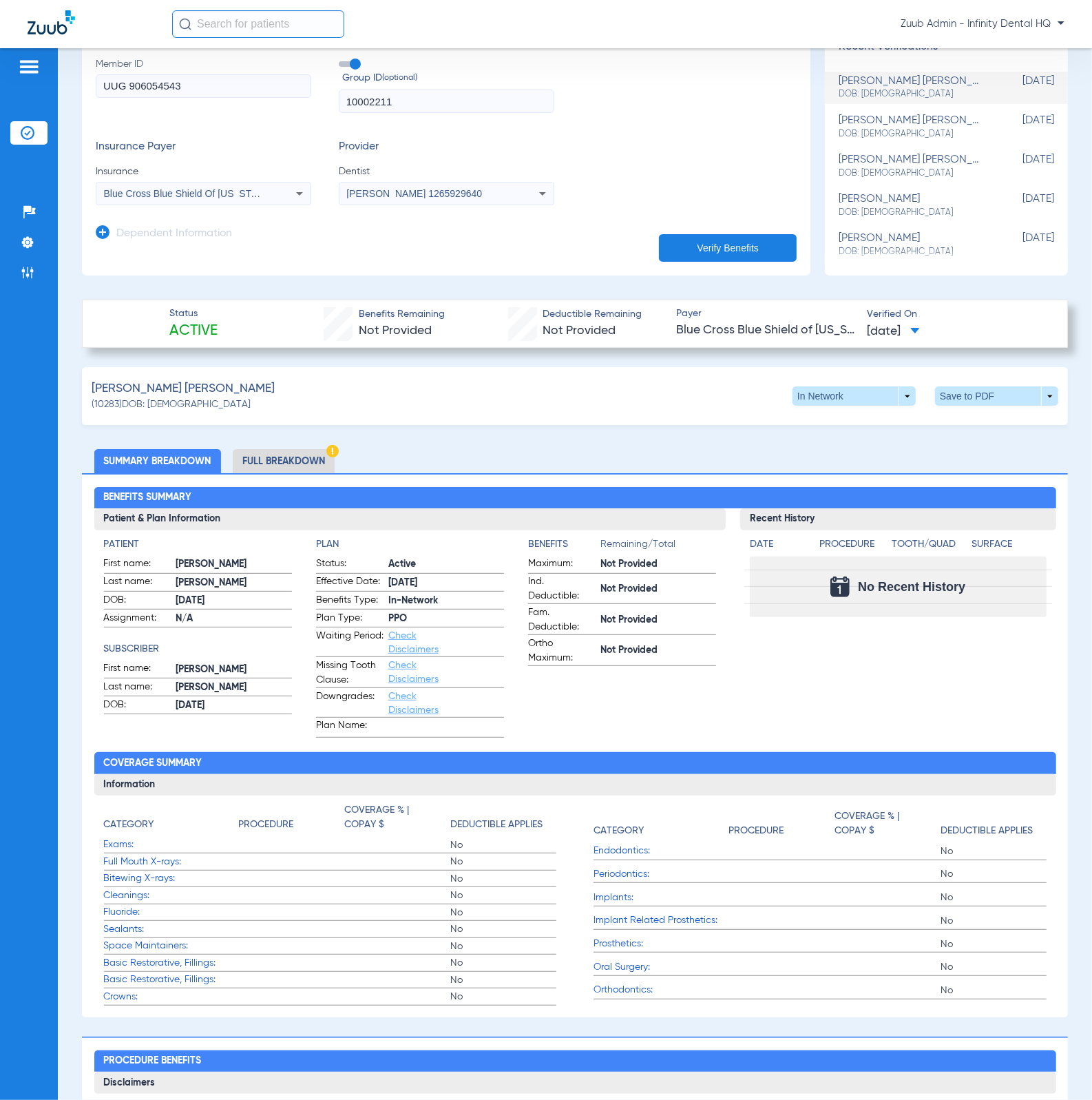
click at [278, 453] on li "Full Breakdown" at bounding box center [283, 461] width 102 height 24
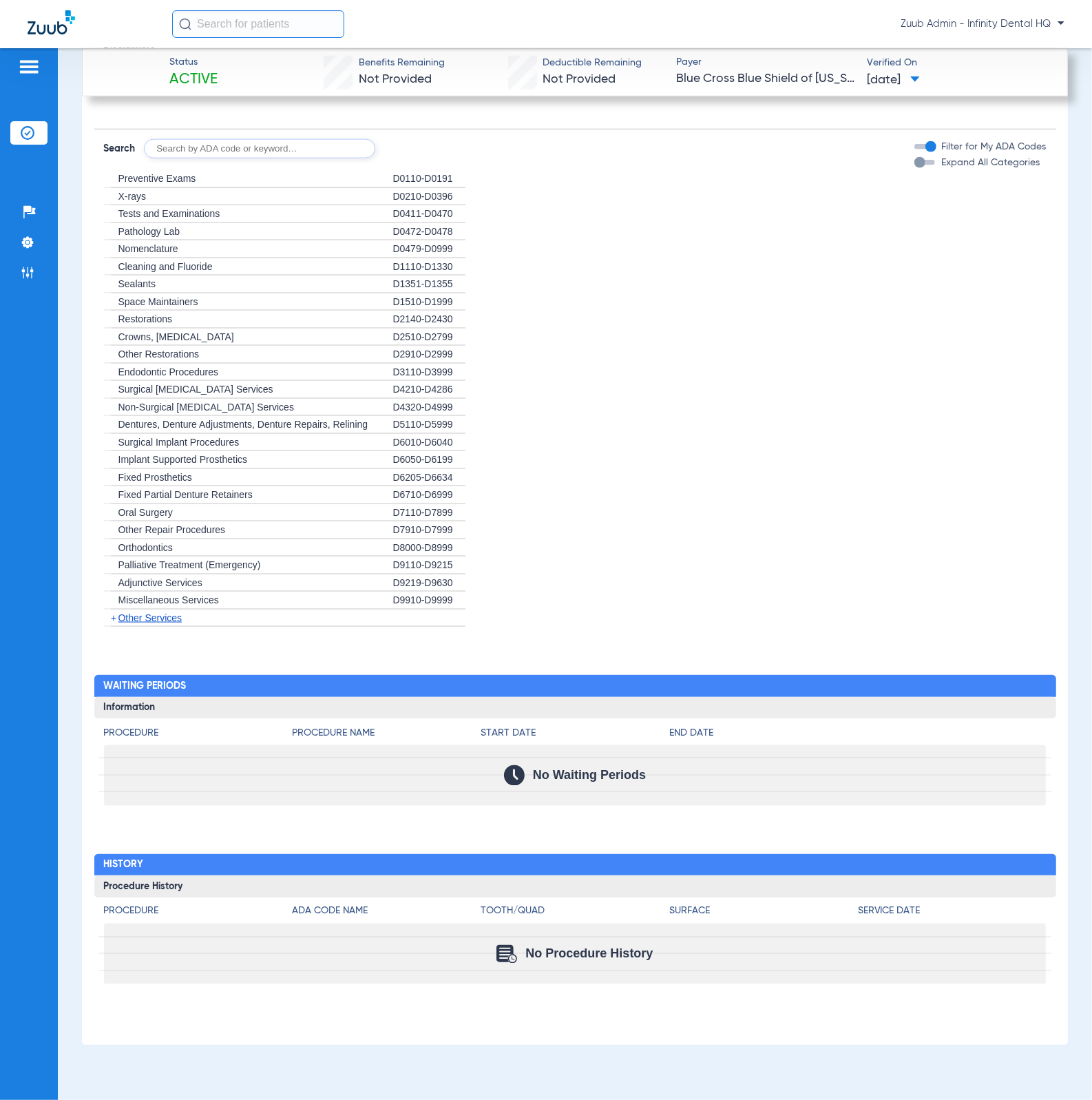
scroll to position [1506, 0]
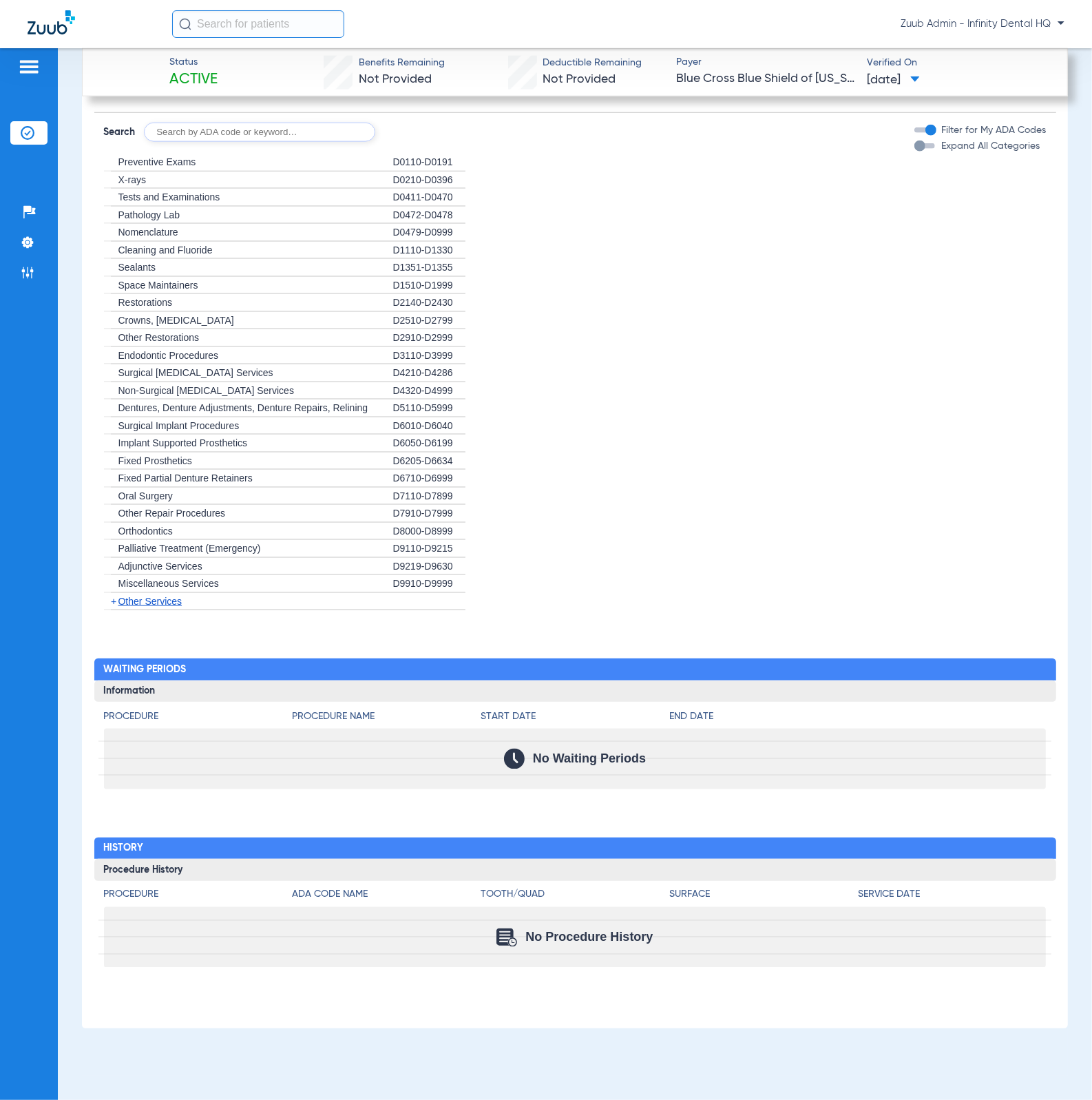
click at [168, 604] on span "Other Services" at bounding box center [151, 601] width 64 height 11
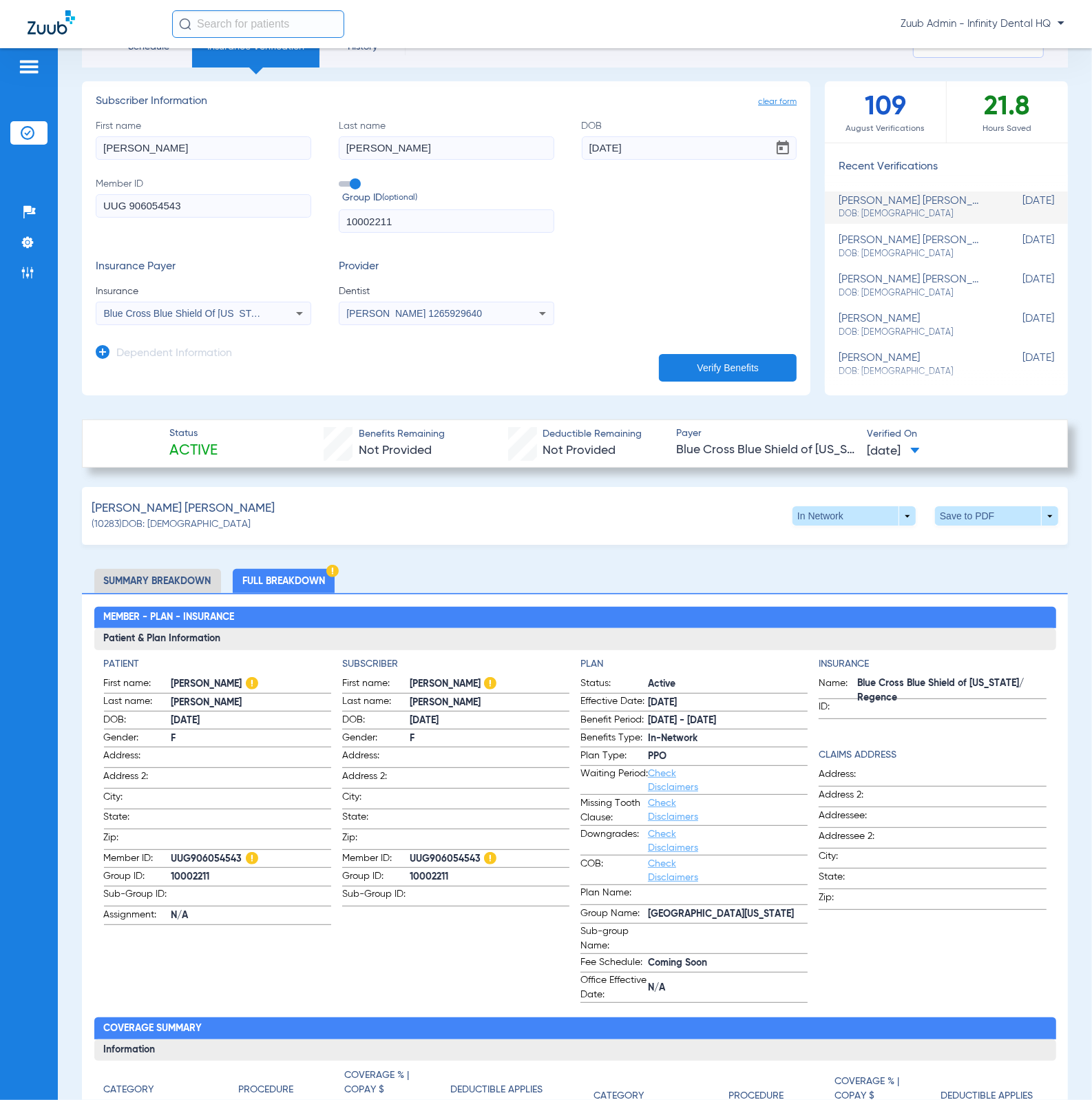
scroll to position [0, 0]
